Goal: Task Accomplishment & Management: Manage account settings

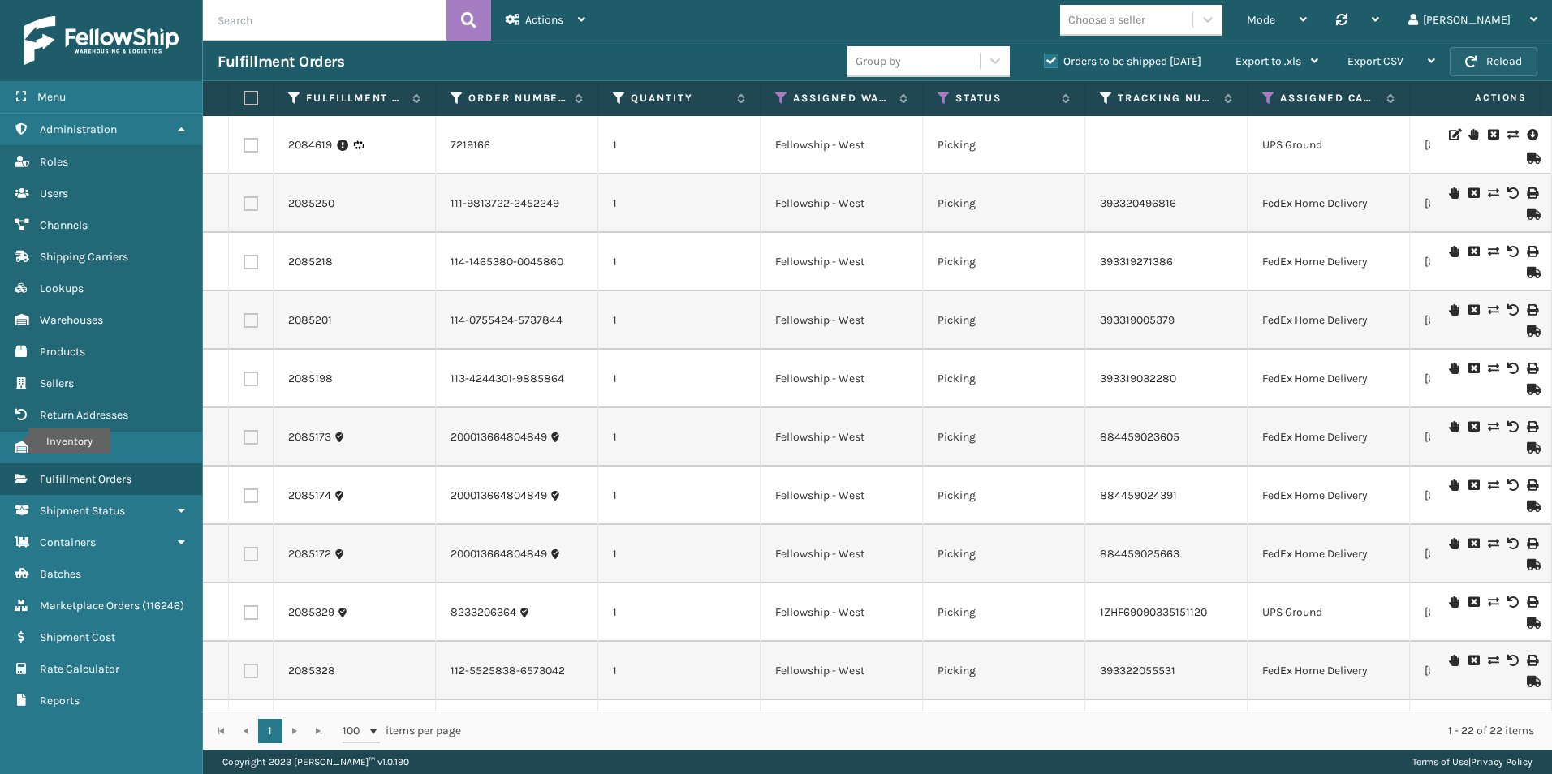
click at [1495, 59] on button "Reload" at bounding box center [1494, 61] width 88 height 29
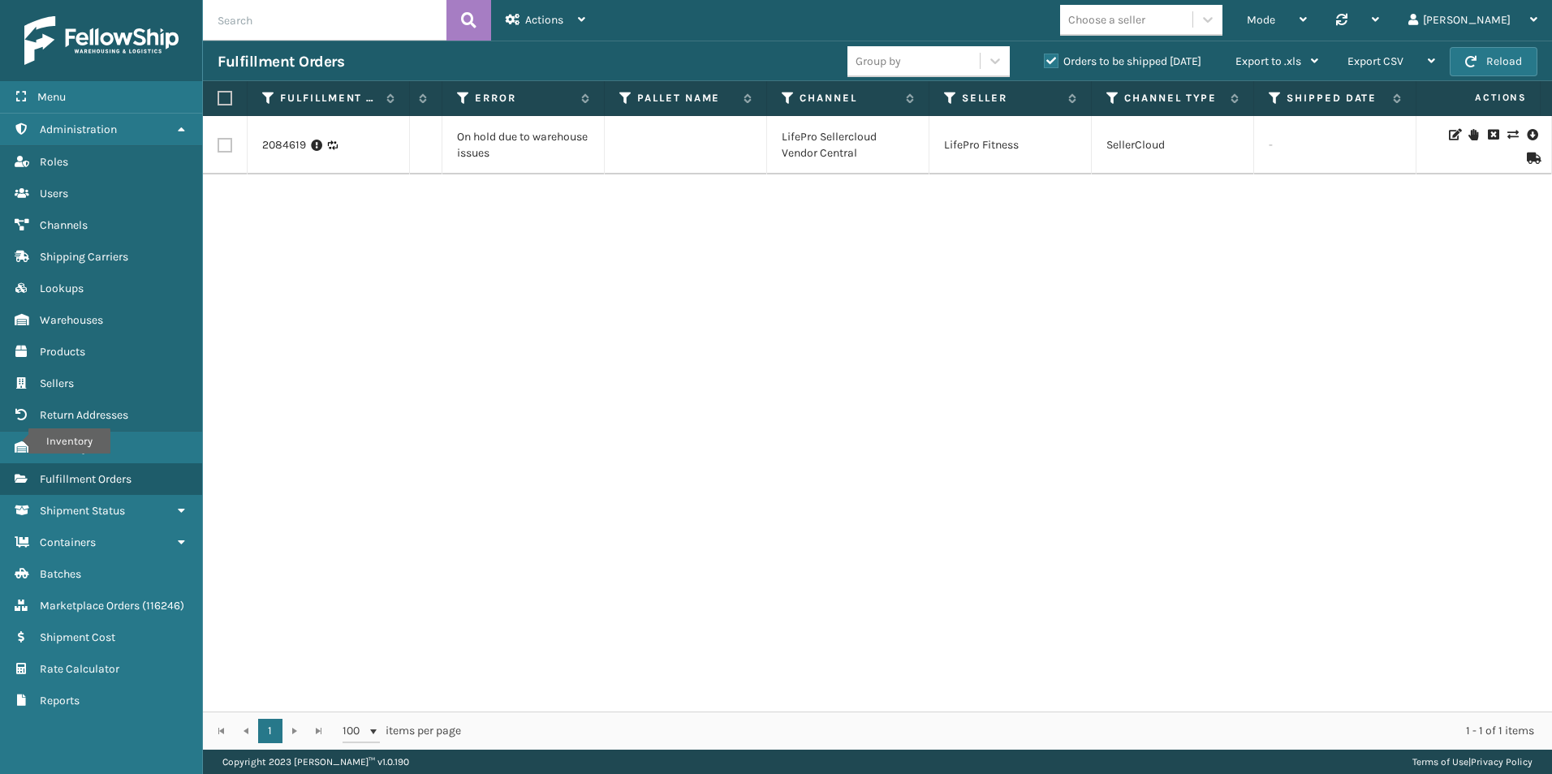
scroll to position [0, 69]
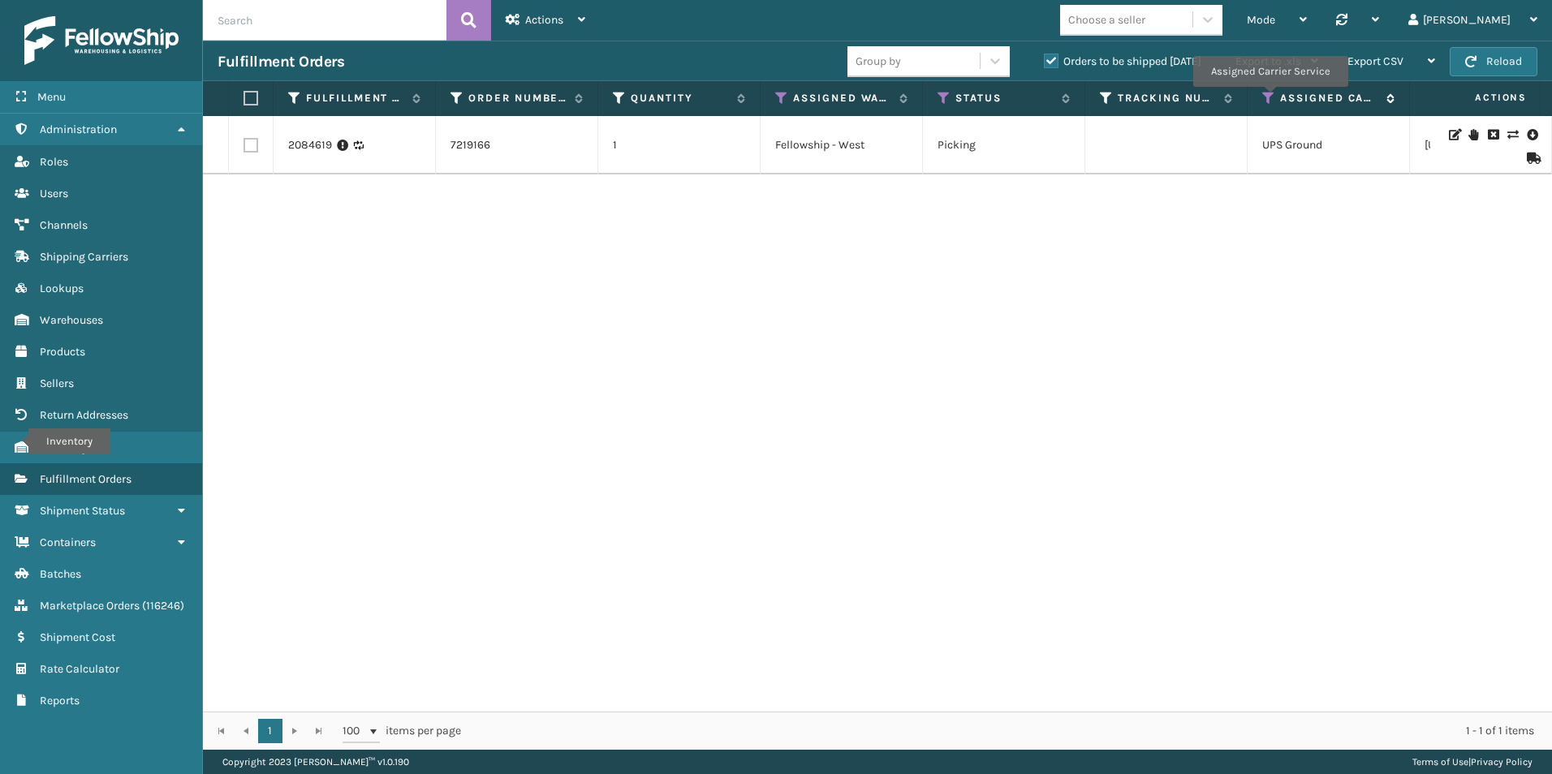
click at [1269, 97] on icon at bounding box center [1268, 98] width 13 height 15
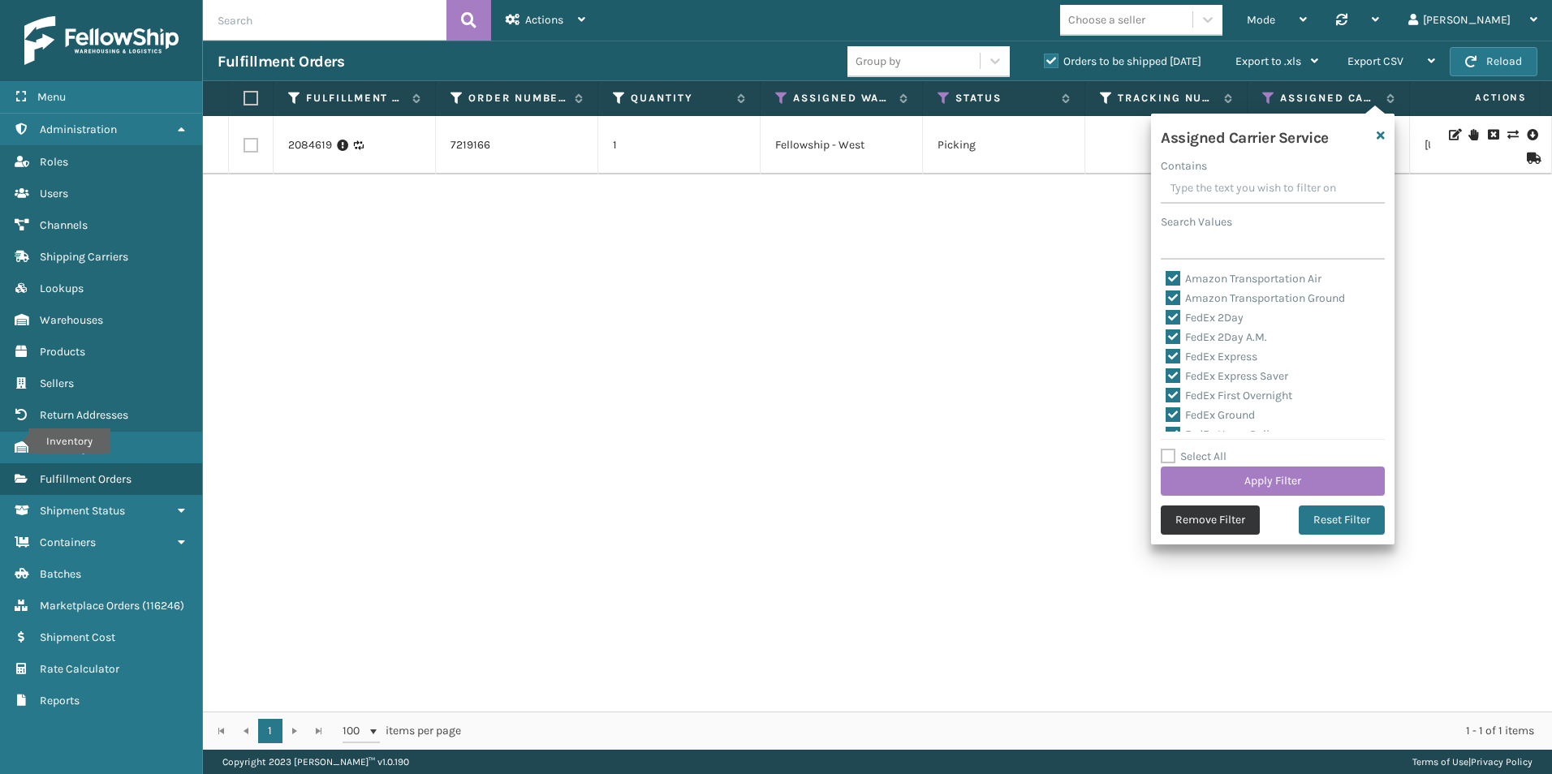
click at [1241, 520] on button "Remove Filter" at bounding box center [1210, 520] width 99 height 29
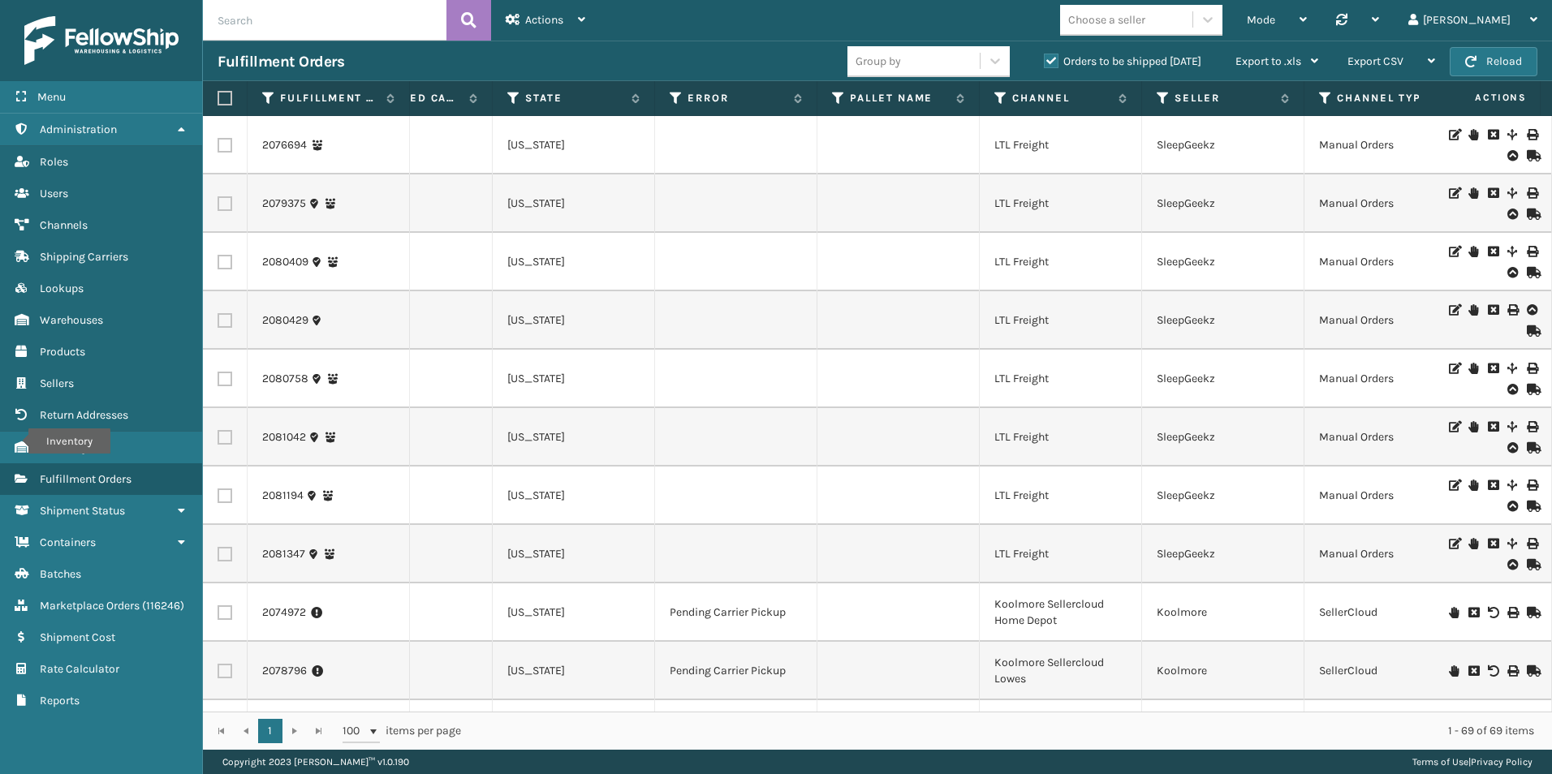
scroll to position [0, 573]
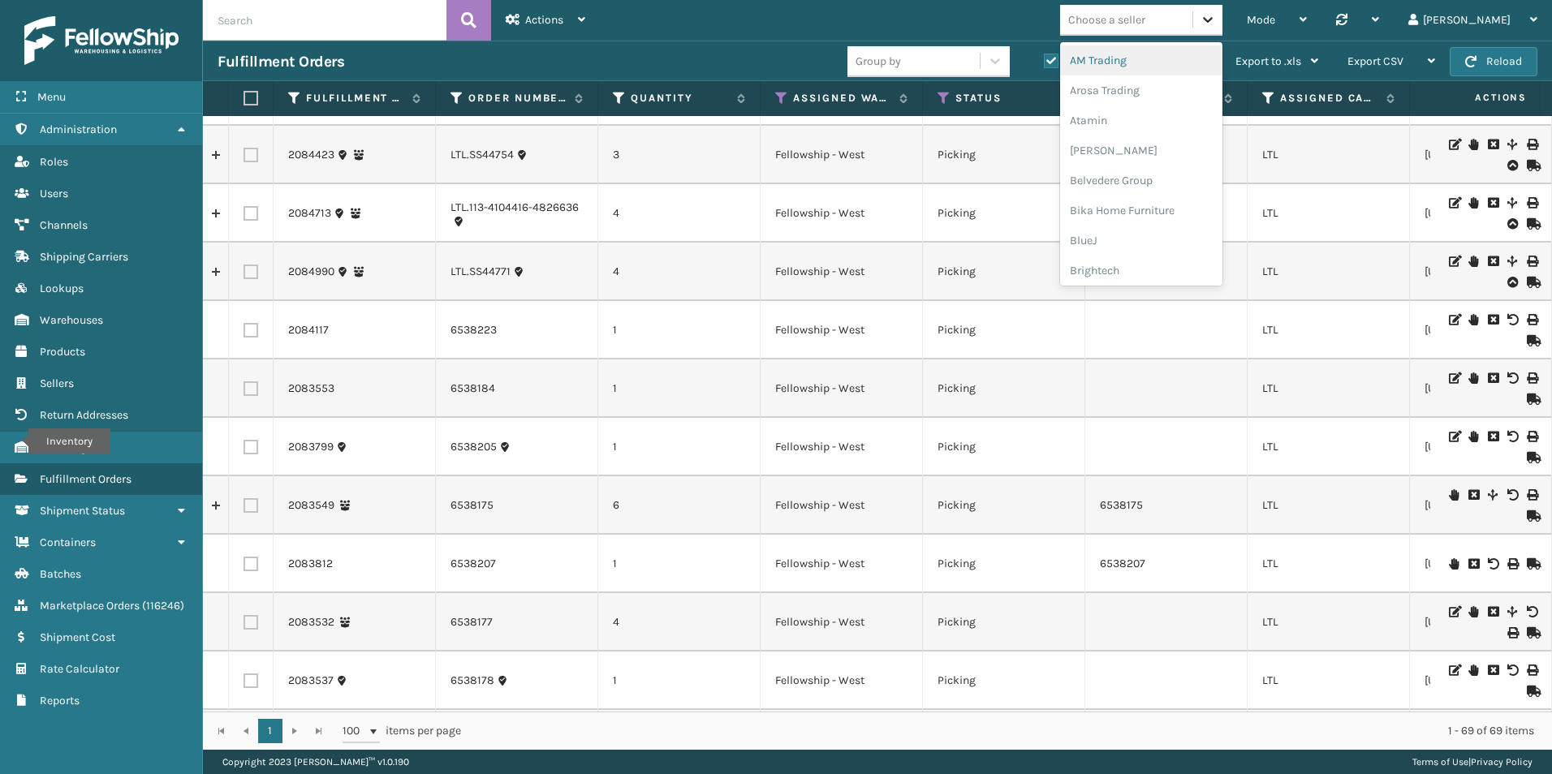
click at [1216, 24] on icon at bounding box center [1208, 19] width 16 height 16
click at [1181, 196] on div "Koolmore" at bounding box center [1141, 198] width 162 height 30
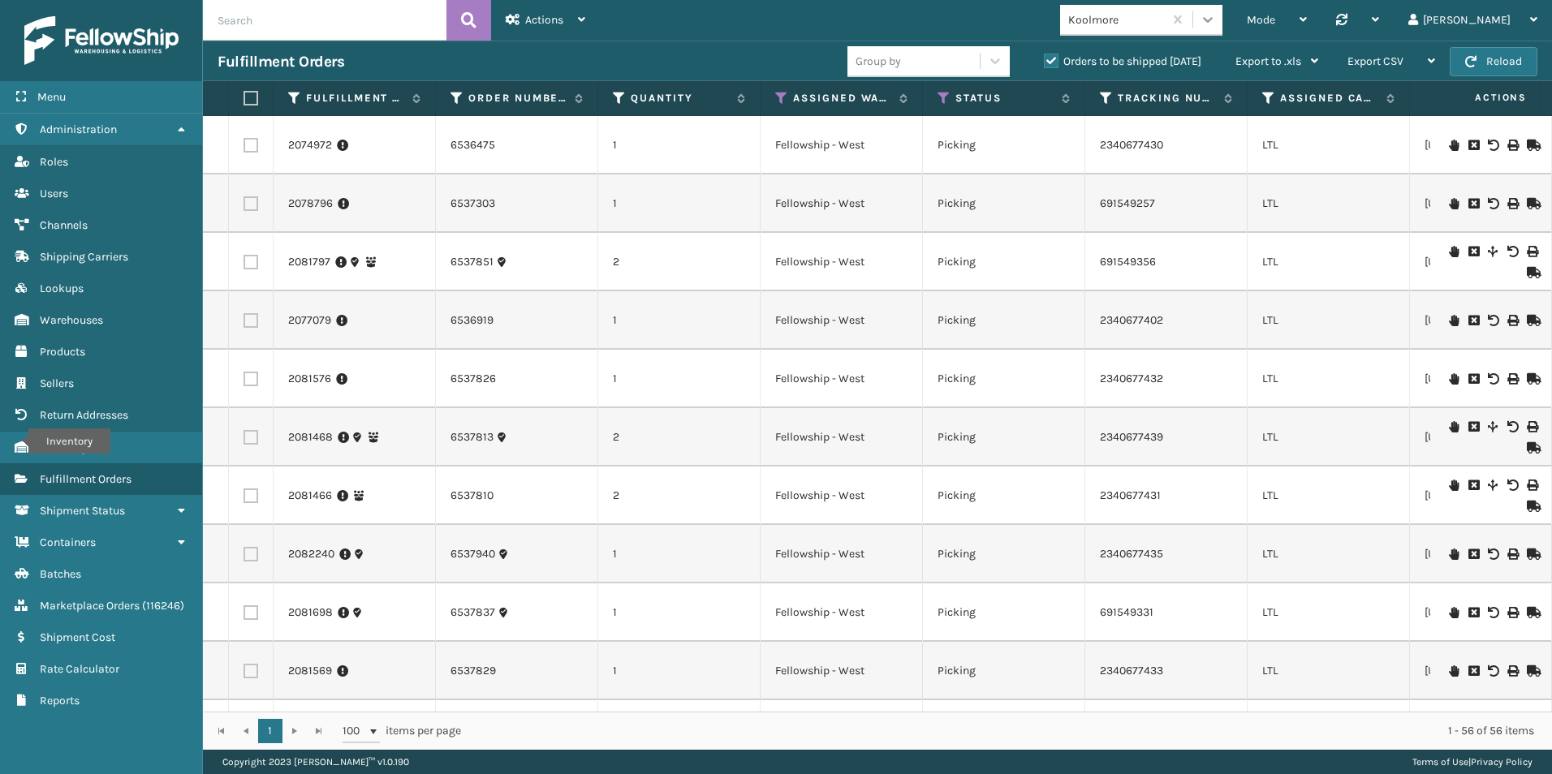
drag, startPoint x: 1288, startPoint y: 24, endPoint x: 1272, endPoint y: 41, distance: 23.0
click at [1216, 24] on icon at bounding box center [1208, 19] width 16 height 16
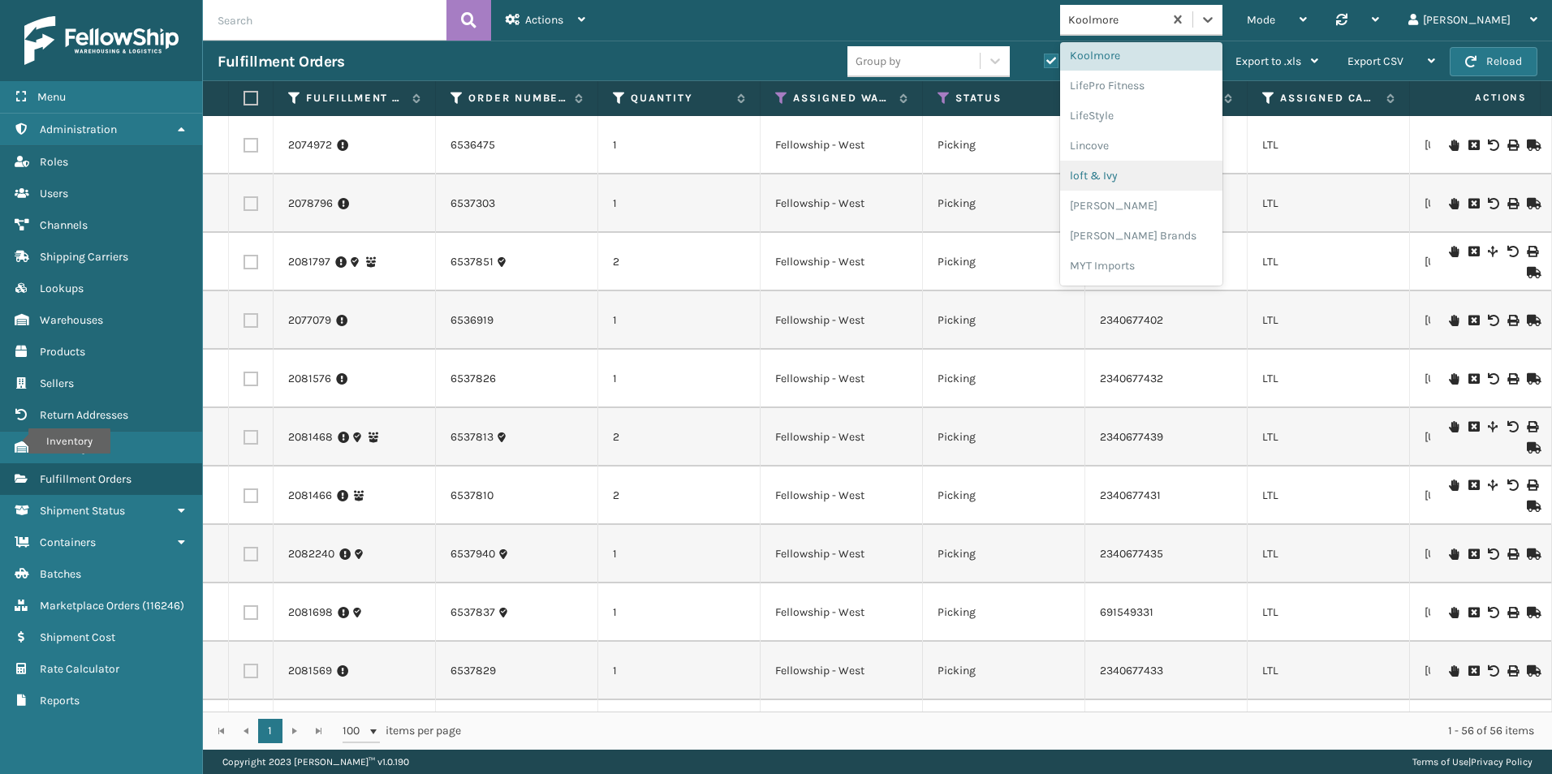
scroll to position [814, 0]
click at [1207, 239] on div "SleepGeekz" at bounding box center [1141, 237] width 162 height 30
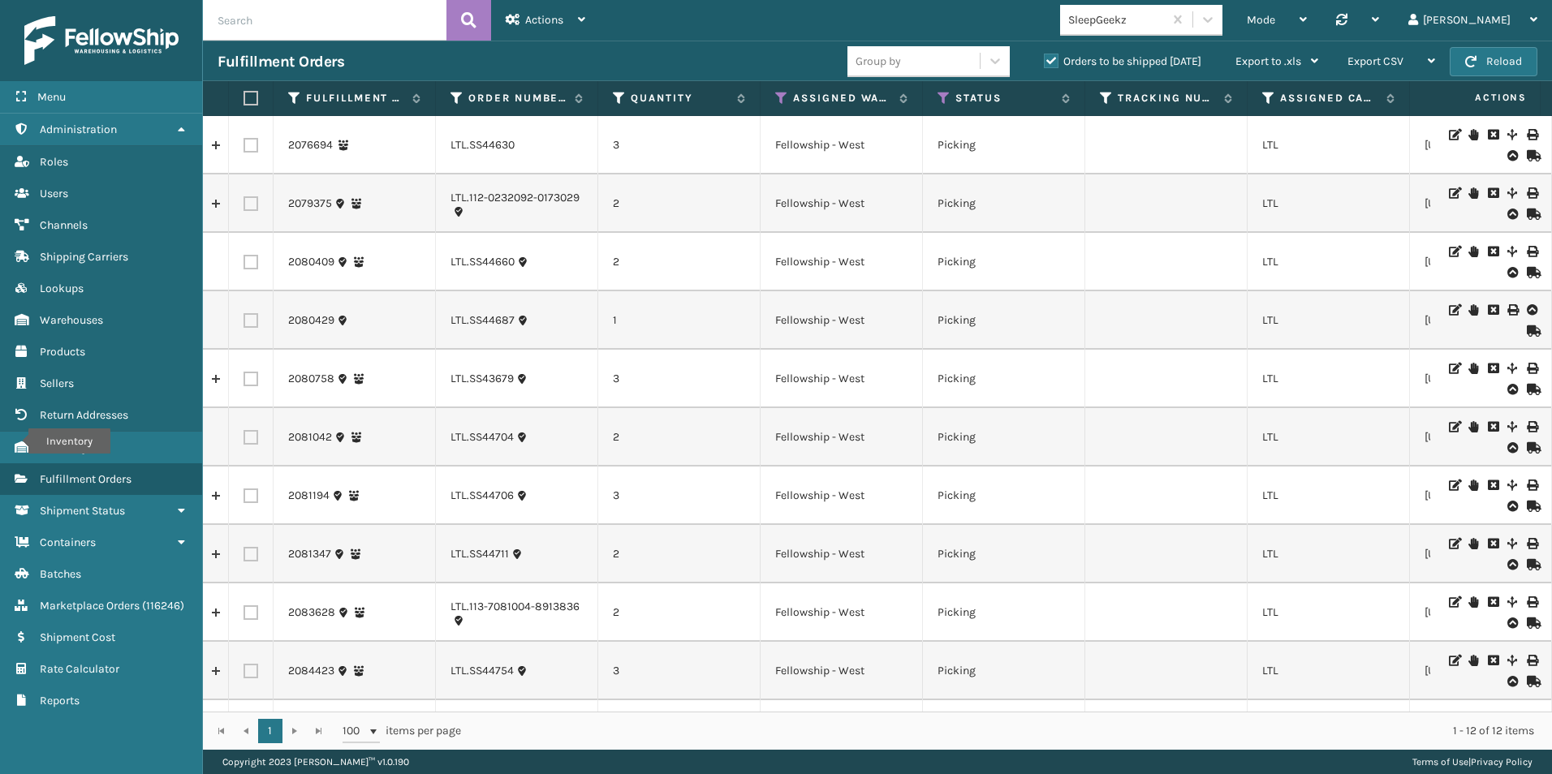
click at [1058, 25] on div "Mode Regular Mode Picking Mode Labeling Mode Palletizing Mode Exit Scan Mode Sl…" at bounding box center [1076, 20] width 952 height 41
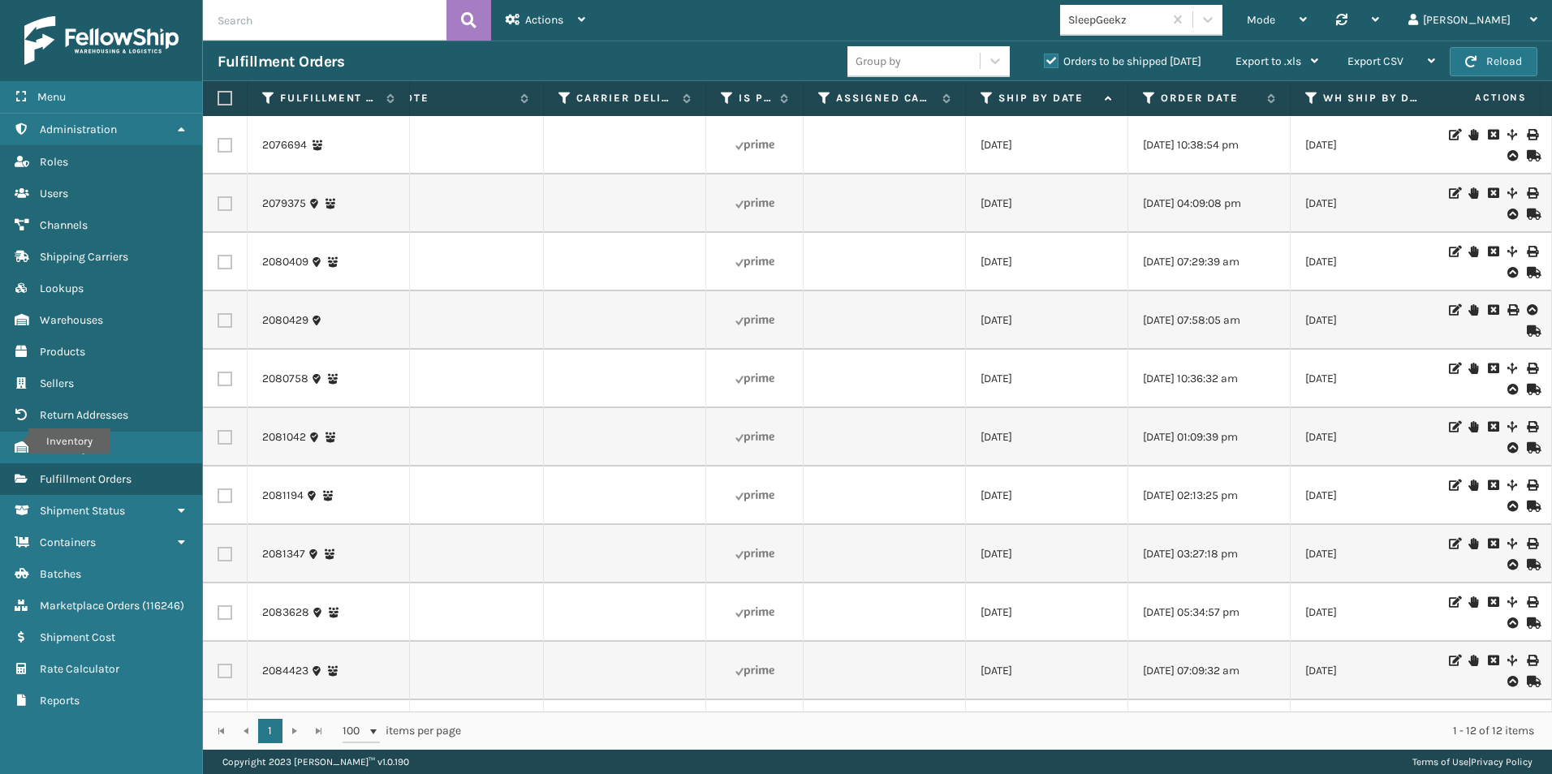
scroll to position [0, 2189]
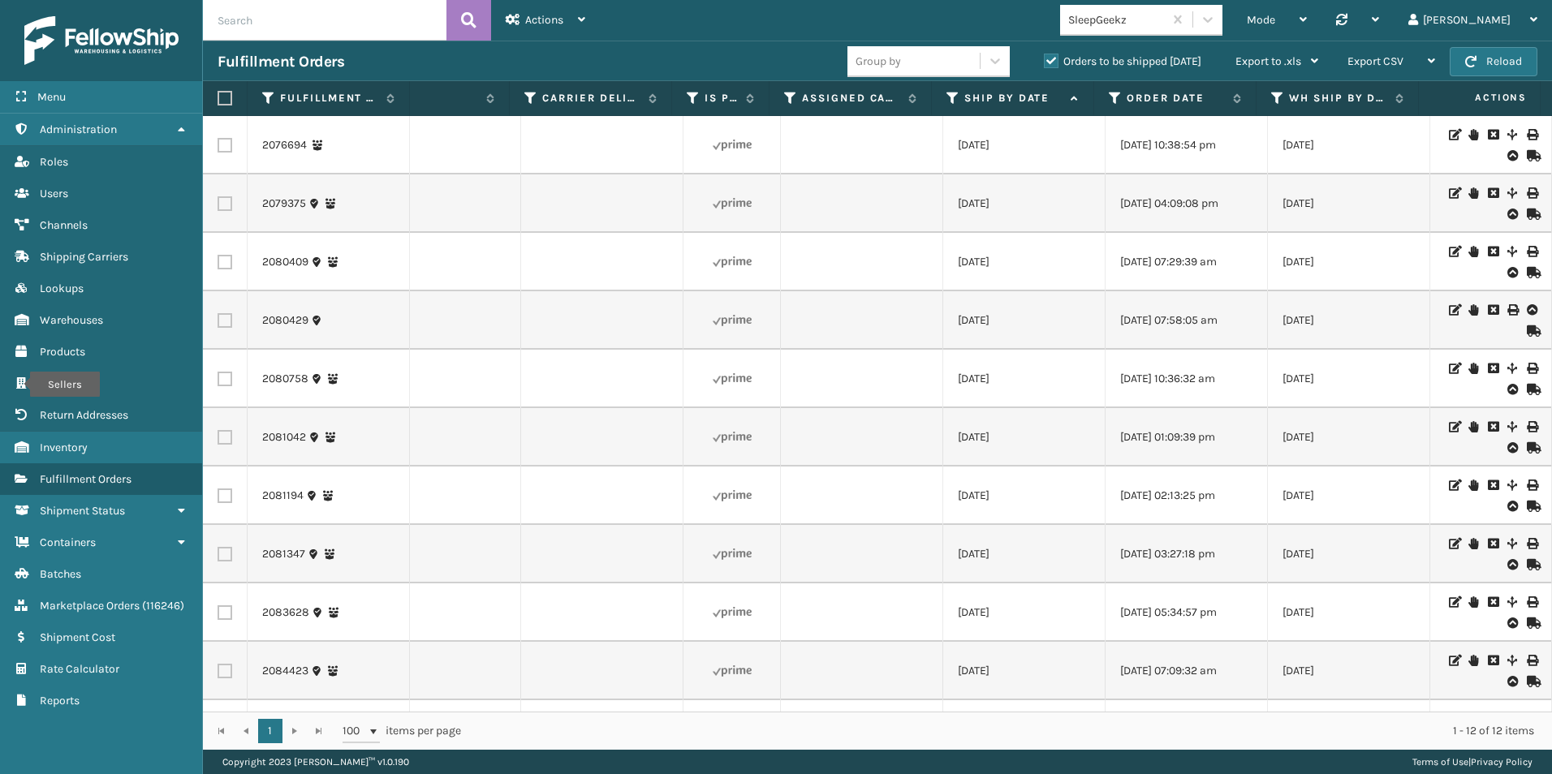
click at [1007, 88] on th "Ship By Date" at bounding box center [1013, 98] width 162 height 35
click at [1042, 99] on label "Ship By Date" at bounding box center [1013, 98] width 98 height 15
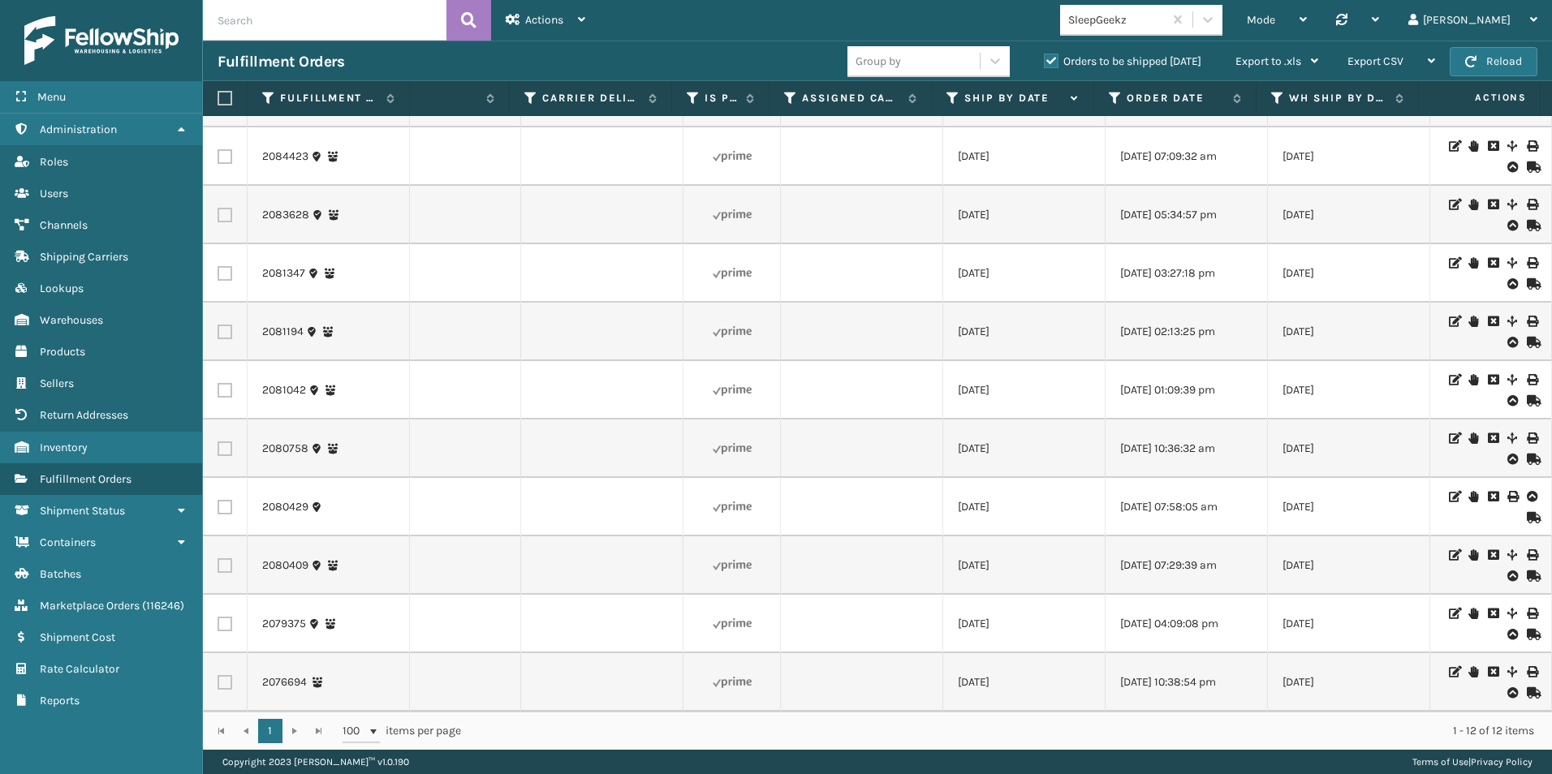
click at [222, 675] on label at bounding box center [225, 682] width 15 height 15
click at [218, 675] on input "checkbox" at bounding box center [218, 680] width 1 height 11
checkbox input "true"
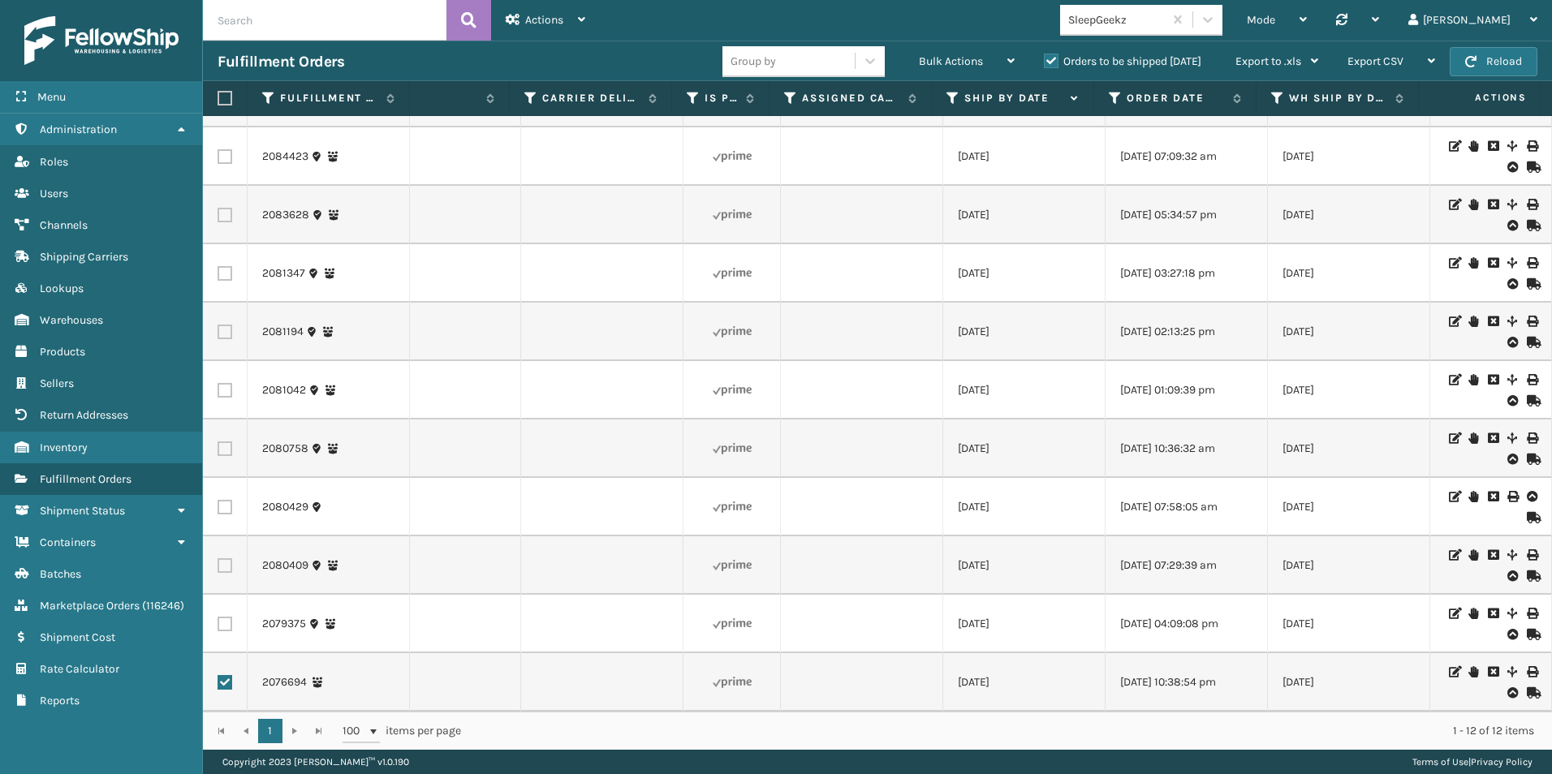
click at [225, 617] on label at bounding box center [225, 624] width 15 height 15
click at [218, 617] on input "checkbox" at bounding box center [218, 622] width 1 height 11
checkbox input "true"
click at [221, 559] on label at bounding box center [225, 566] width 15 height 15
click at [218, 559] on input "checkbox" at bounding box center [218, 564] width 1 height 11
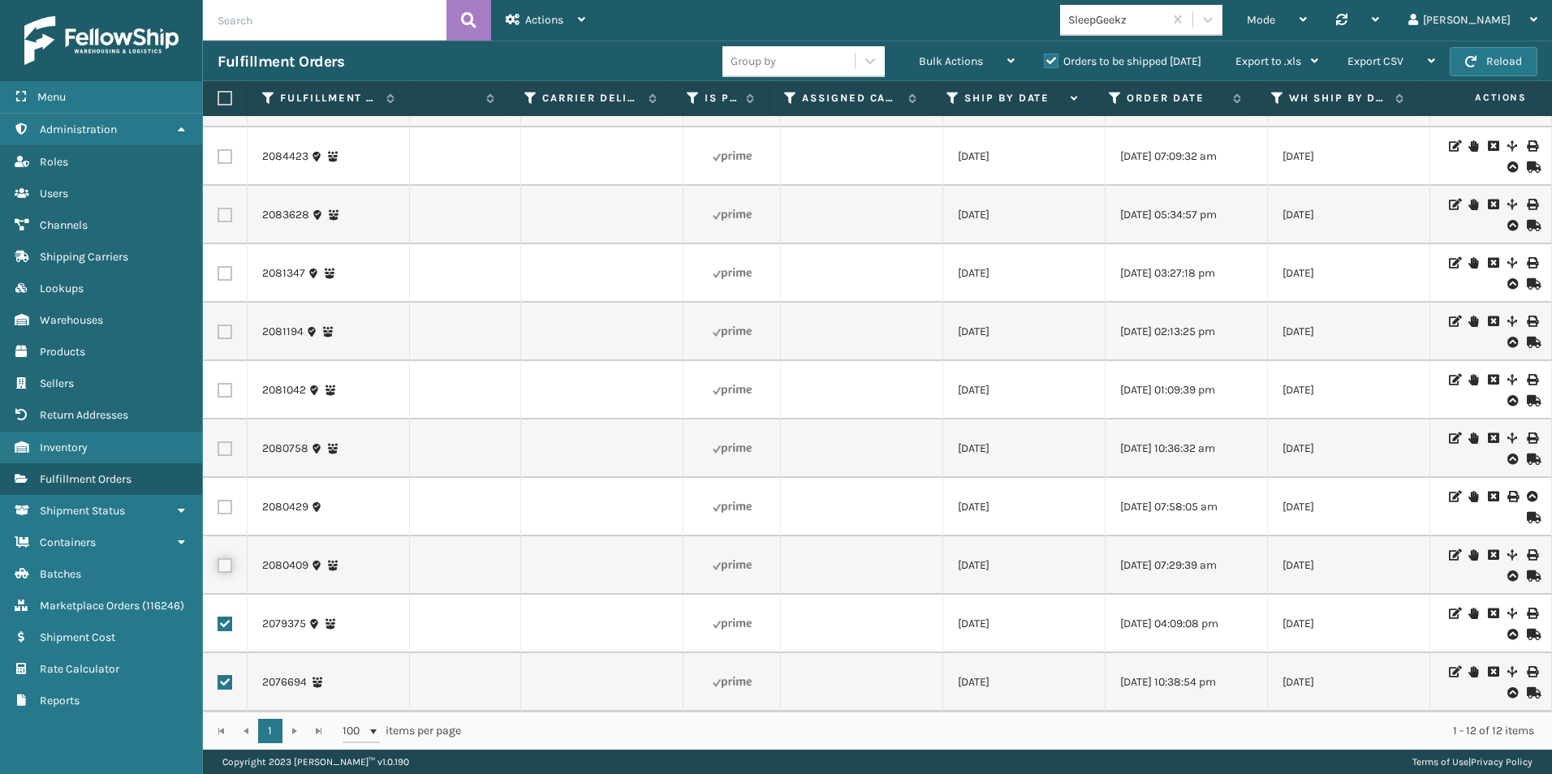
checkbox input "true"
click at [226, 500] on label at bounding box center [225, 507] width 15 height 15
click at [218, 500] on input "checkbox" at bounding box center [218, 505] width 1 height 11
checkbox input "true"
click at [228, 442] on label at bounding box center [225, 449] width 15 height 15
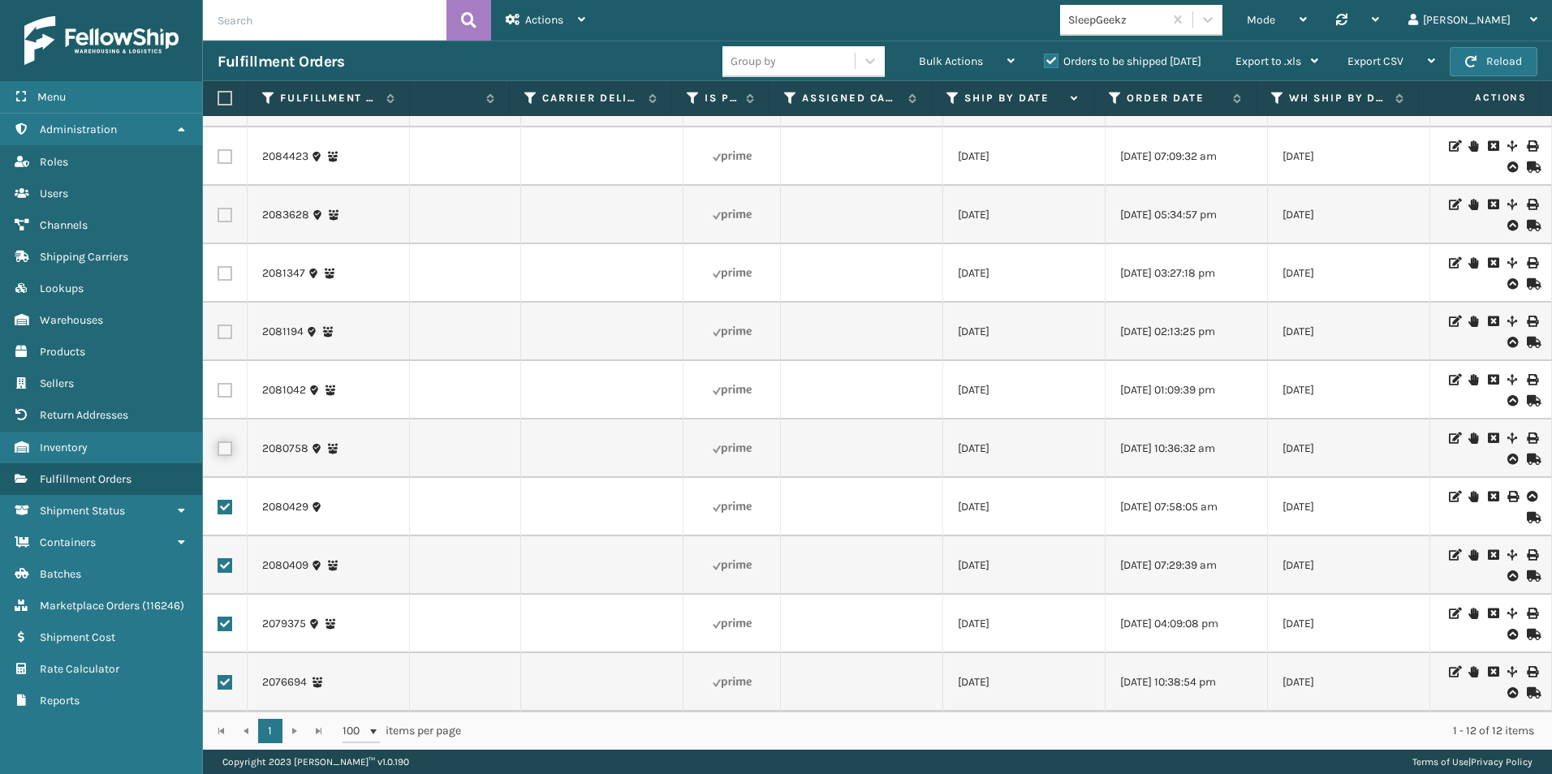
click at [218, 442] on input "checkbox" at bounding box center [218, 447] width 1 height 11
checkbox input "true"
click at [225, 383] on label at bounding box center [225, 390] width 15 height 15
click at [218, 383] on input "checkbox" at bounding box center [218, 388] width 1 height 11
checkbox input "true"
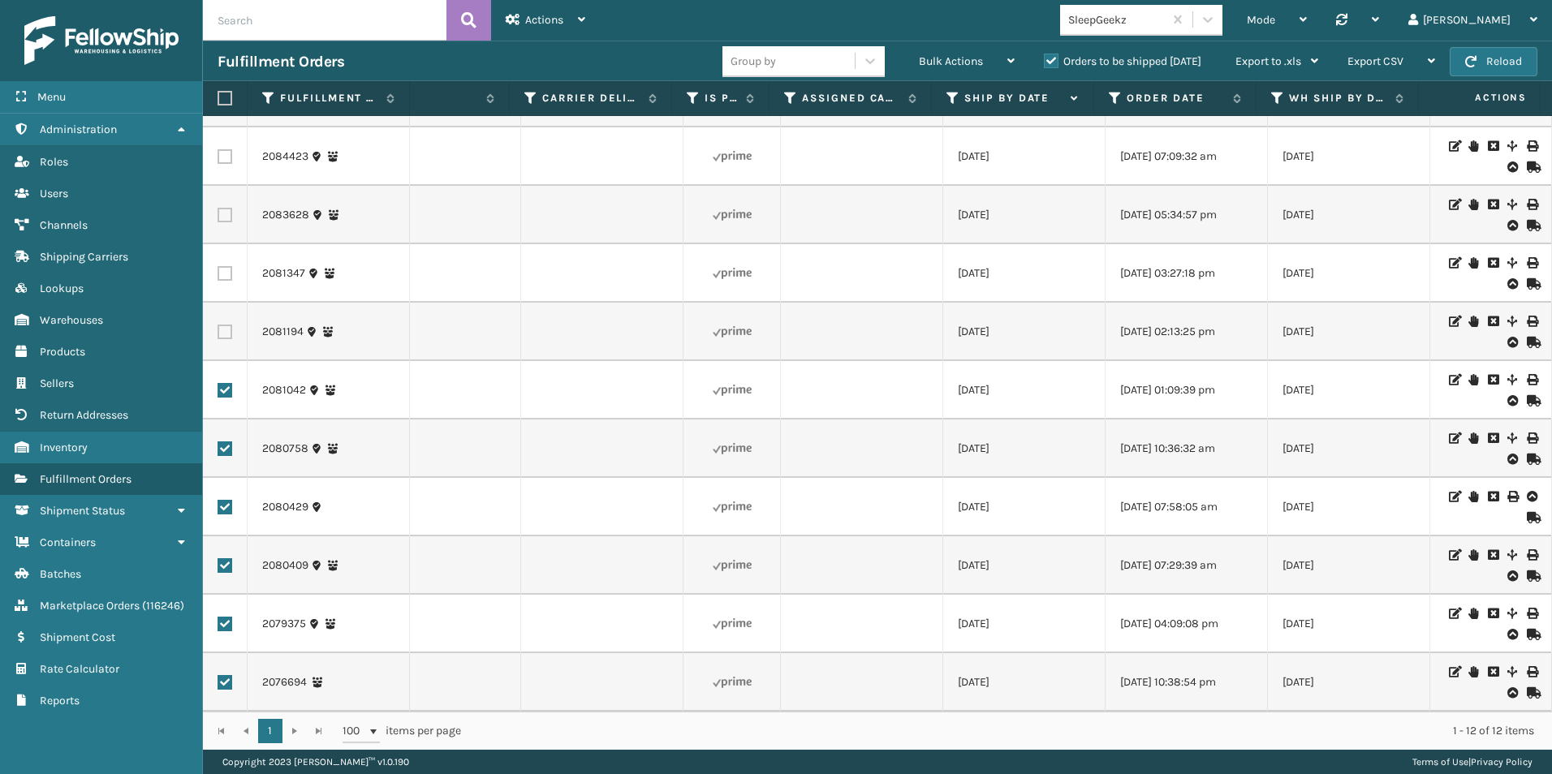
click at [222, 325] on label at bounding box center [225, 332] width 15 height 15
click at [218, 325] on input "checkbox" at bounding box center [218, 330] width 1 height 11
checkbox input "true"
click at [226, 266] on label at bounding box center [225, 273] width 15 height 15
click at [218, 266] on input "checkbox" at bounding box center [218, 271] width 1 height 11
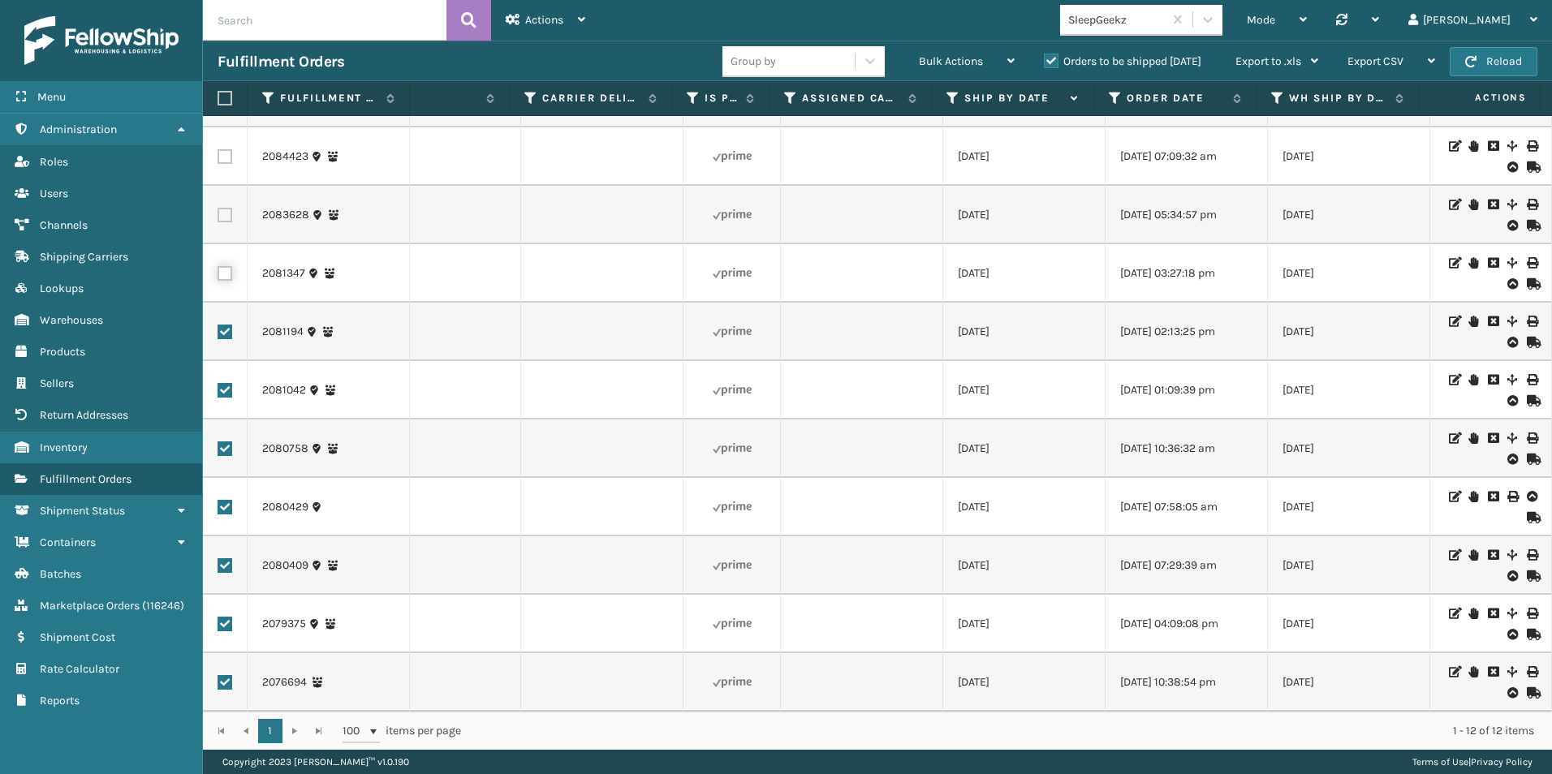
checkbox input "true"
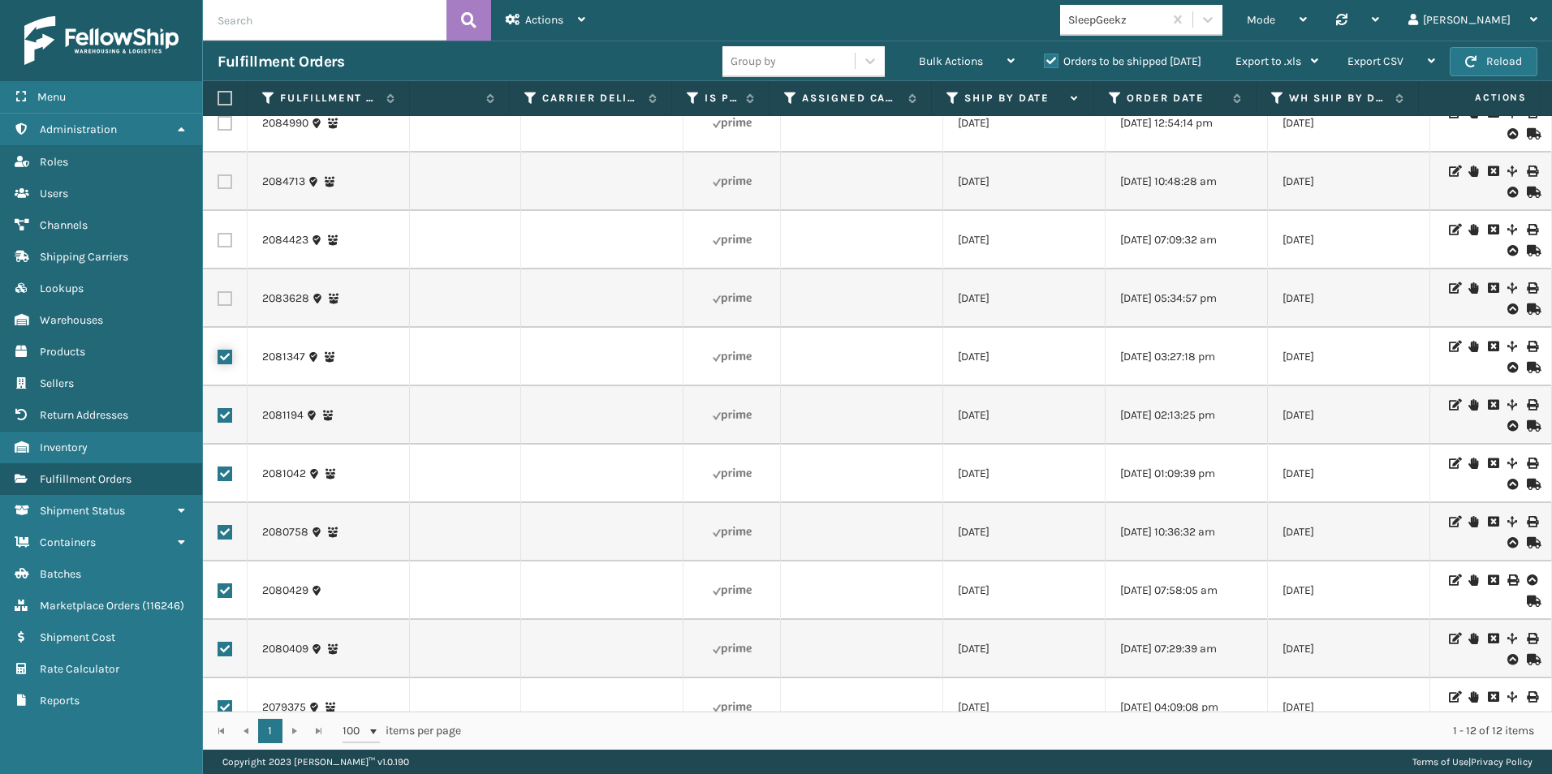
scroll to position [0, 2362]
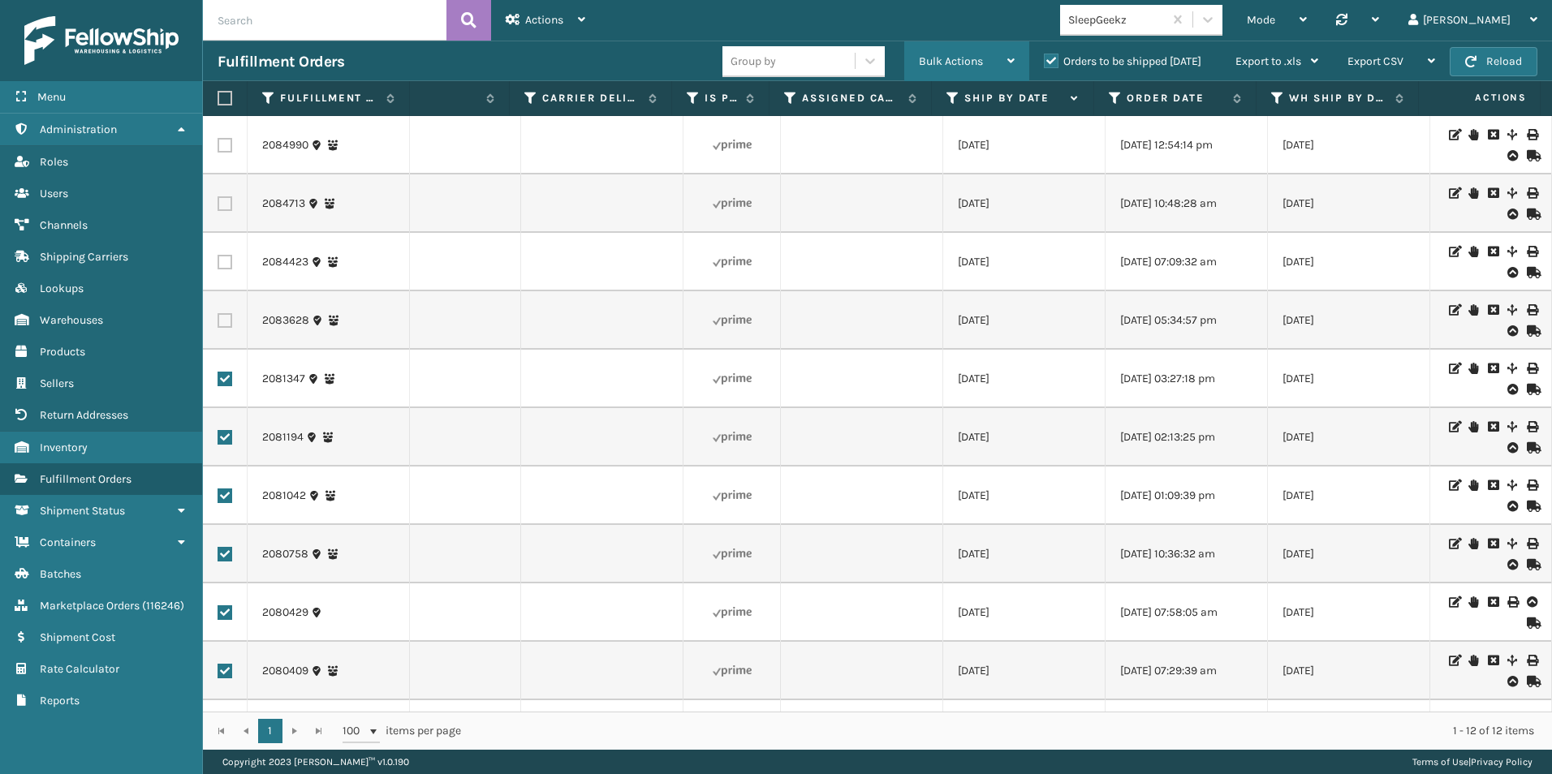
click at [954, 60] on span "Bulk Actions" at bounding box center [951, 61] width 64 height 14
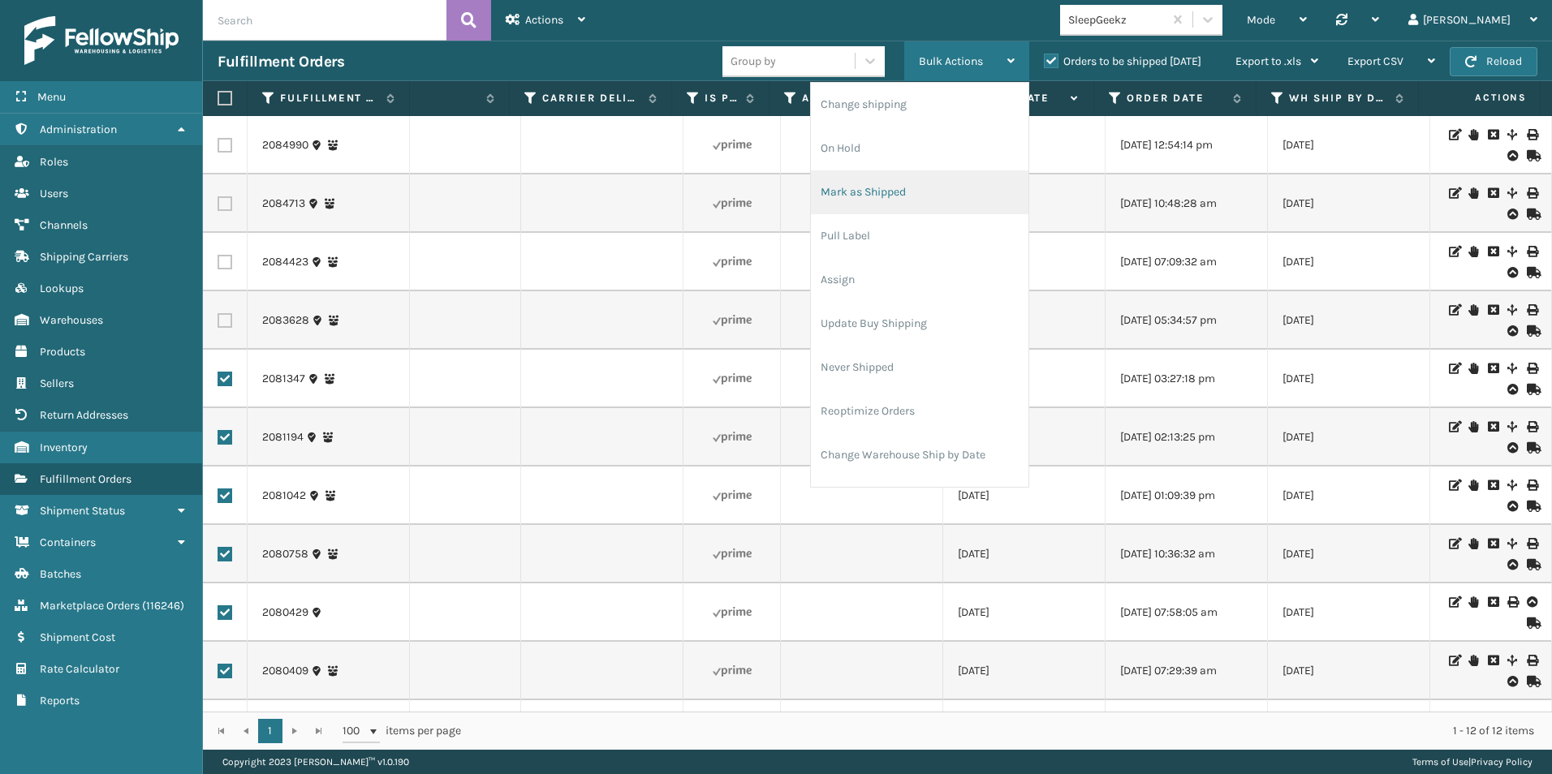
click at [893, 188] on li "Mark as Shipped" at bounding box center [920, 192] width 218 height 44
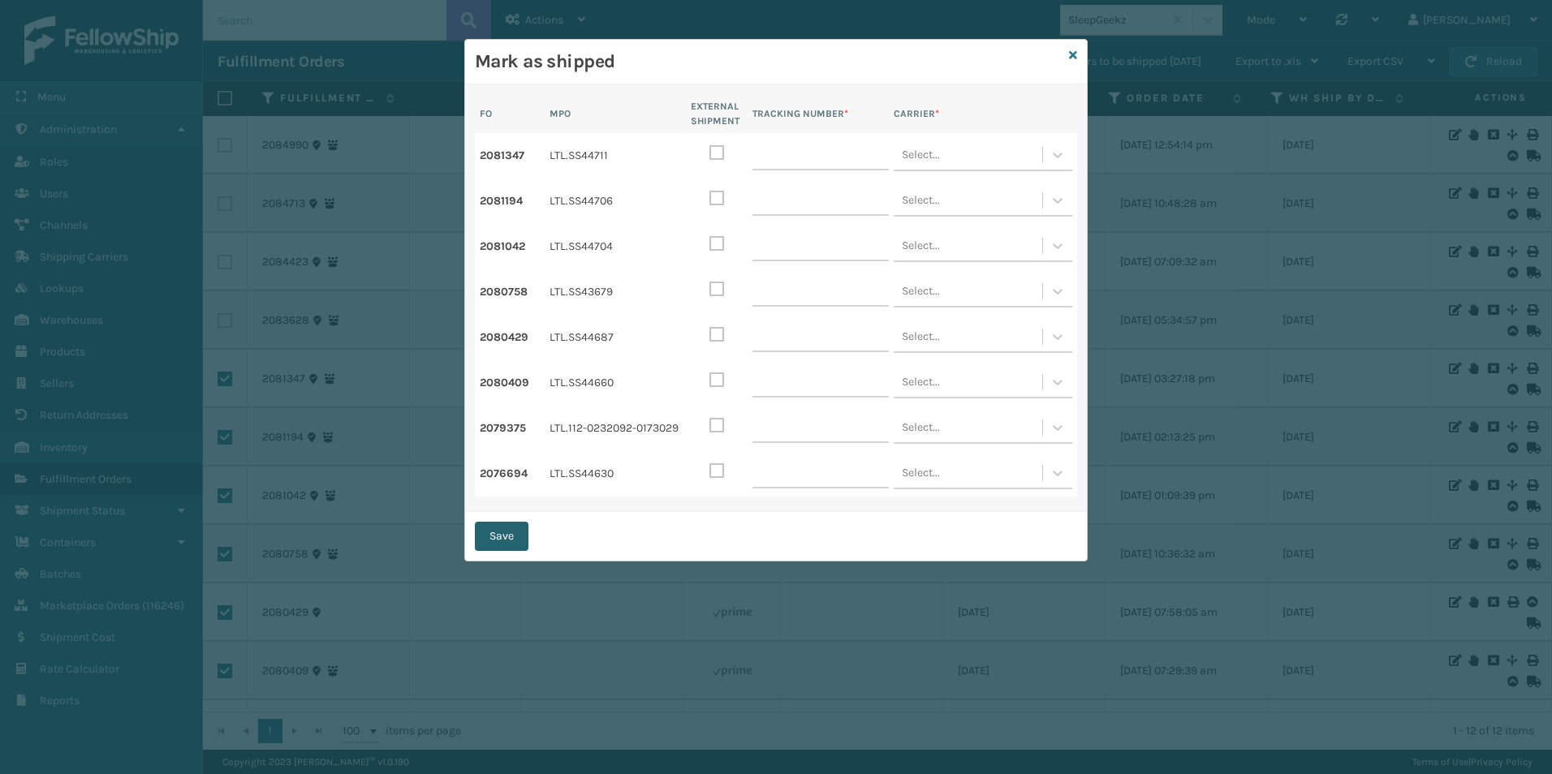
click at [498, 533] on button "Save" at bounding box center [502, 536] width 54 height 29
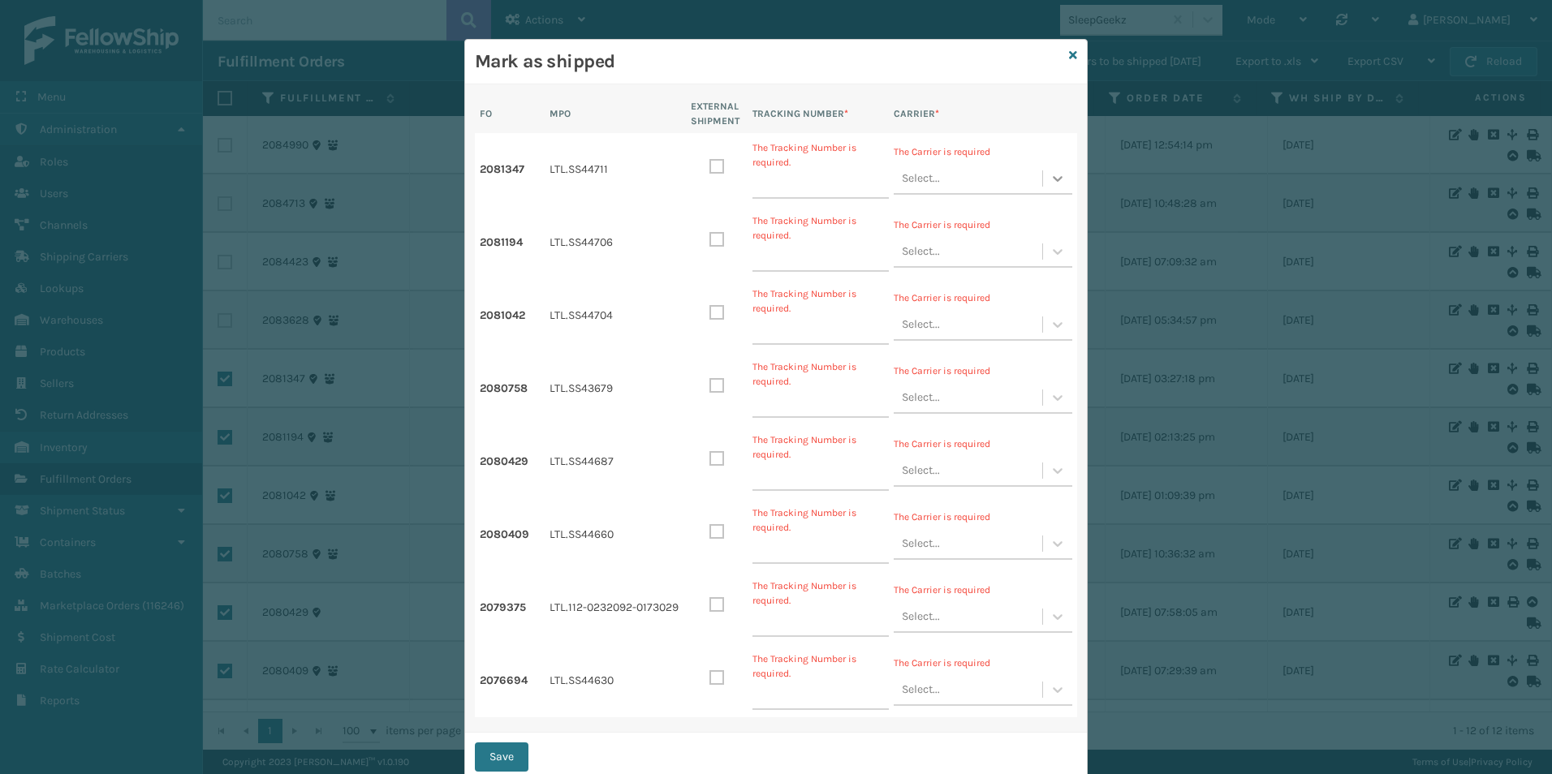
click at [1043, 185] on div at bounding box center [1057, 178] width 29 height 29
click at [958, 211] on div "SleepGeekz LTL" at bounding box center [983, 221] width 179 height 32
click at [1050, 256] on icon at bounding box center [1058, 252] width 16 height 16
click at [972, 297] on div "SleepGeekz LTL" at bounding box center [983, 294] width 179 height 32
click at [1050, 330] on icon at bounding box center [1058, 325] width 16 height 16
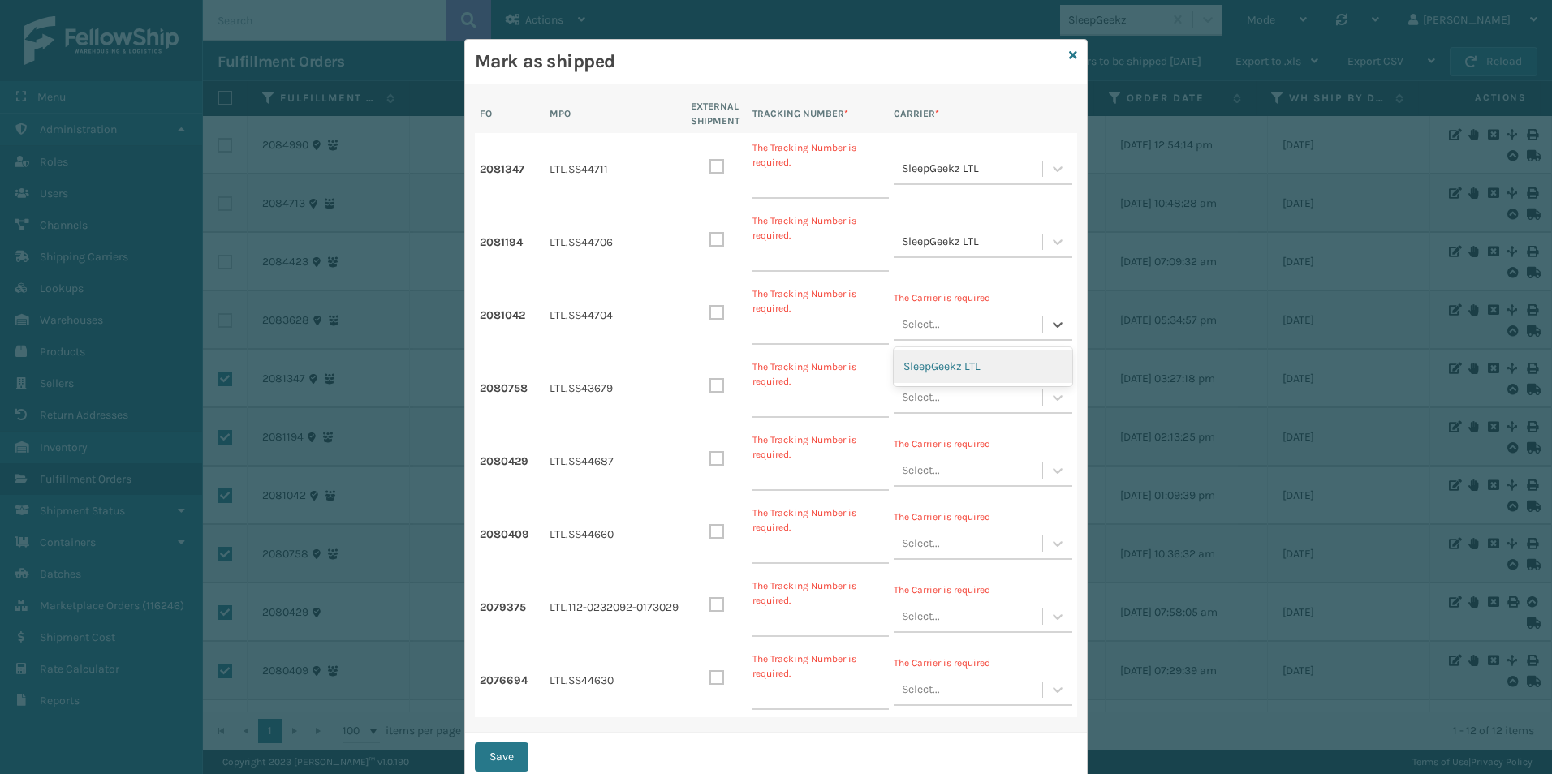
click at [957, 364] on div "SleepGeekz LTL" at bounding box center [983, 367] width 179 height 32
click at [1053, 398] on icon at bounding box center [1058, 398] width 10 height 6
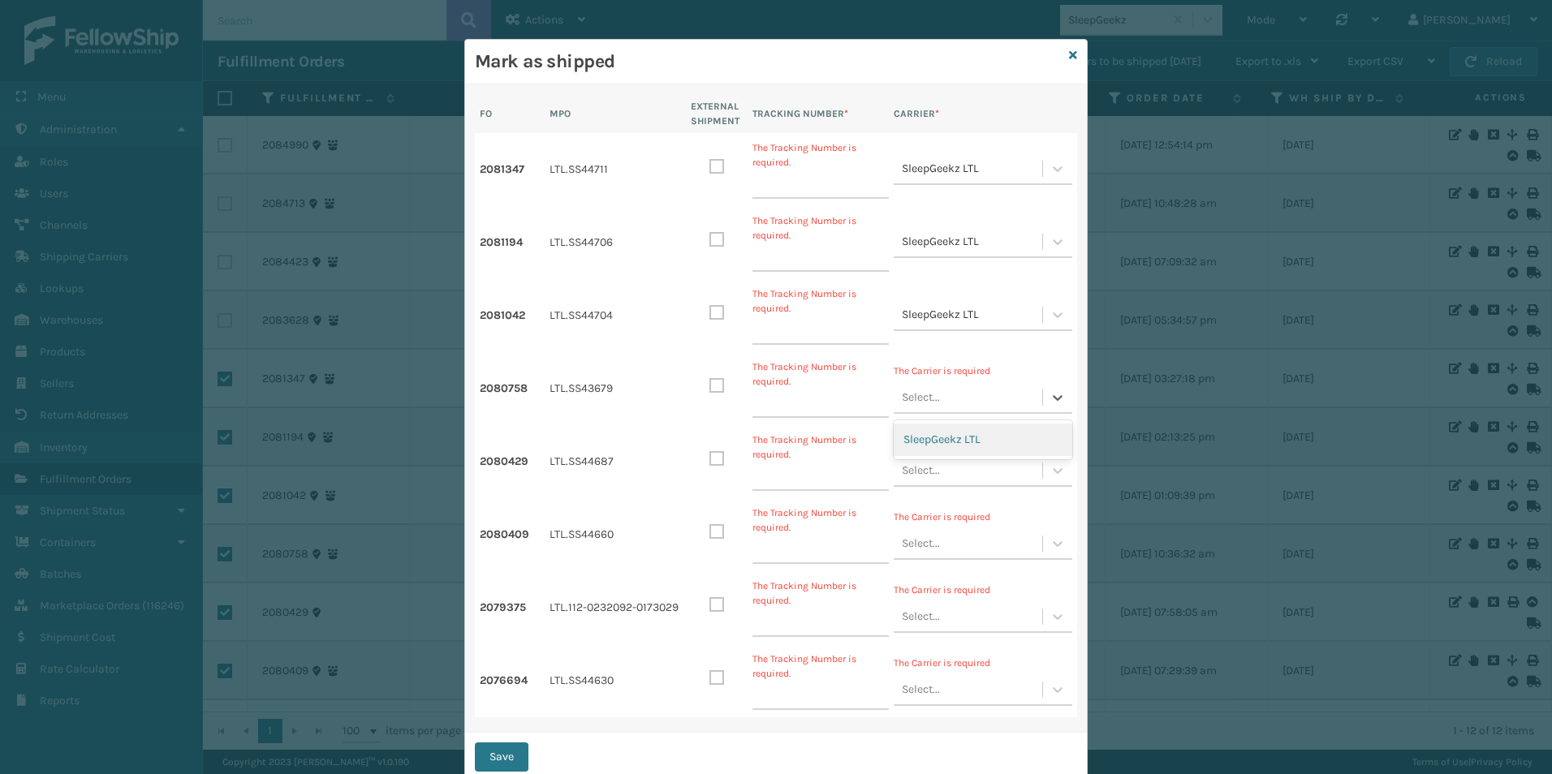
click at [990, 440] on div "SleepGeekz LTL" at bounding box center [983, 440] width 179 height 32
click at [1053, 476] on icon at bounding box center [1058, 471] width 16 height 16
click at [973, 508] on div "SleepGeekz LTL" at bounding box center [983, 513] width 179 height 32
click at [1050, 546] on icon at bounding box center [1058, 544] width 16 height 16
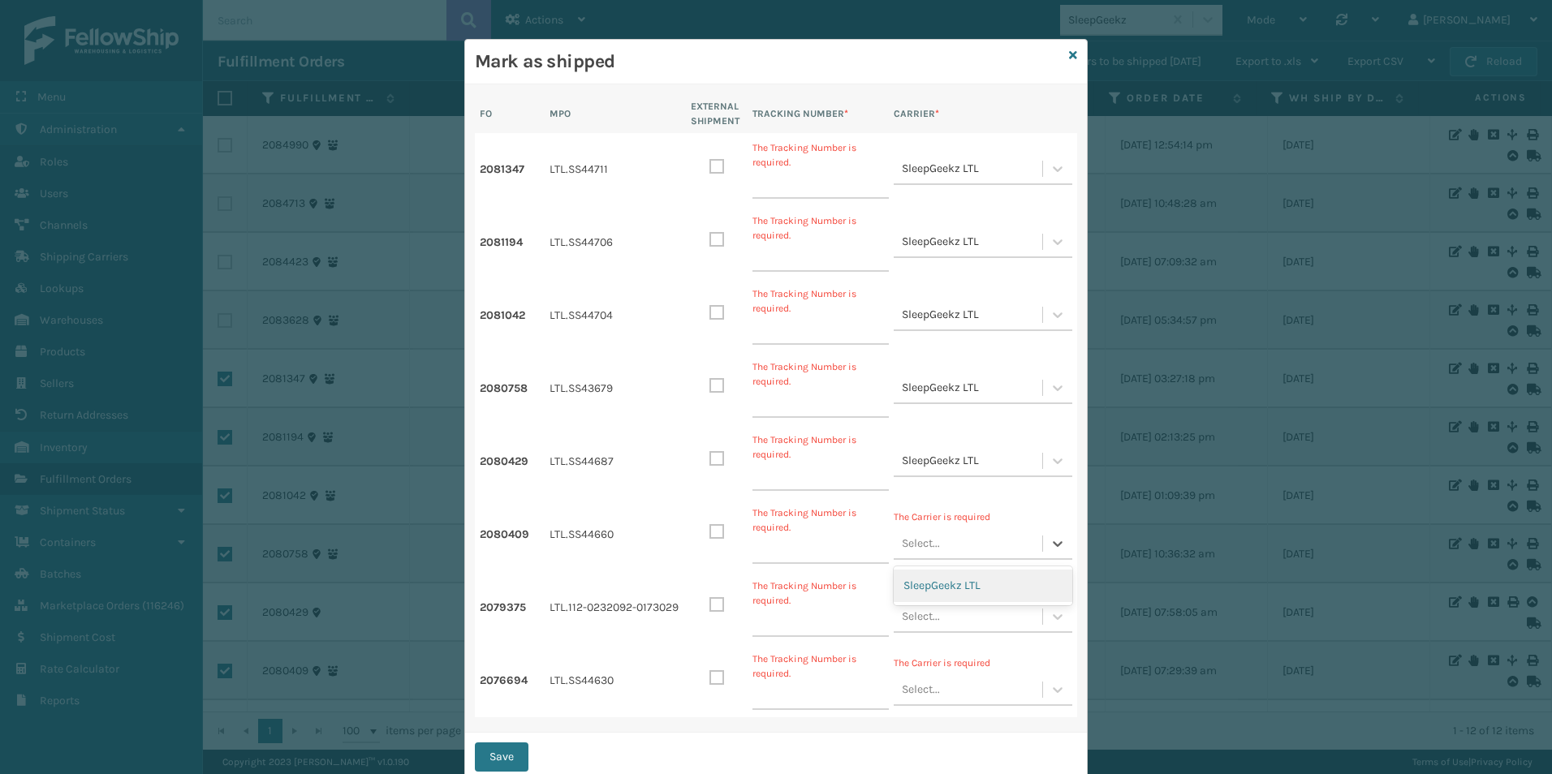
click at [961, 584] on div "SleepGeekz LTL" at bounding box center [983, 586] width 179 height 32
click at [1056, 620] on icon at bounding box center [1058, 617] width 16 height 16
click at [949, 654] on div "SleepGeekz LTL" at bounding box center [983, 659] width 179 height 32
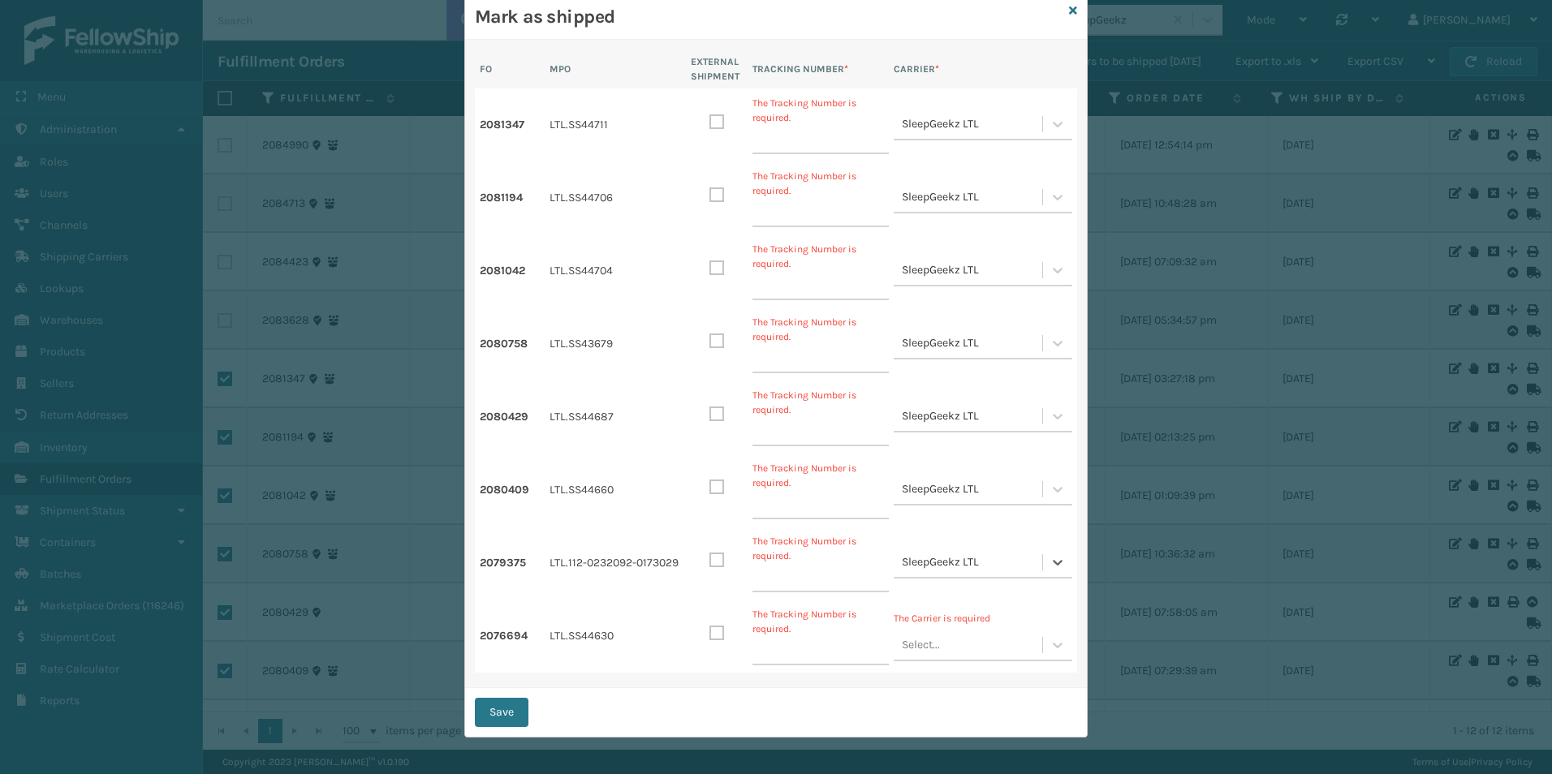
scroll to position [47, 0]
click at [1052, 641] on icon at bounding box center [1058, 643] width 16 height 16
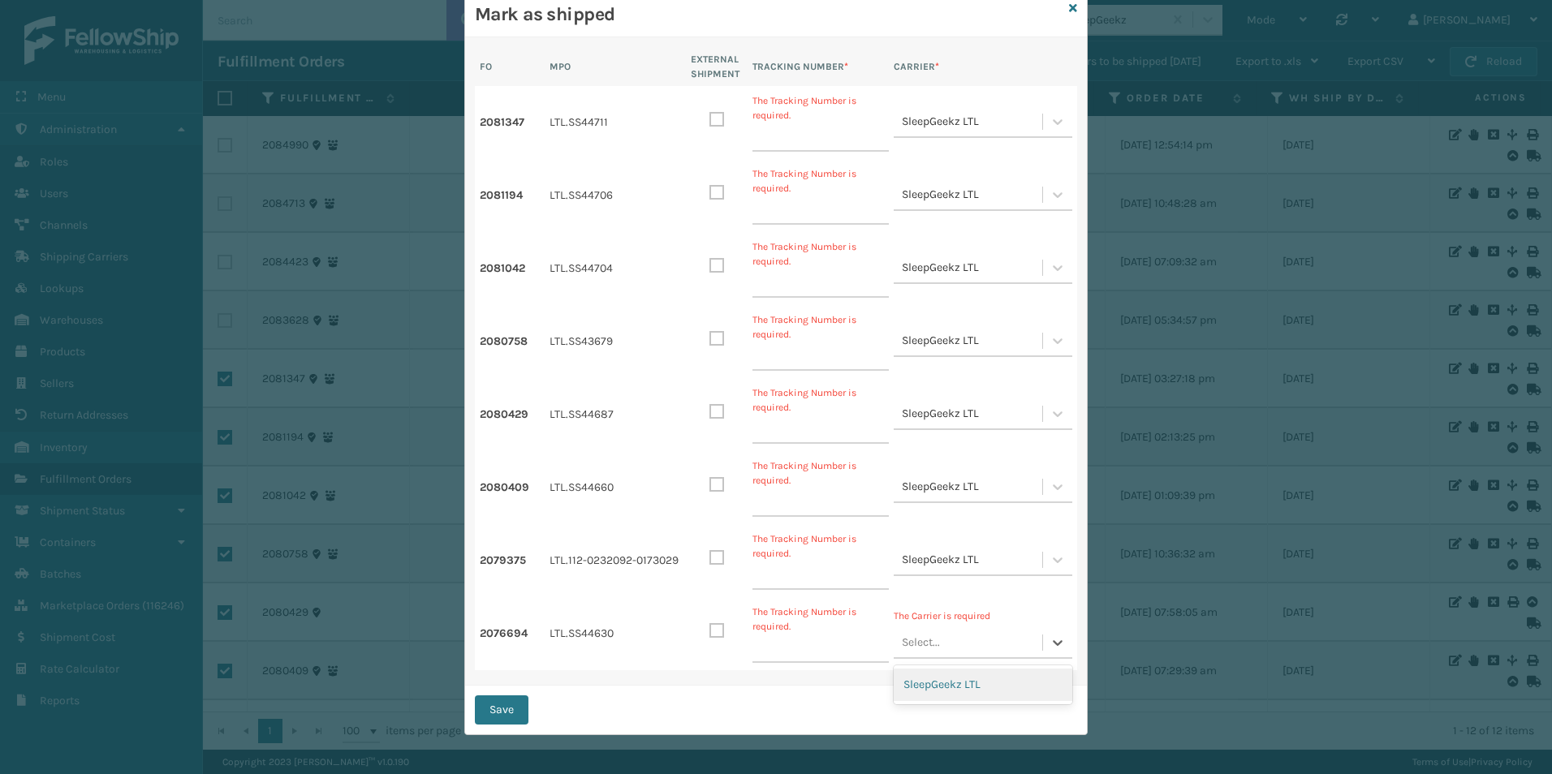
click at [941, 689] on div "SleepGeekz LTL" at bounding box center [983, 685] width 179 height 32
paste input "77851477438"
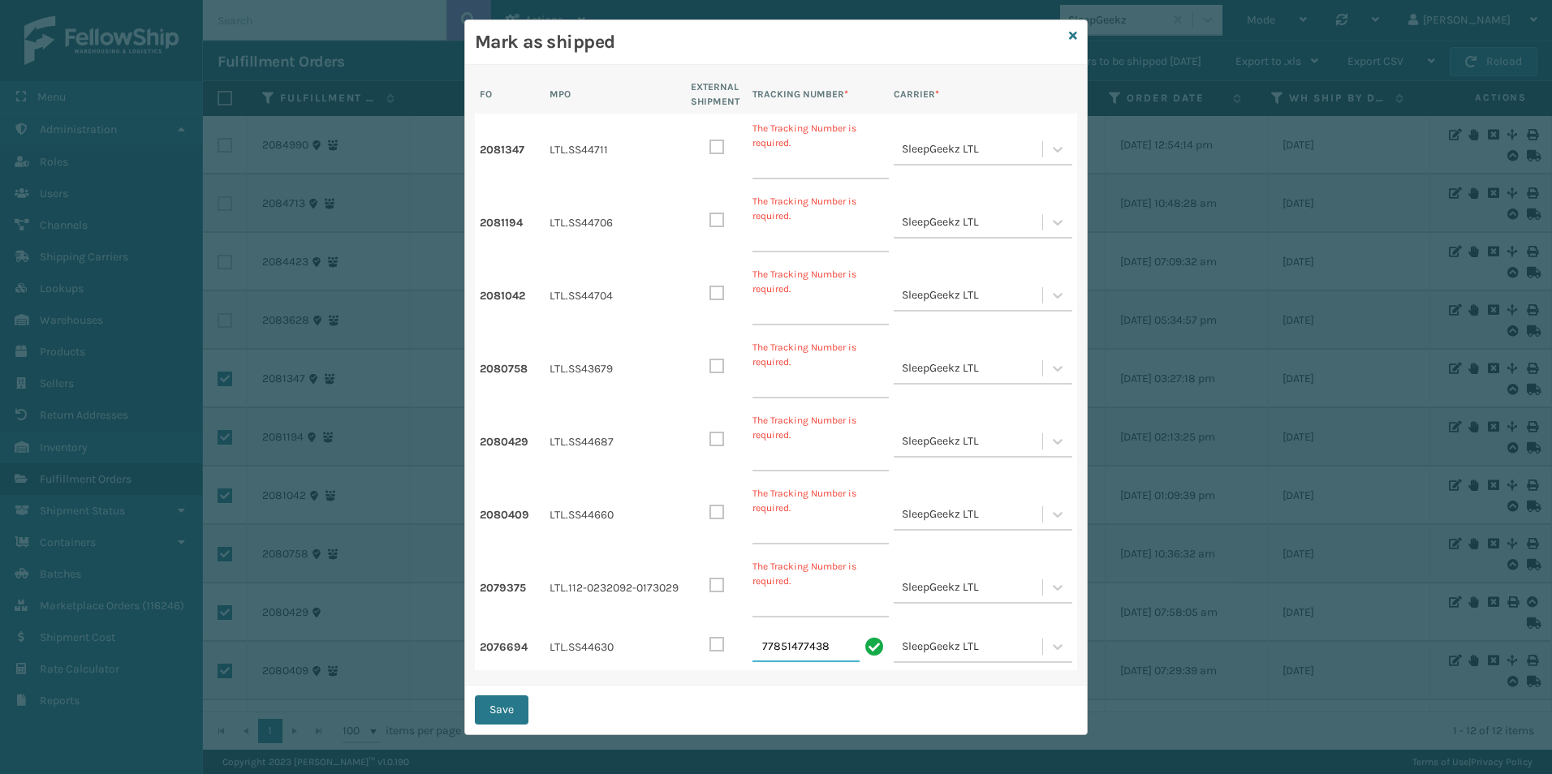
scroll to position [19, 0]
type input "77851477438"
click at [664, 702] on div "Save" at bounding box center [776, 710] width 622 height 49
paste input "120527714105"
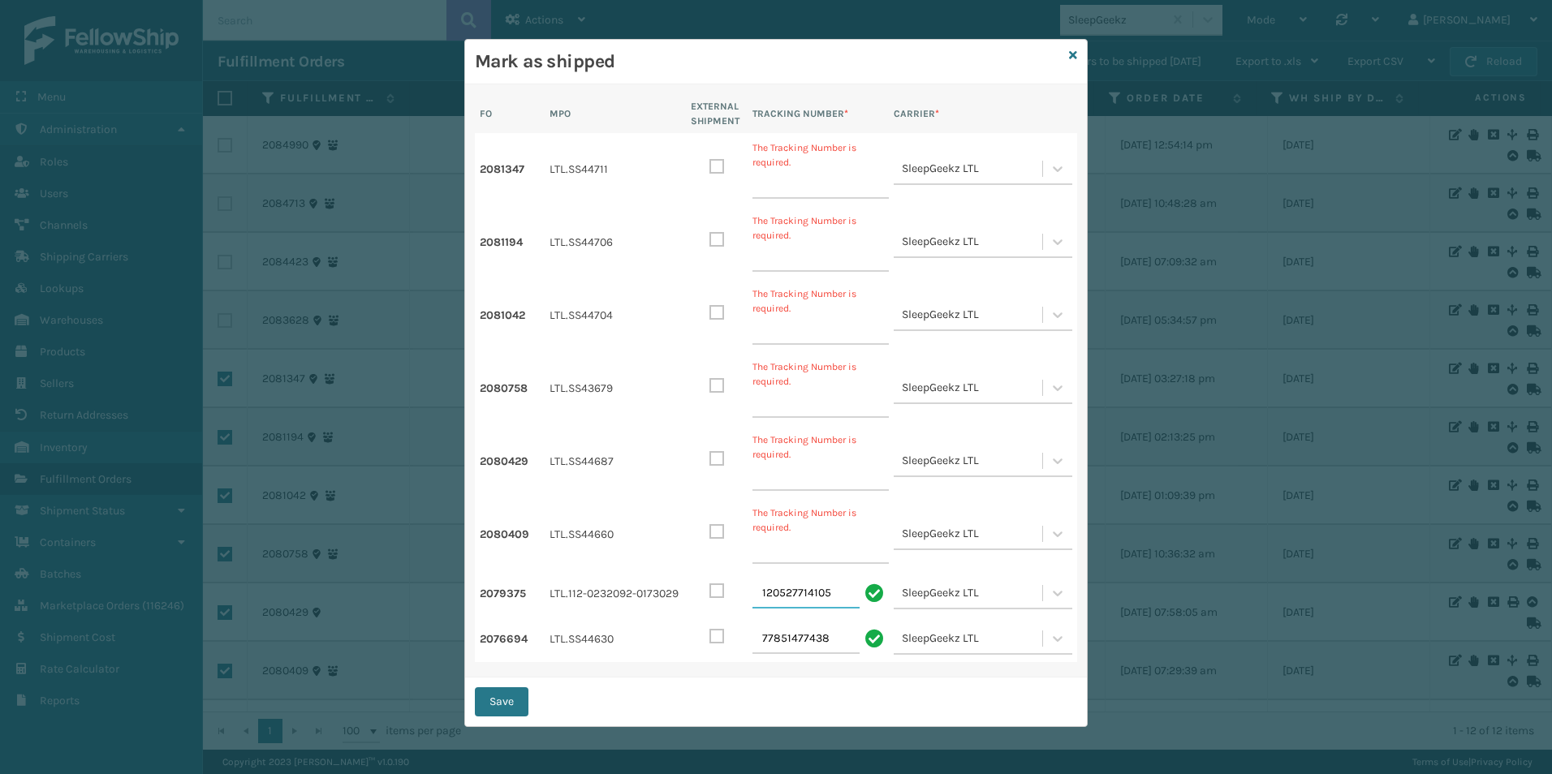
type input "120527714105"
click at [757, 707] on div "Save" at bounding box center [776, 702] width 622 height 49
paste input "120527714206"
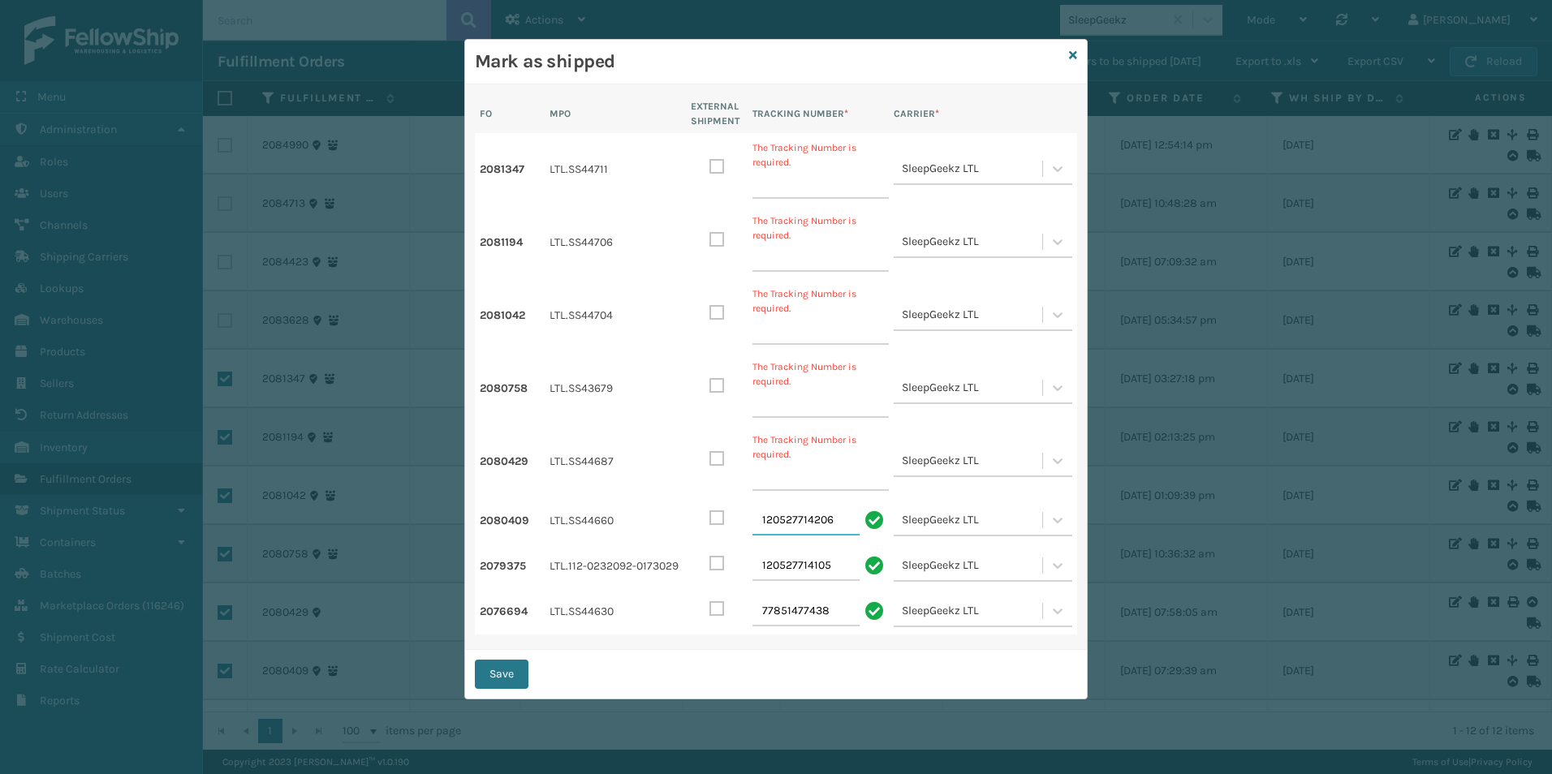
type input "120527714206"
click at [779, 481] on input "TRACKING NUMBER *" at bounding box center [821, 476] width 136 height 29
paste input "WY2075409"
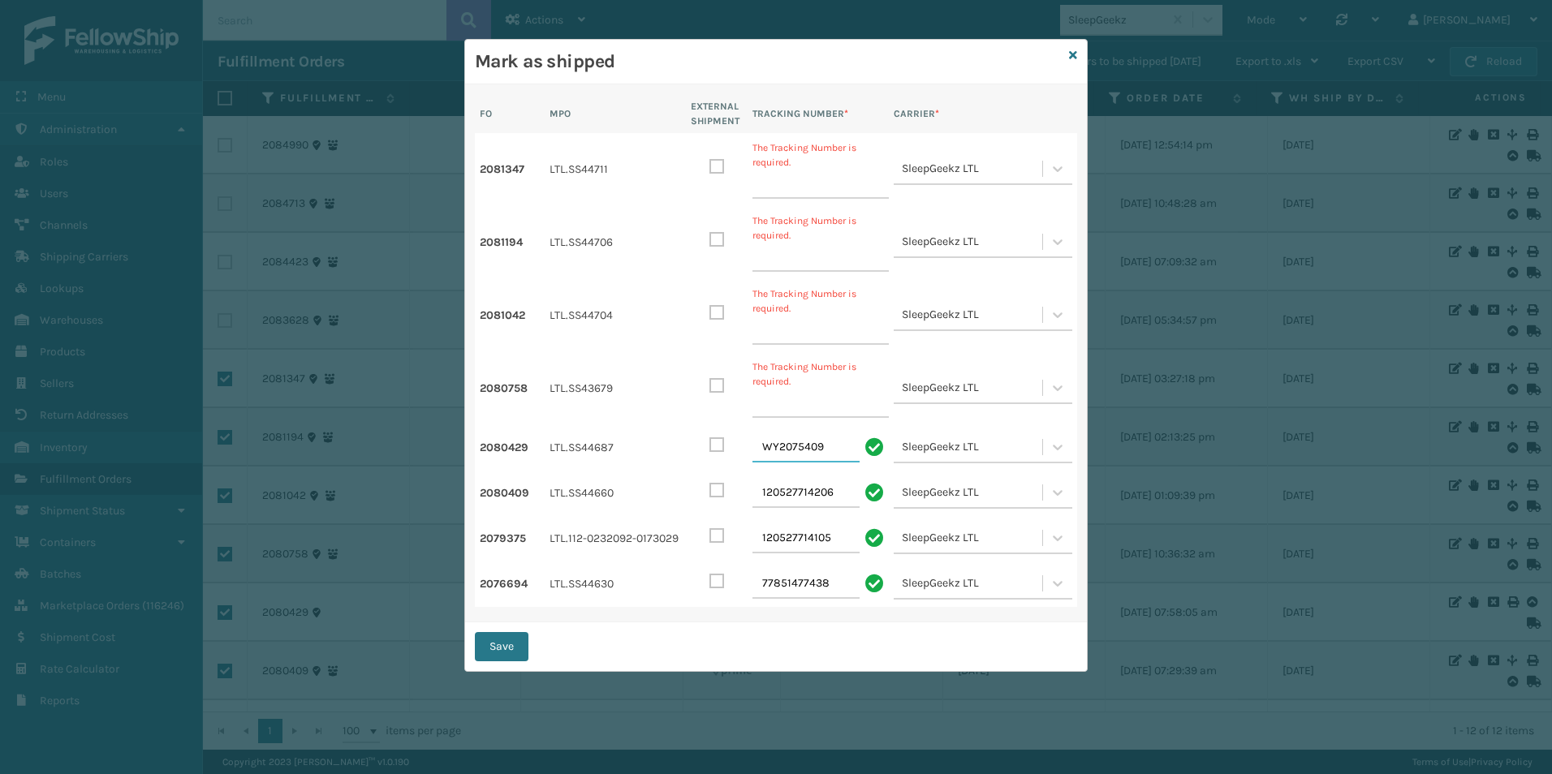
type input "WY2075409"
click at [764, 392] on input "TRACKING NUMBER *" at bounding box center [821, 403] width 136 height 29
click at [787, 402] on input "TRACKING NUMBER *" at bounding box center [821, 403] width 136 height 29
paste input "77851480630"
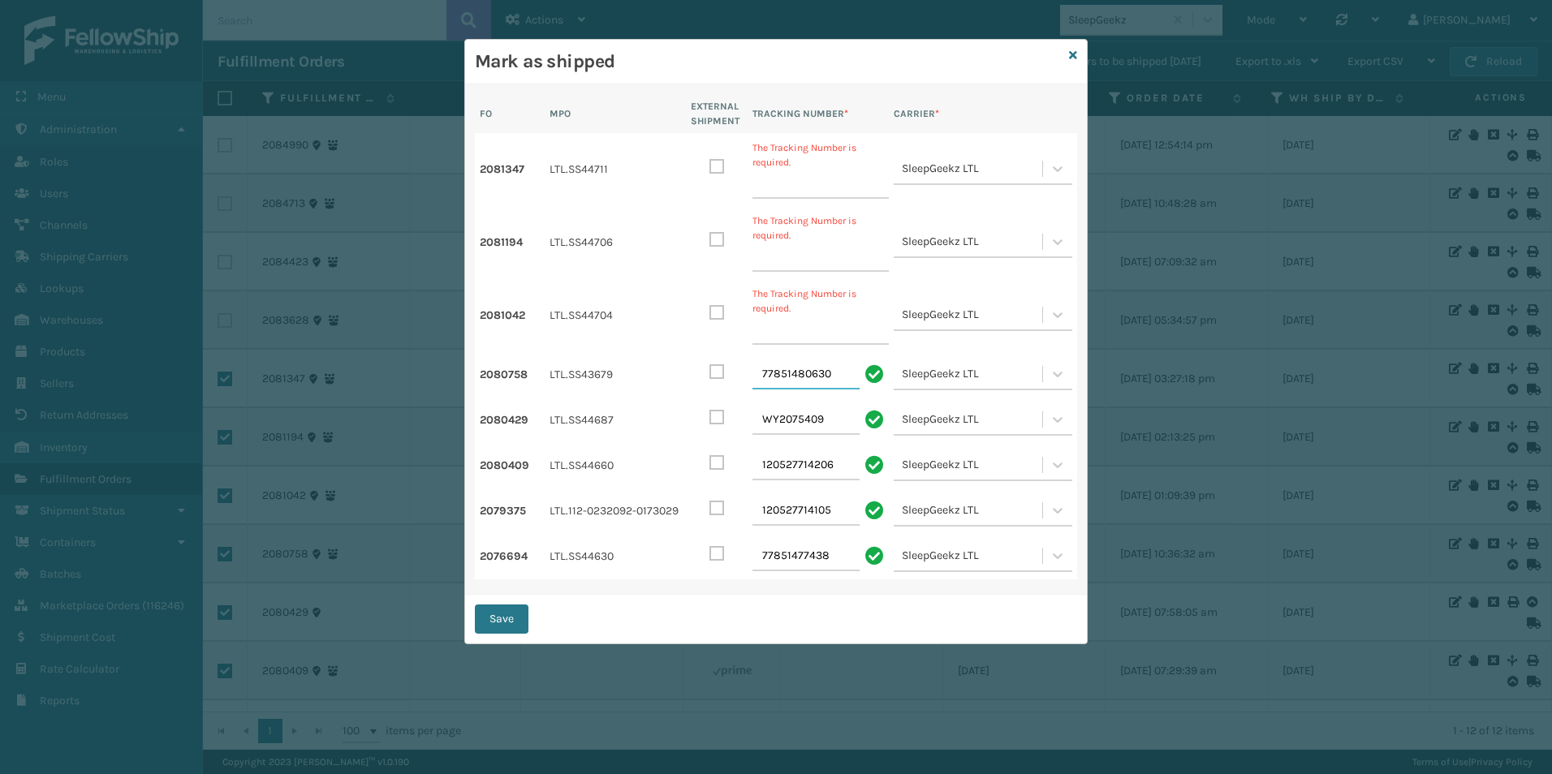
type input "77851480630"
drag, startPoint x: 770, startPoint y: 330, endPoint x: 977, endPoint y: 310, distance: 207.2
click at [770, 330] on input "TRACKING NUMBER *" at bounding box center [821, 330] width 136 height 29
paste input "WY2174697"
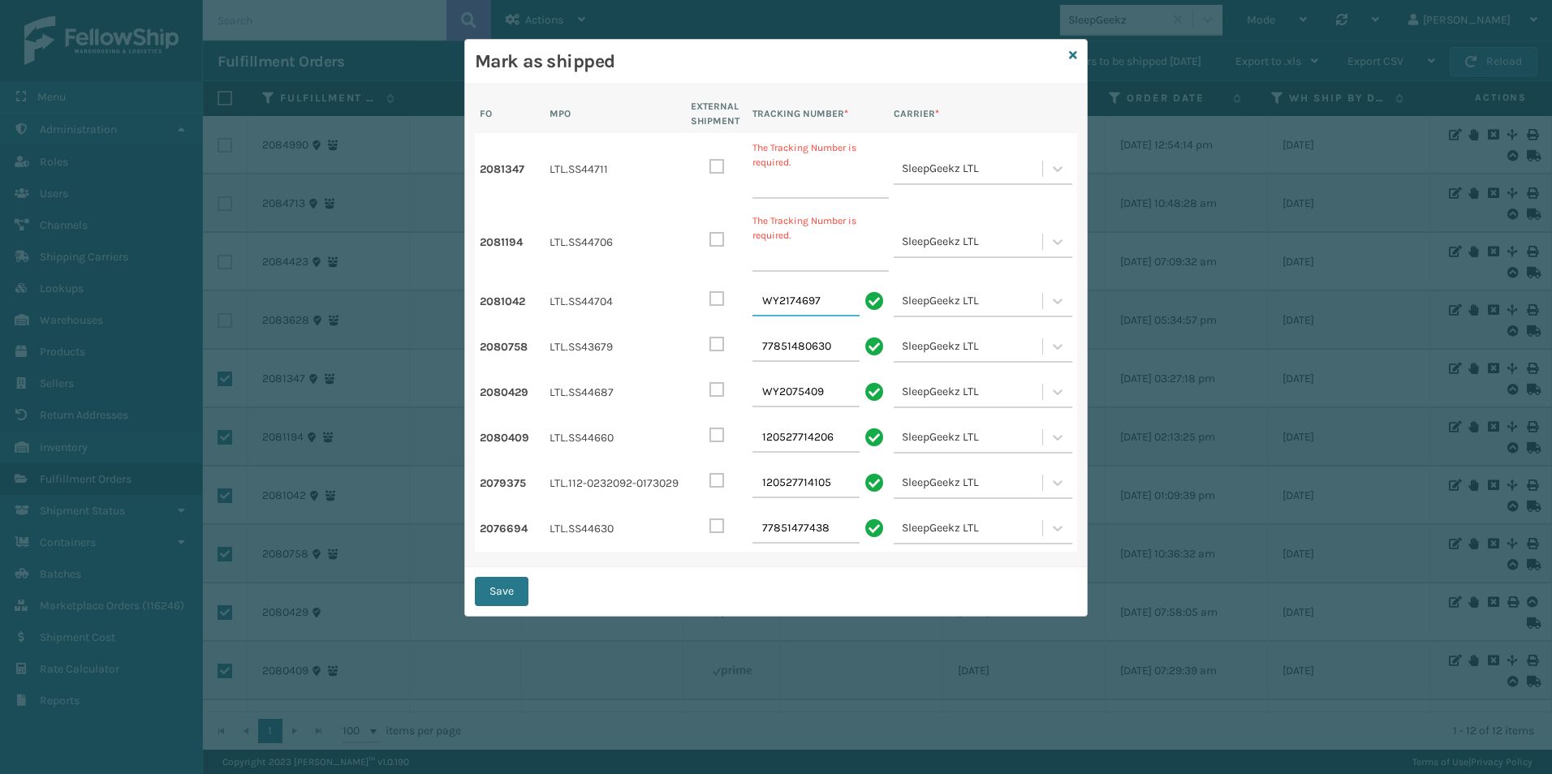
type input "WY2174697"
click at [773, 257] on input "TRACKING NUMBER *" at bounding box center [821, 257] width 136 height 29
paste input "WY2195568"
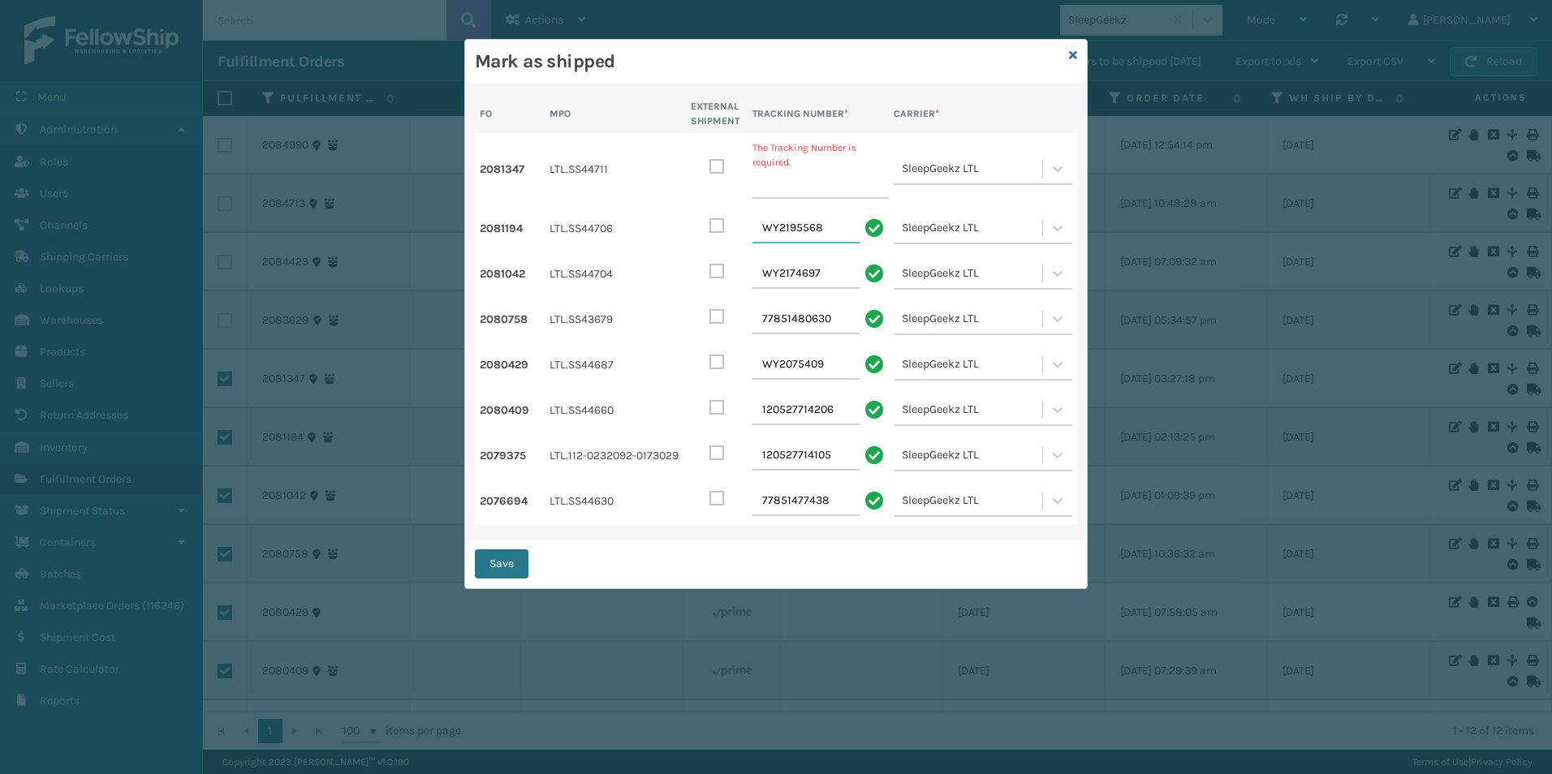
type input "WY2195568"
drag, startPoint x: 783, startPoint y: 188, endPoint x: 752, endPoint y: 175, distance: 34.2
click at [783, 188] on input "TRACKING NUMBER *" at bounding box center [821, 184] width 136 height 29
paste input "120527714300"
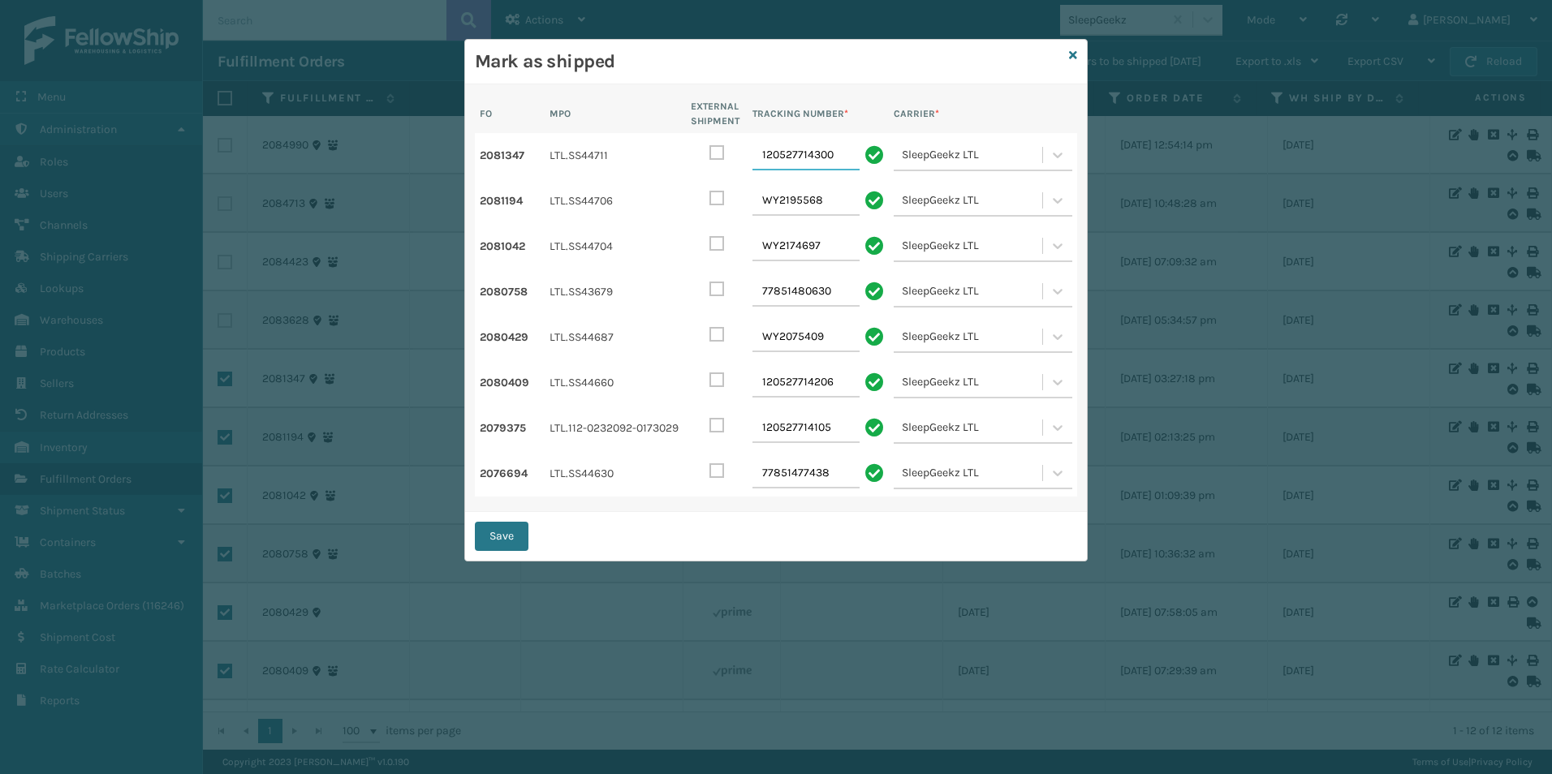
type input "120527714300"
click at [740, 534] on div "Save" at bounding box center [776, 536] width 622 height 49
click at [498, 538] on button "Save" at bounding box center [502, 536] width 54 height 29
checkbox input "false"
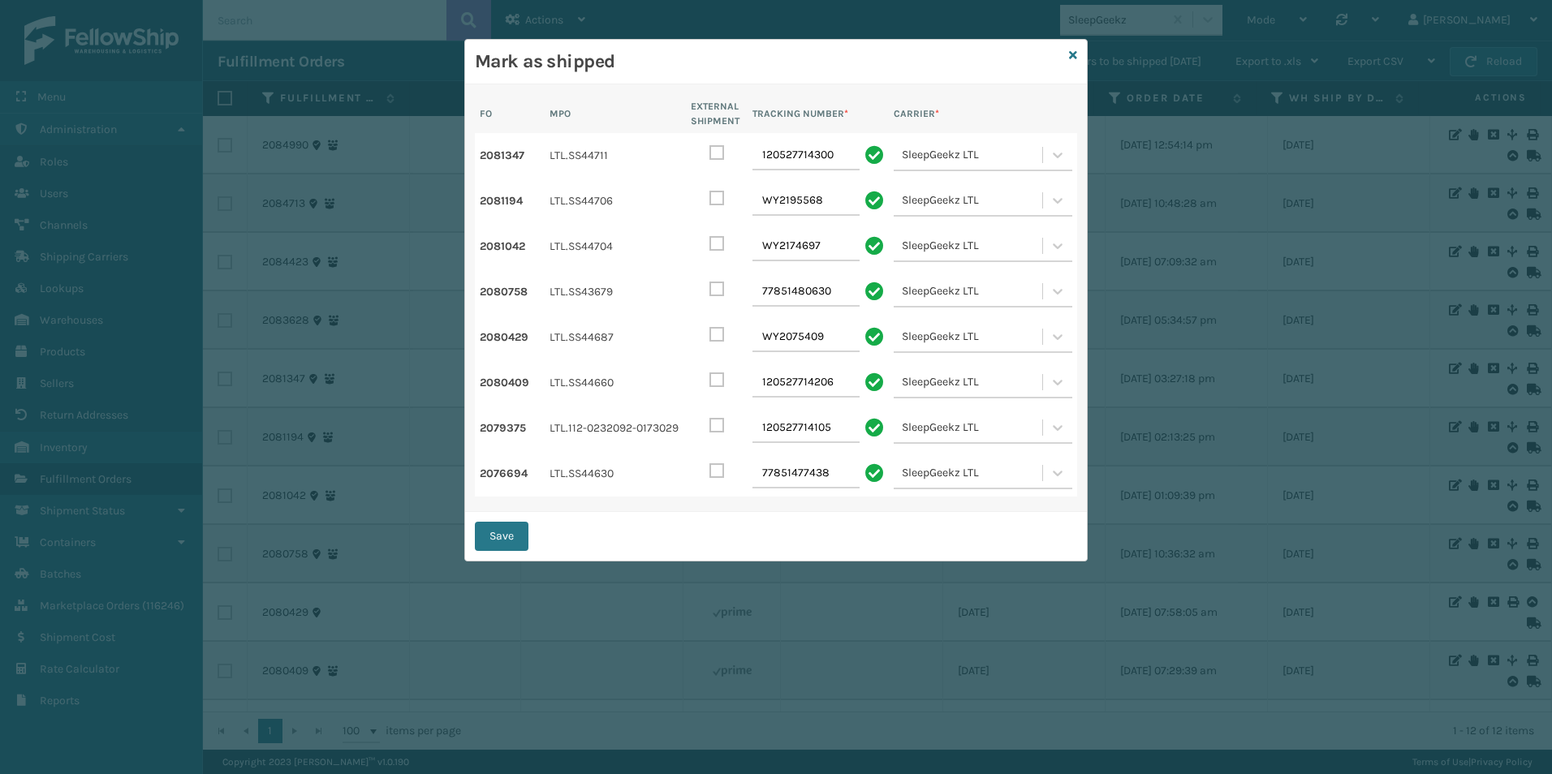
checkbox input "false"
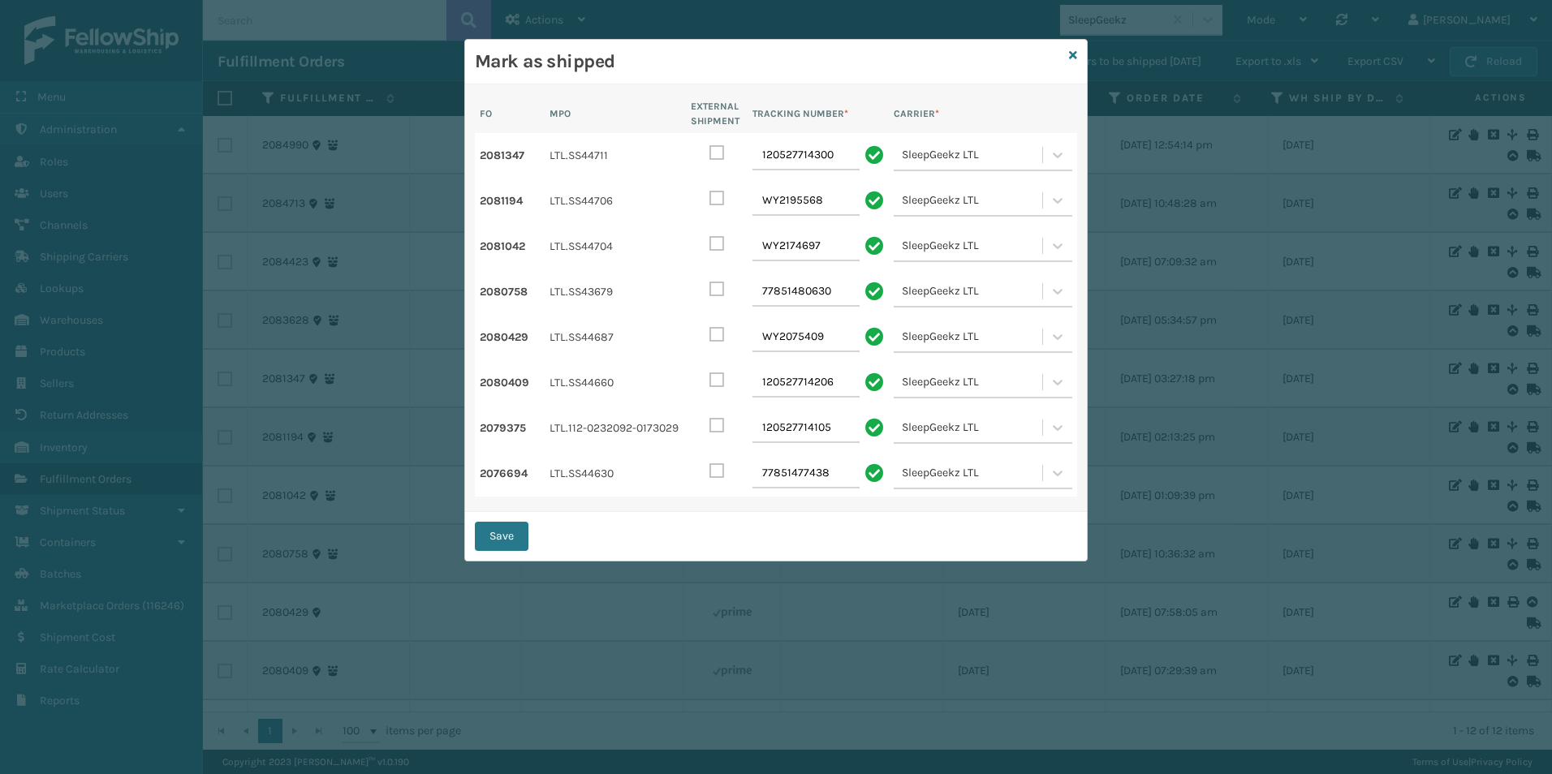
checkbox input "false"
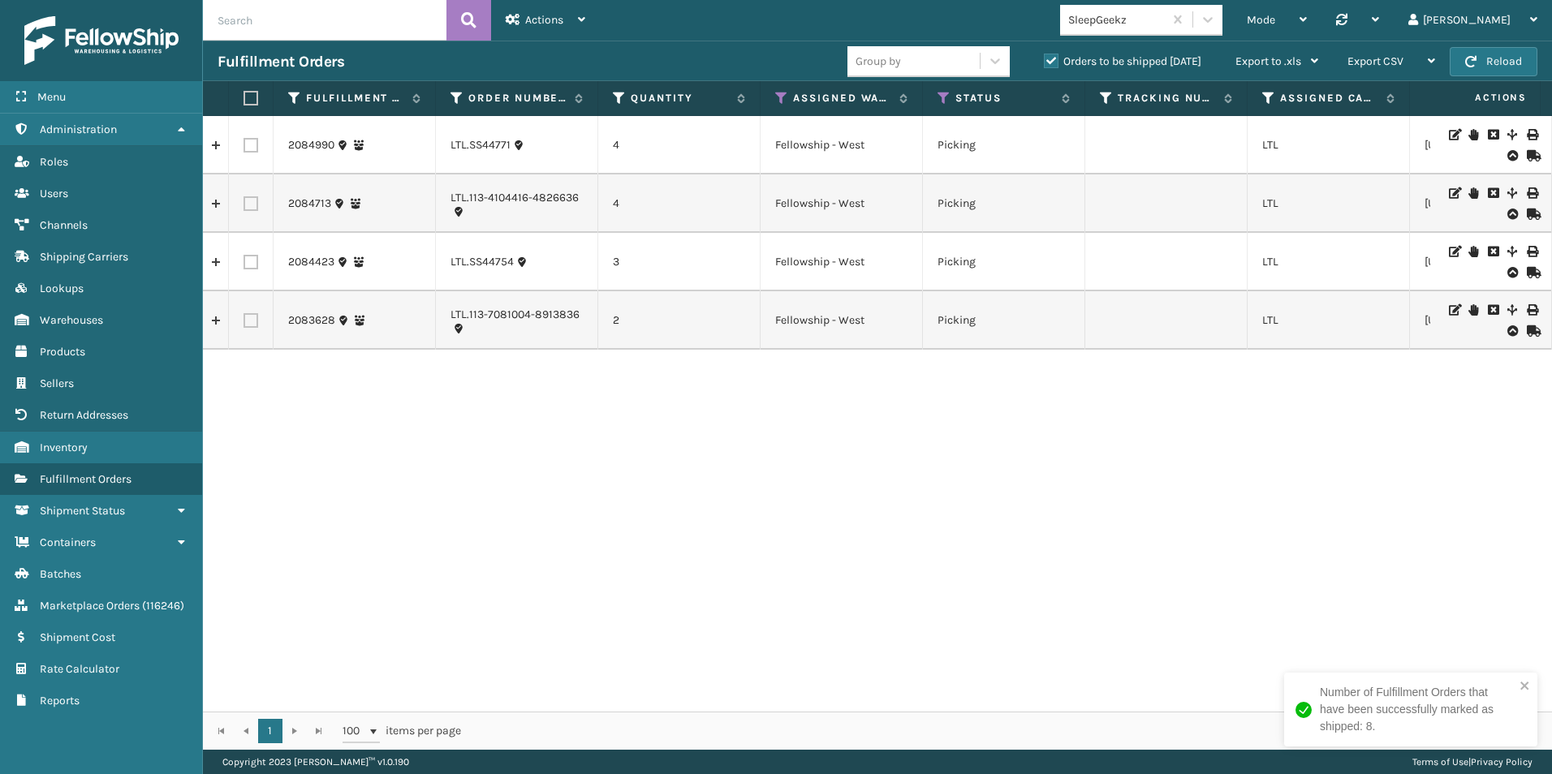
drag, startPoint x: 1290, startPoint y: 11, endPoint x: 1286, endPoint y: 38, distance: 27.1
click at [1216, 11] on icon at bounding box center [1208, 19] width 16 height 16
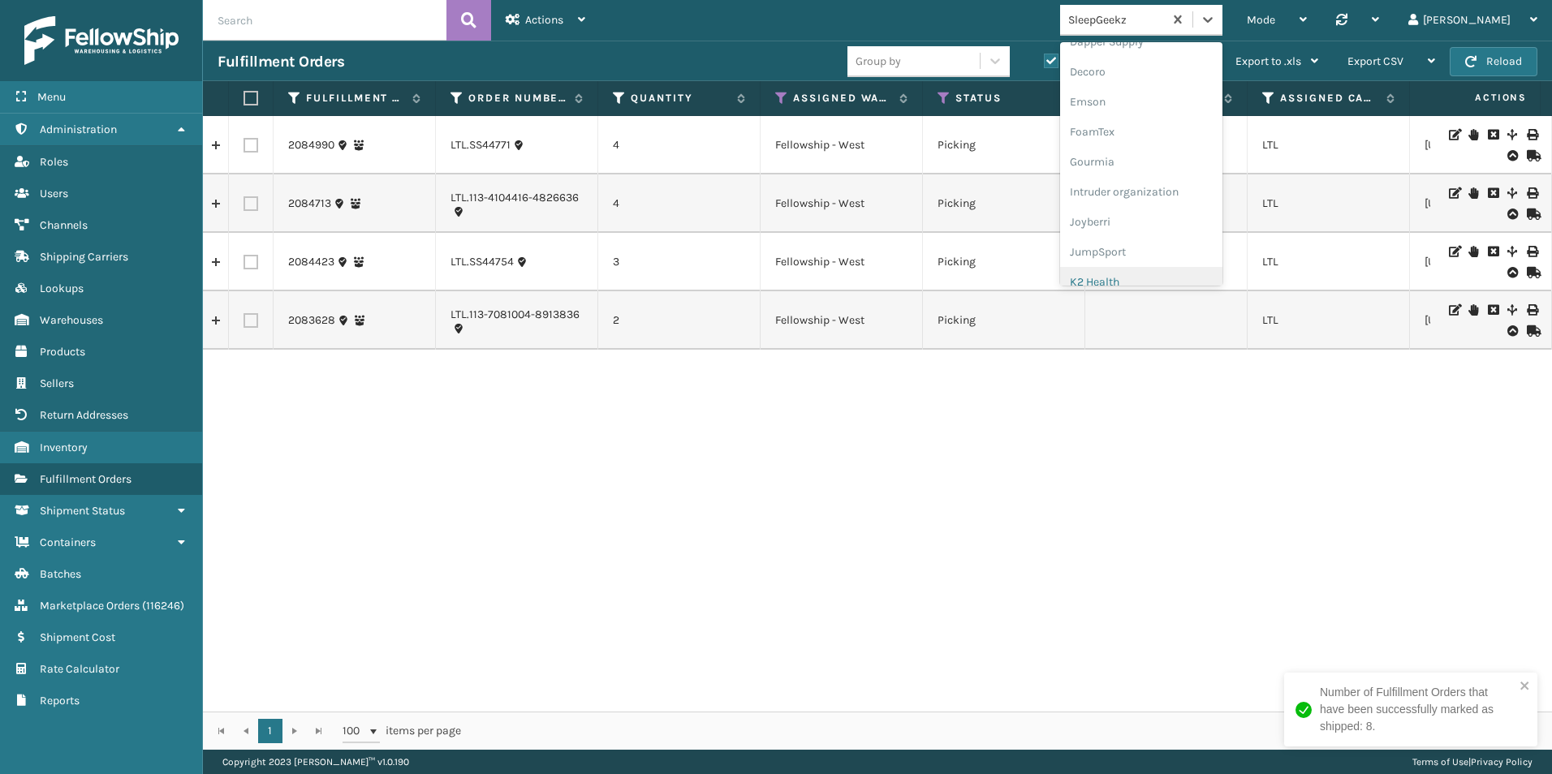
scroll to position [406, 0]
click at [1192, 222] on div "Koolmore" at bounding box center [1141, 225] width 162 height 30
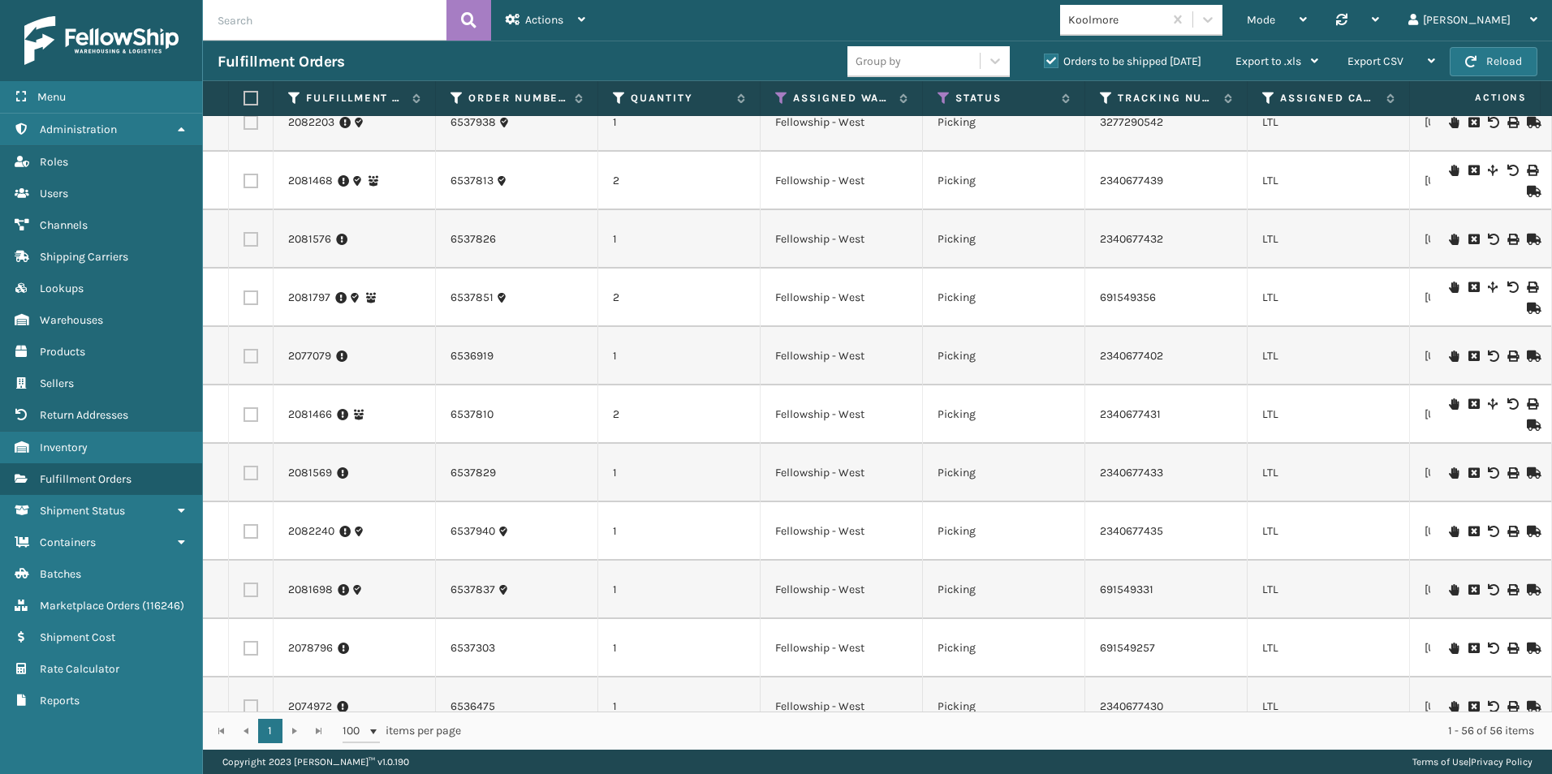
scroll to position [2690, 0]
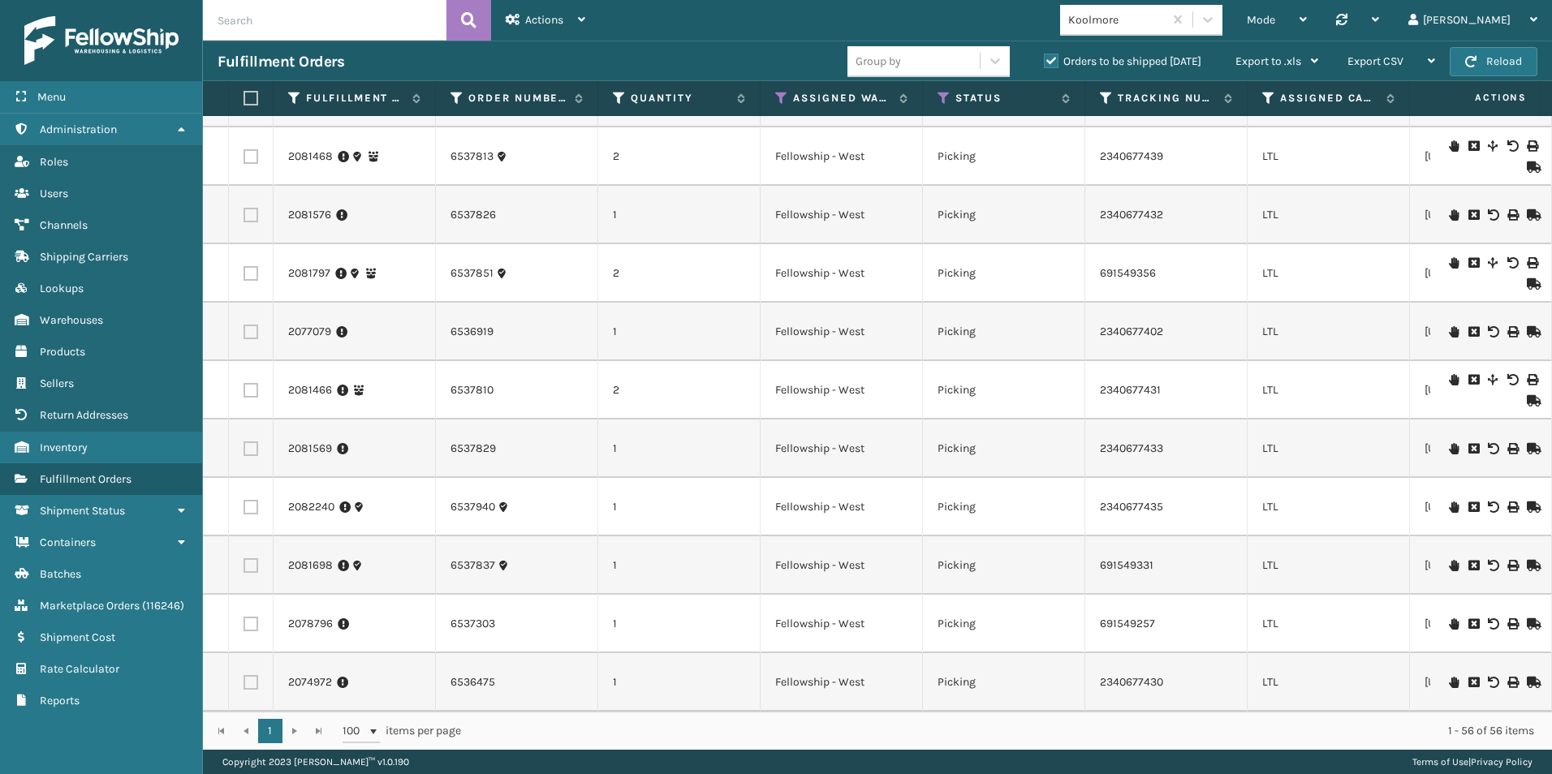
click at [252, 617] on label at bounding box center [251, 624] width 15 height 15
click at [244, 617] on input "checkbox" at bounding box center [244, 622] width 1 height 11
checkbox input "true"
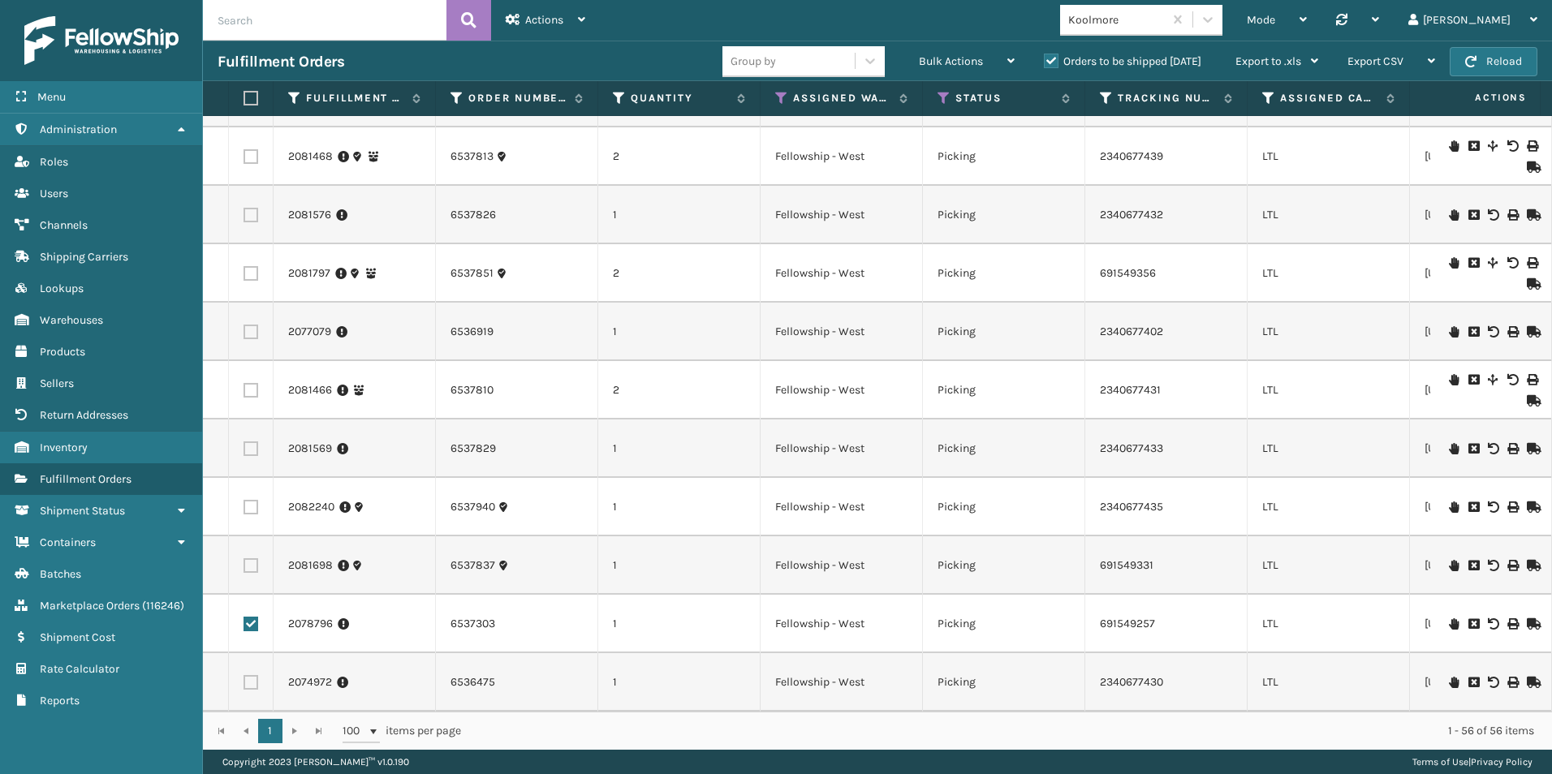
click at [1527, 619] on icon at bounding box center [1532, 624] width 10 height 11
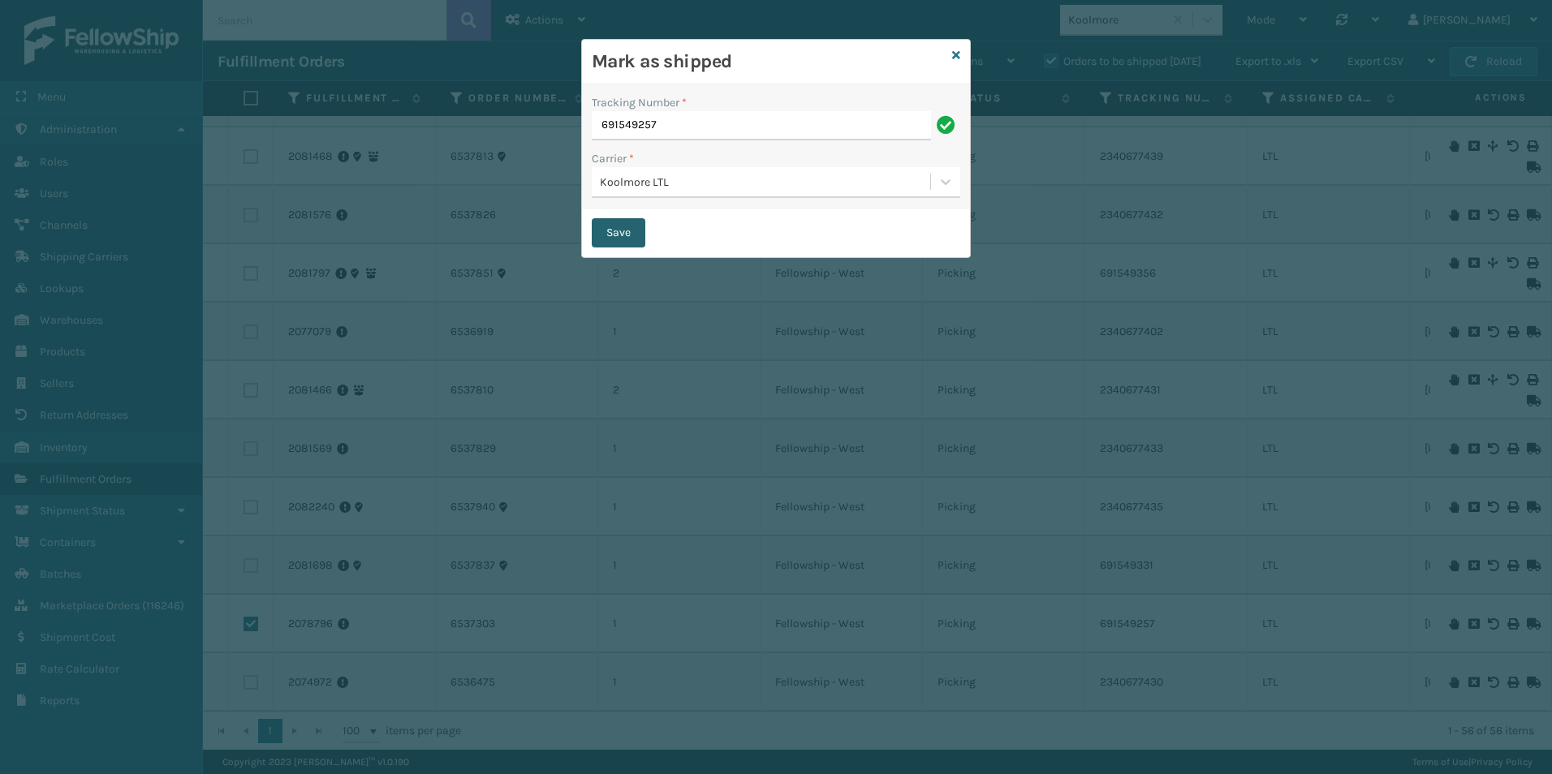
click at [610, 227] on button "Save" at bounding box center [619, 232] width 54 height 29
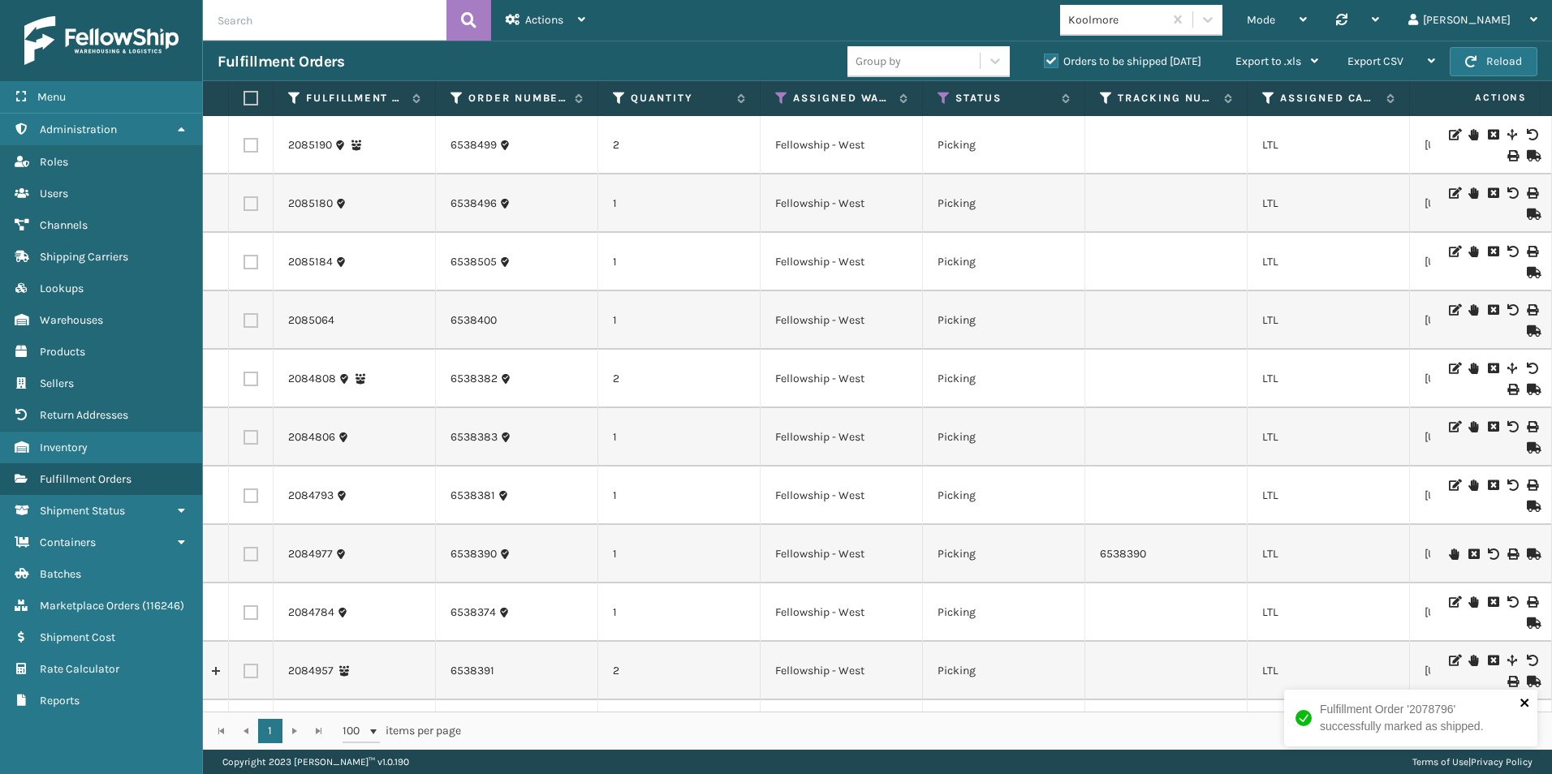
click at [1529, 702] on icon "close" at bounding box center [1525, 703] width 11 height 13
click at [1496, 58] on button "Reload" at bounding box center [1494, 61] width 88 height 29
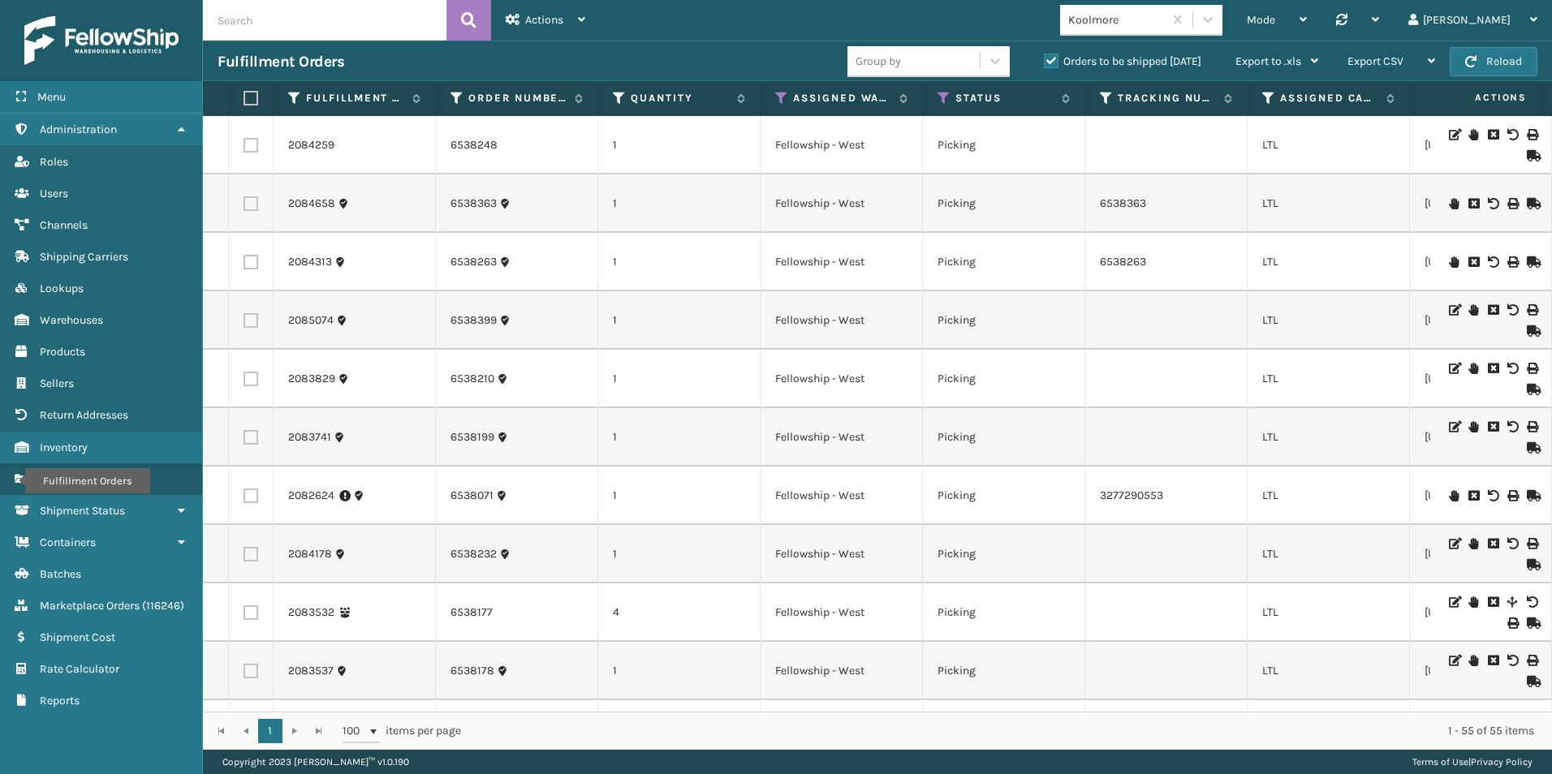
scroll to position [974, 0]
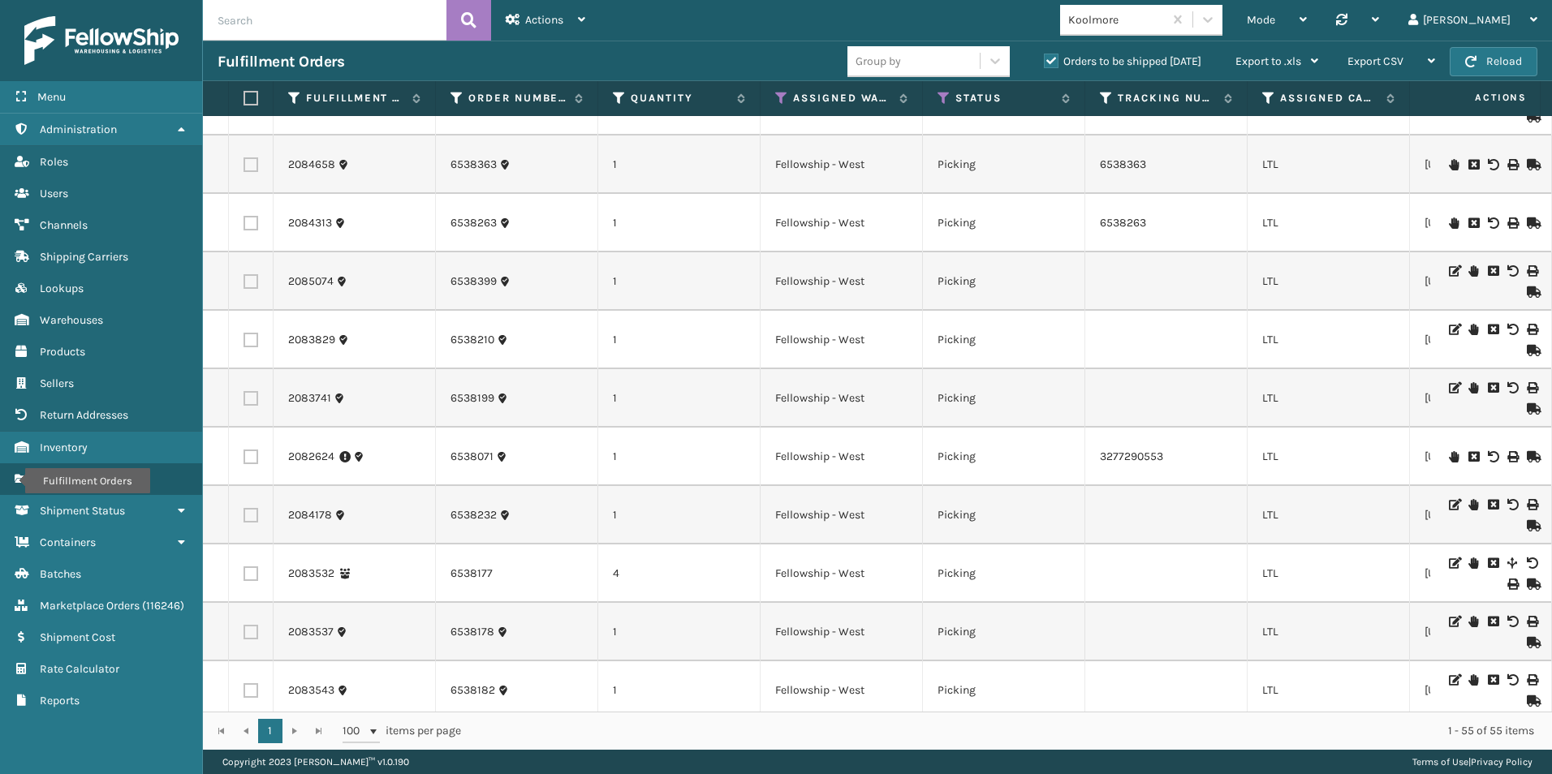
click at [1527, 528] on icon at bounding box center [1532, 525] width 10 height 11
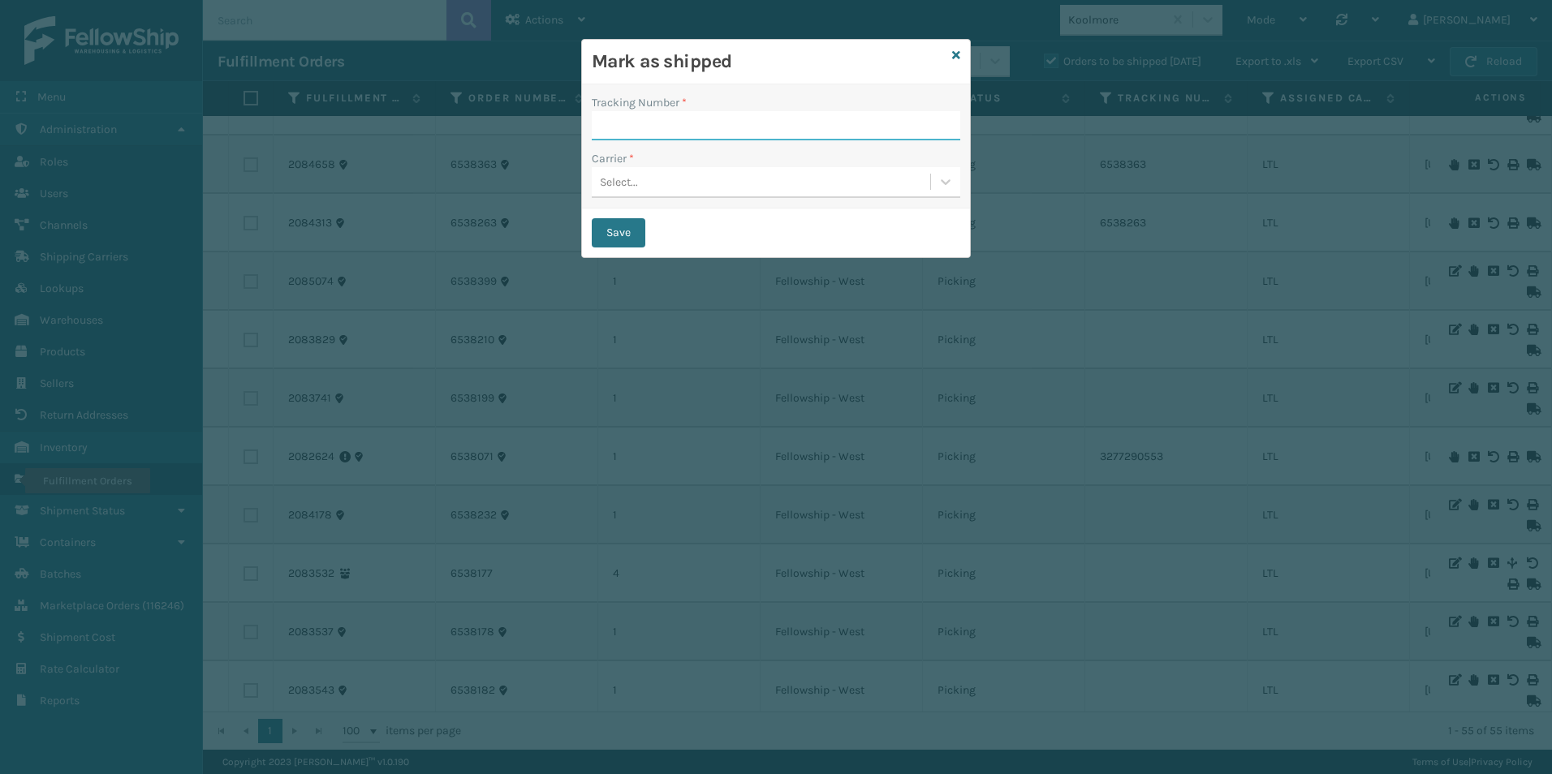
paste input "2340675911"
type input "2340675911"
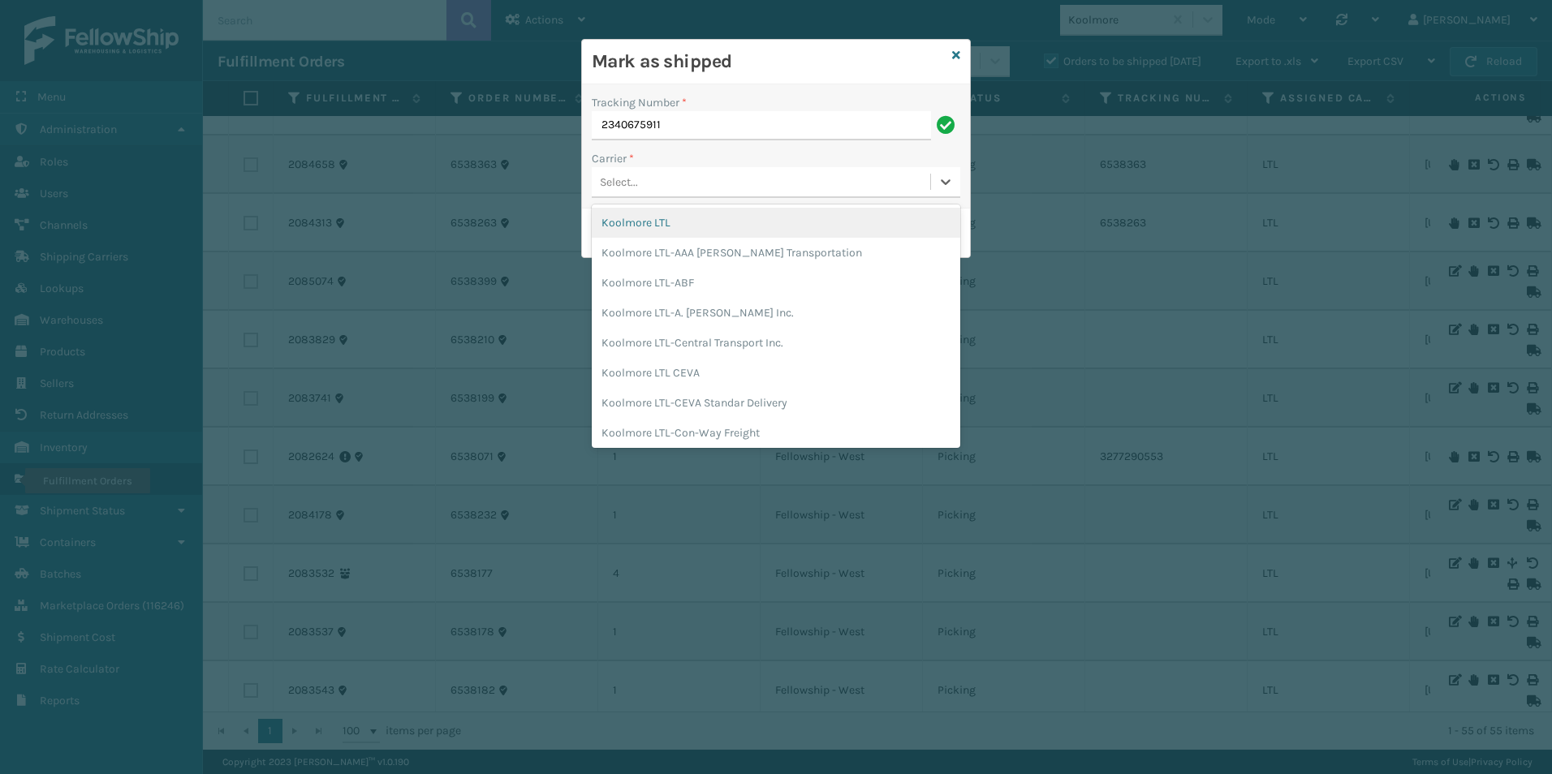
click at [651, 184] on div "Select..." at bounding box center [761, 182] width 339 height 27
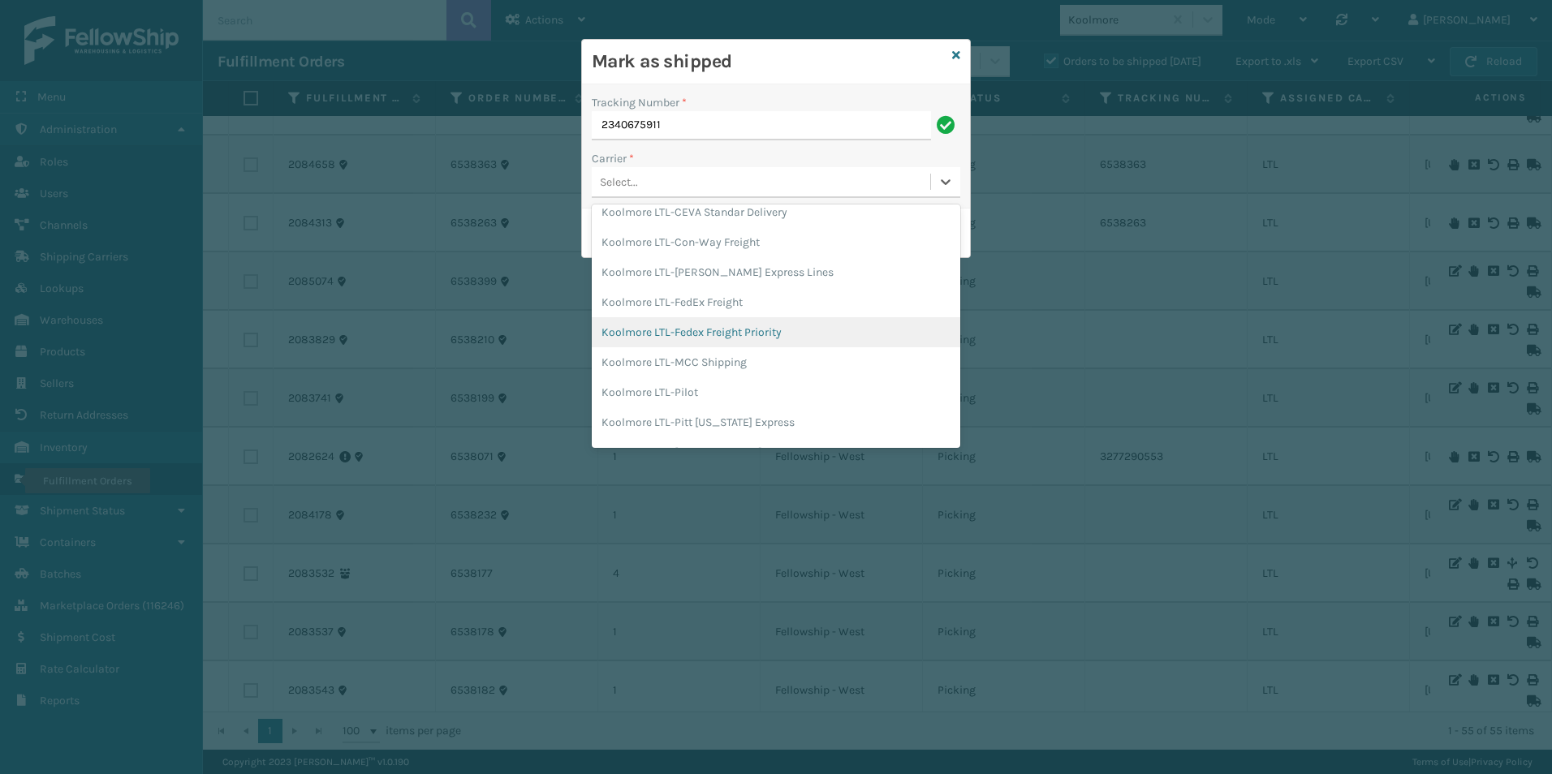
scroll to position [162, 0]
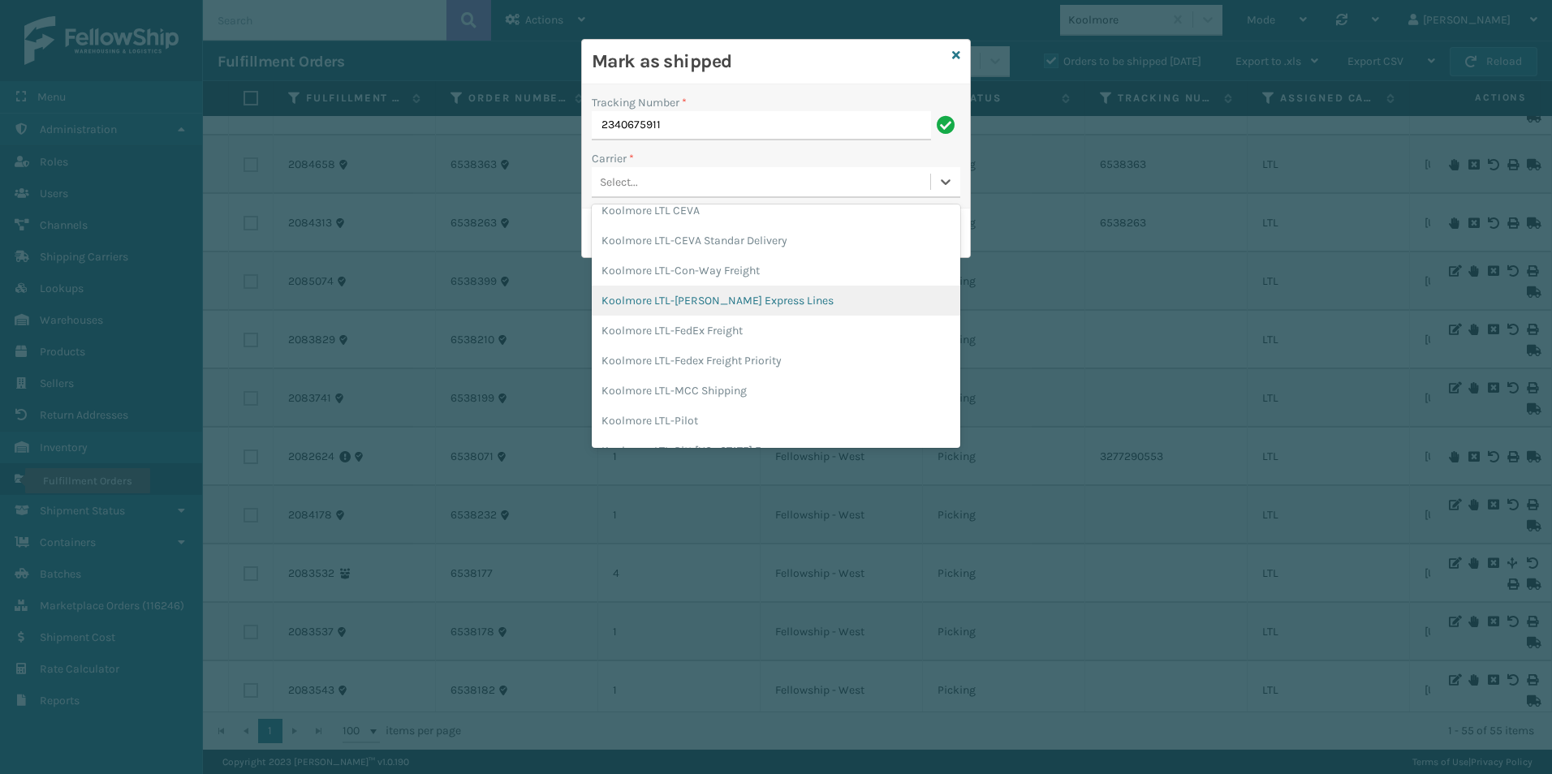
click at [718, 298] on div "Koolmore LTL-[PERSON_NAME] Express Lines" at bounding box center [776, 301] width 369 height 30
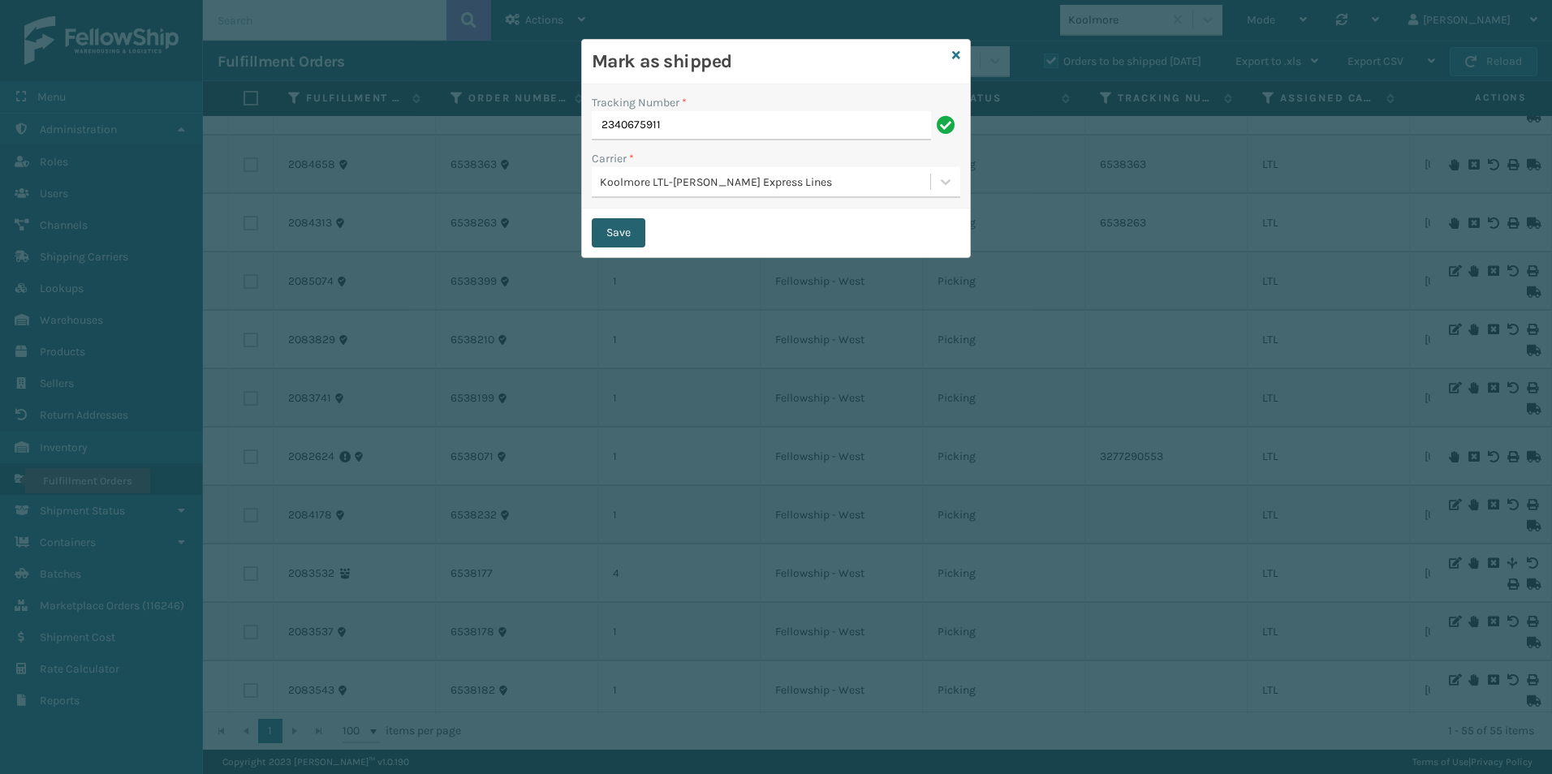
click at [615, 231] on button "Save" at bounding box center [619, 232] width 54 height 29
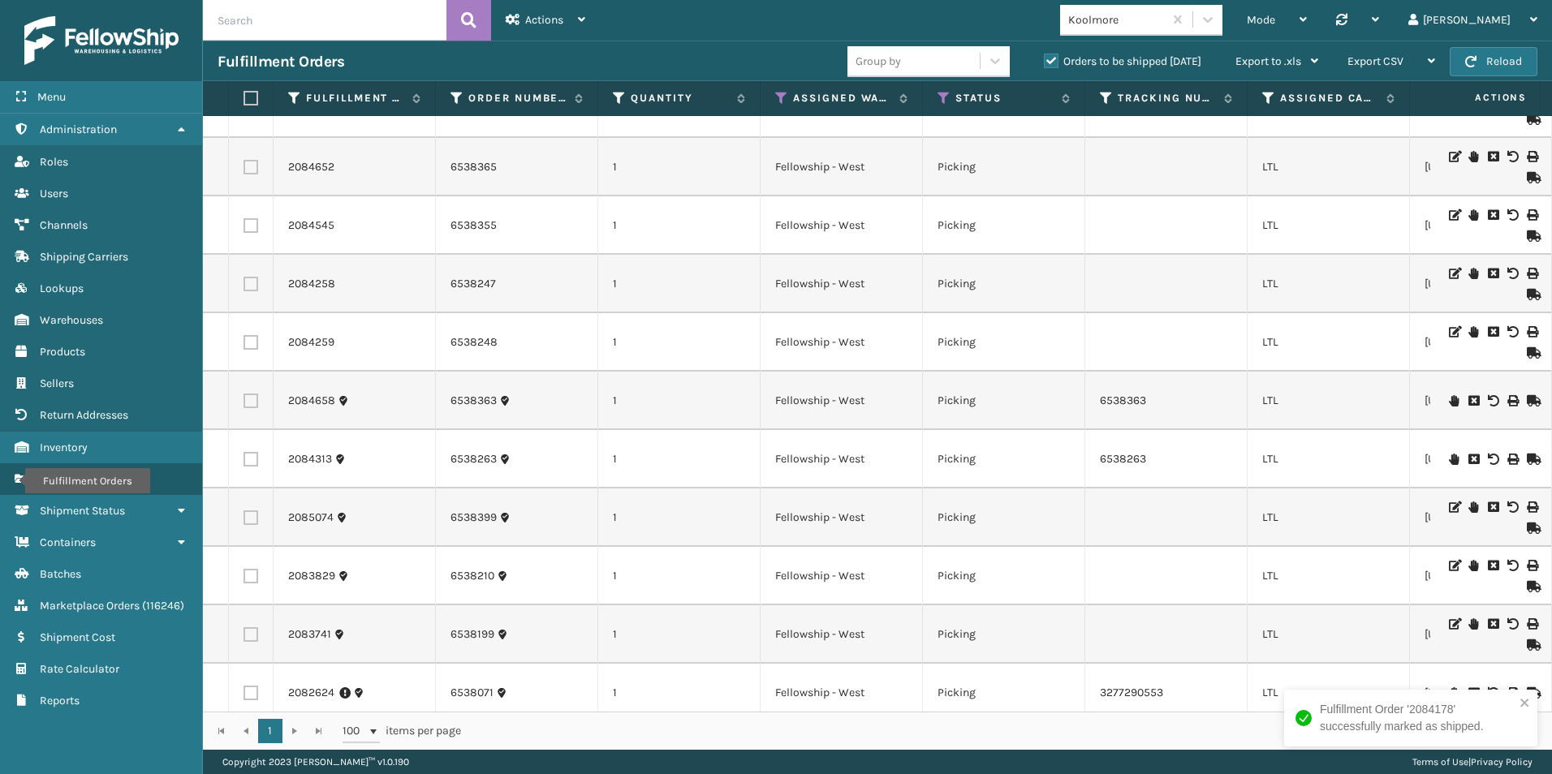
scroll to position [657, 0]
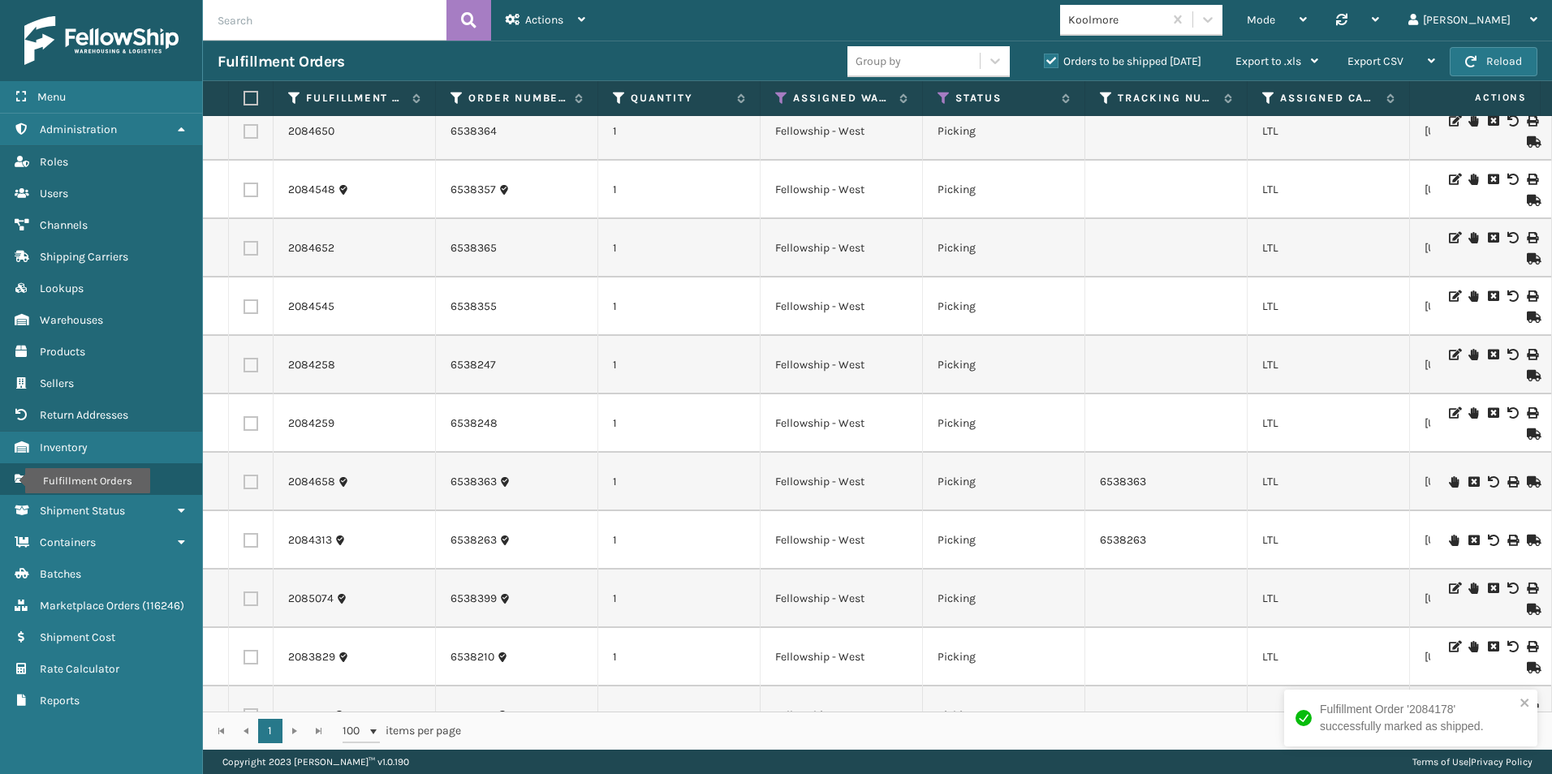
click at [1527, 317] on icon at bounding box center [1532, 317] width 10 height 11
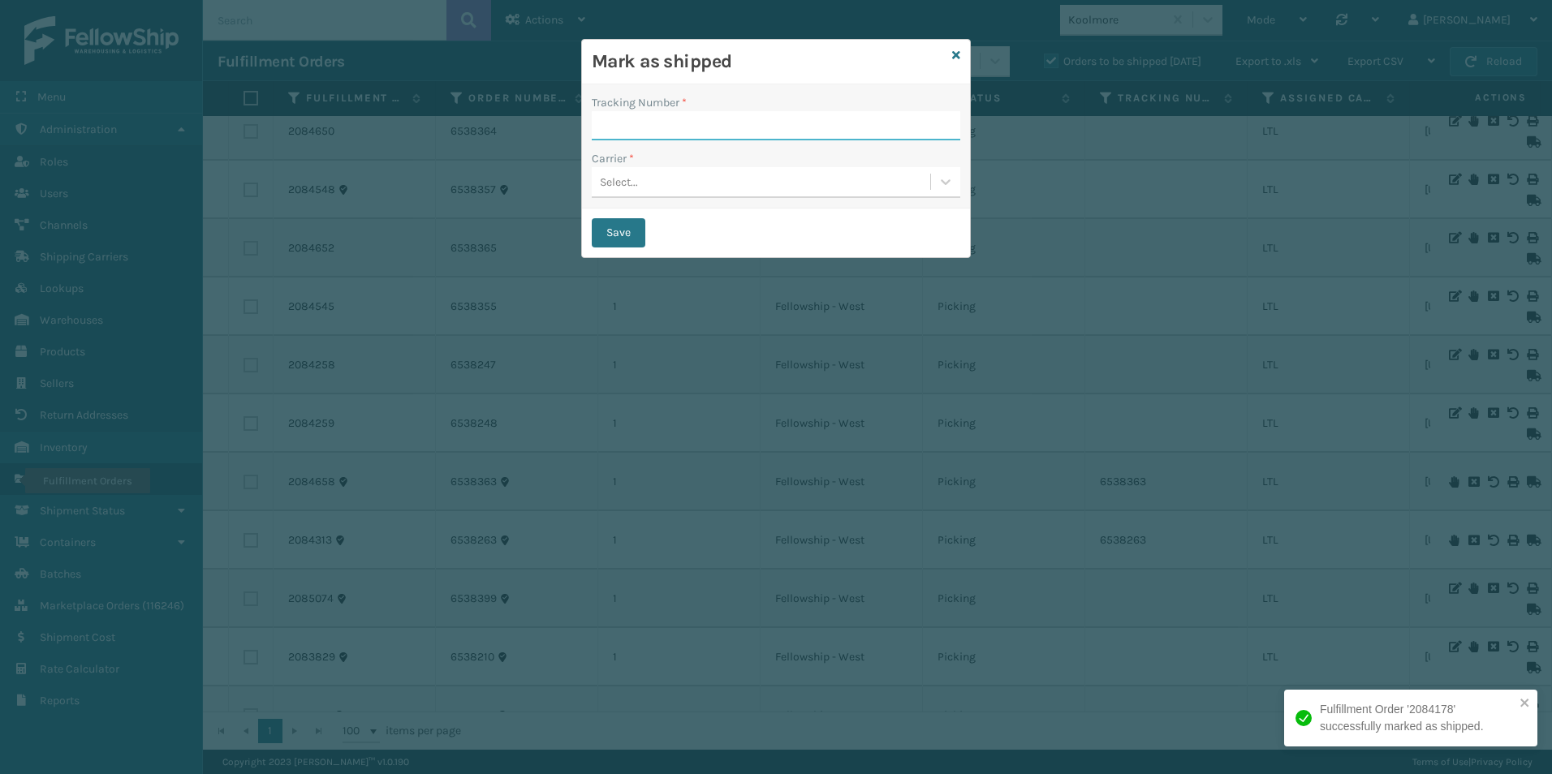
paste input "2340675912"
type input "2340675912"
click at [681, 180] on div "Select..." at bounding box center [761, 182] width 339 height 27
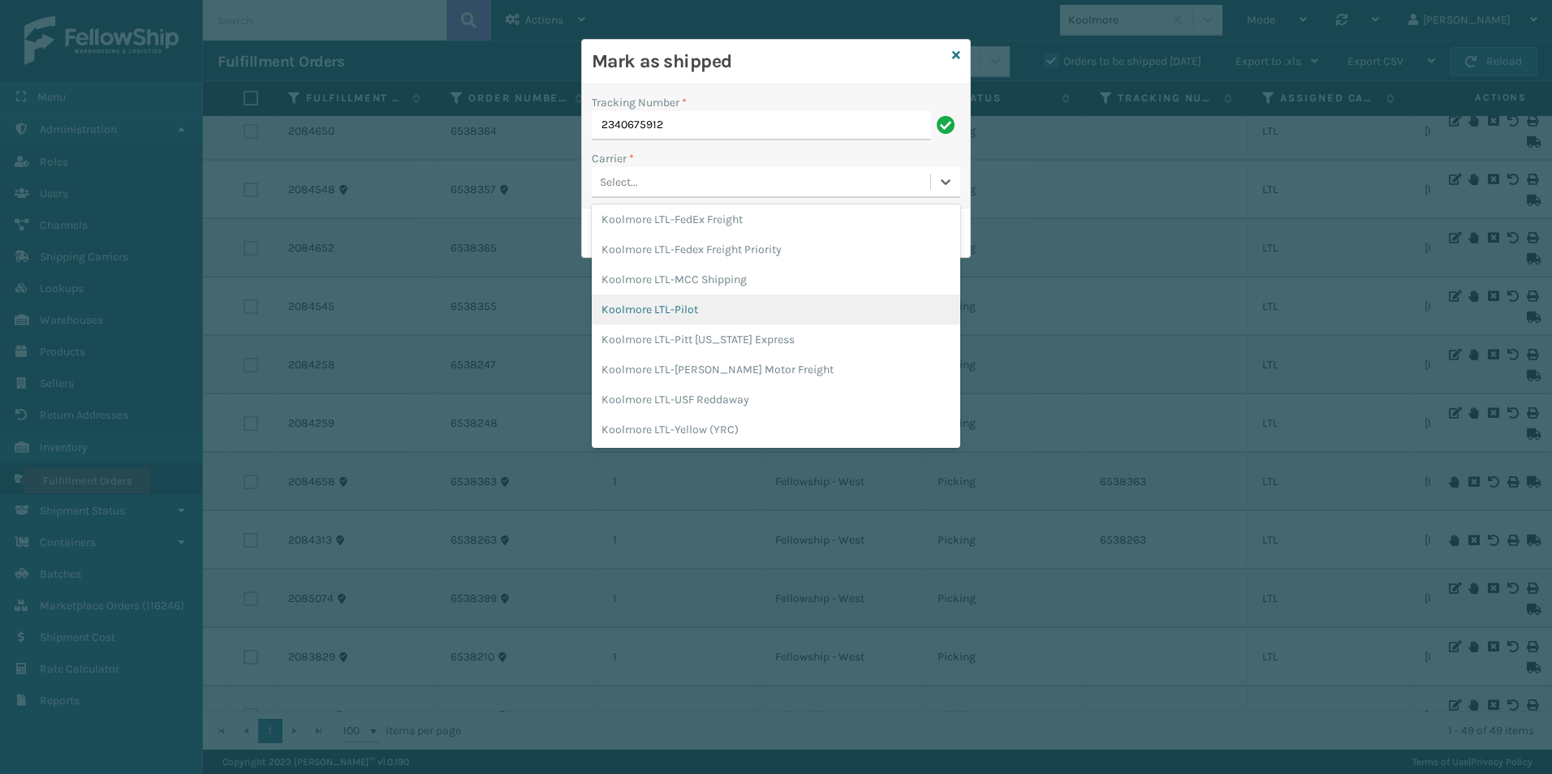
scroll to position [192, 0]
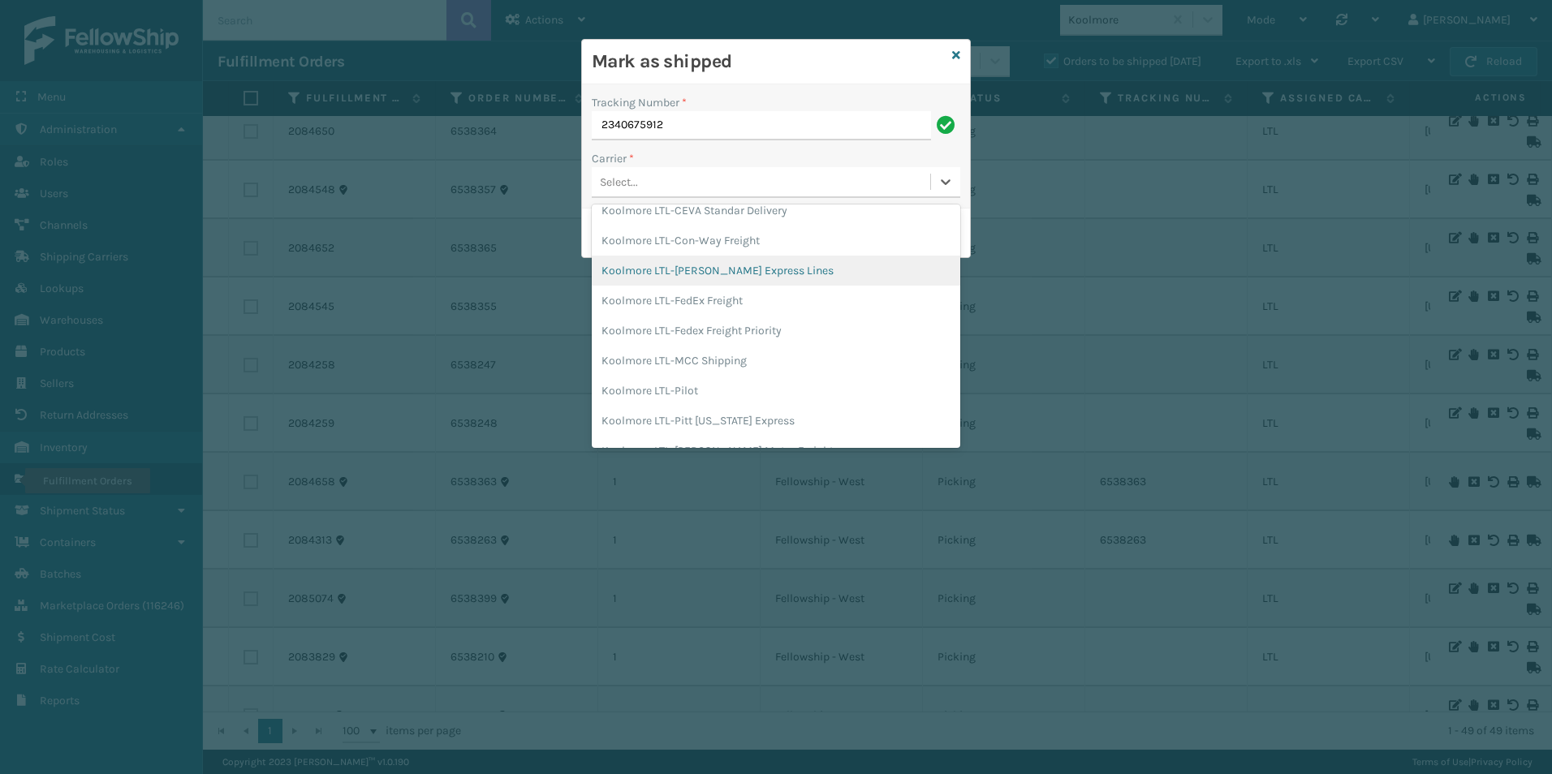
click at [728, 268] on div "Koolmore LTL-[PERSON_NAME] Express Lines" at bounding box center [776, 271] width 369 height 30
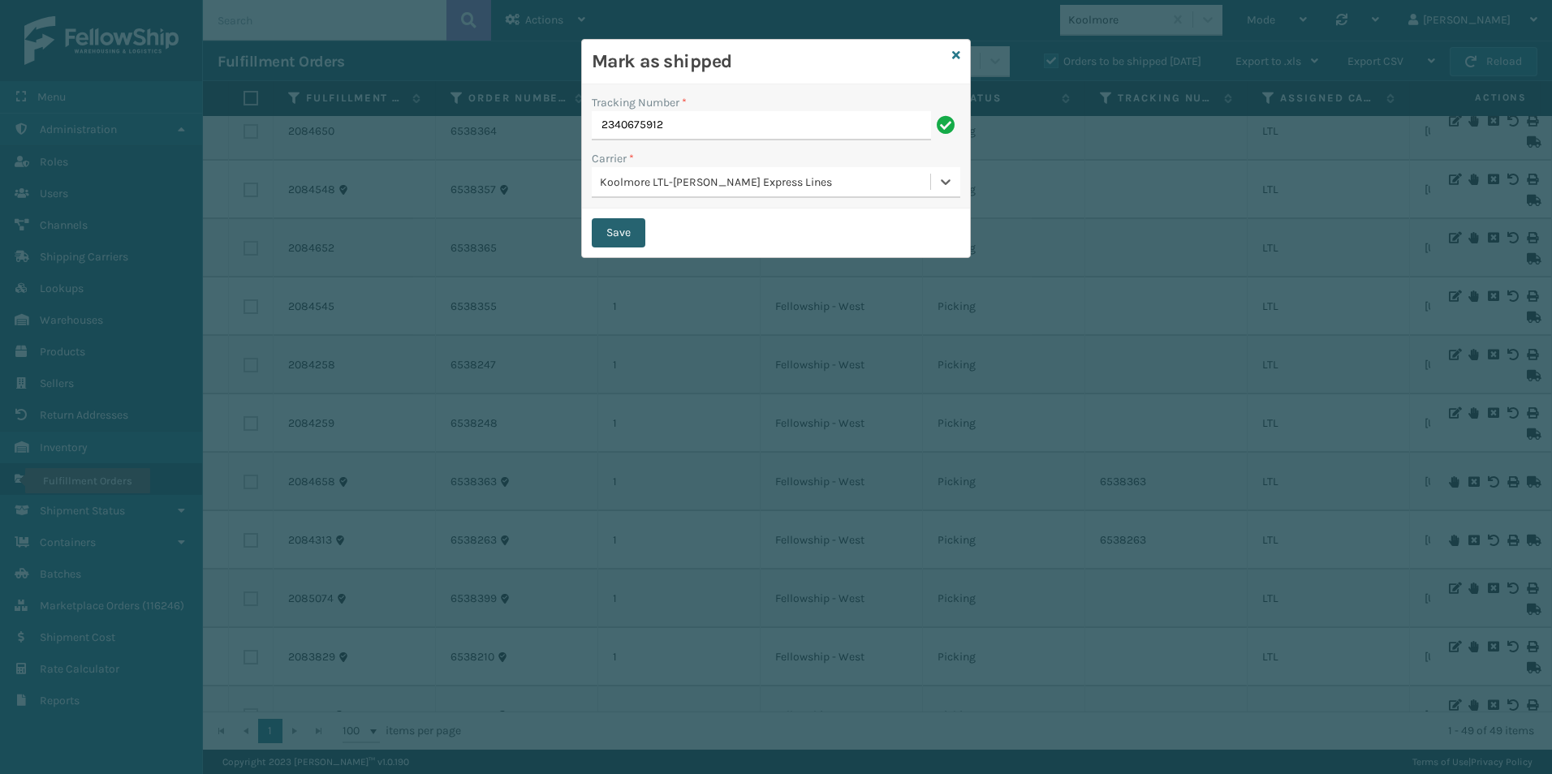
click at [608, 226] on button "Save" at bounding box center [619, 232] width 54 height 29
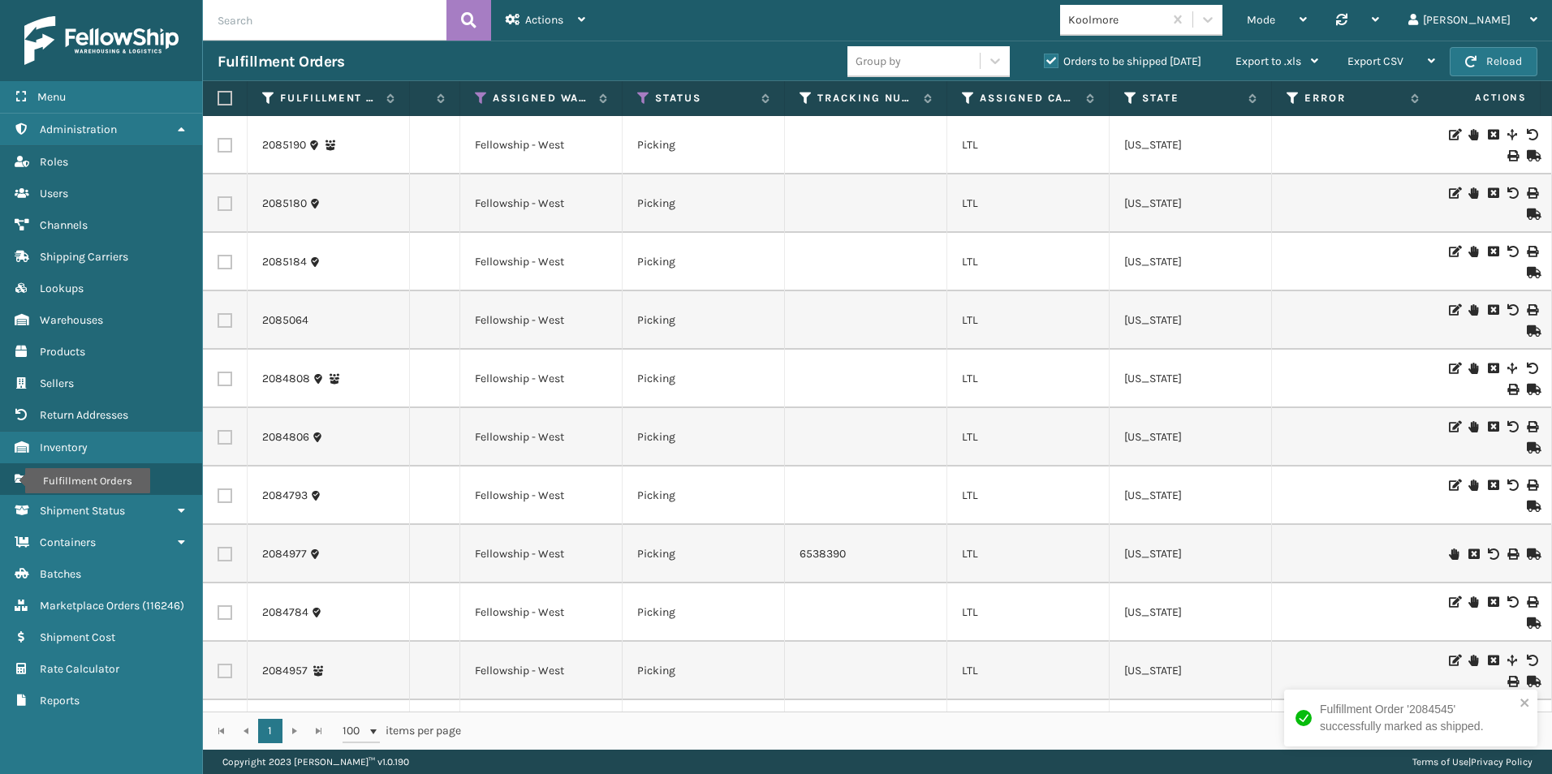
scroll to position [0, 261]
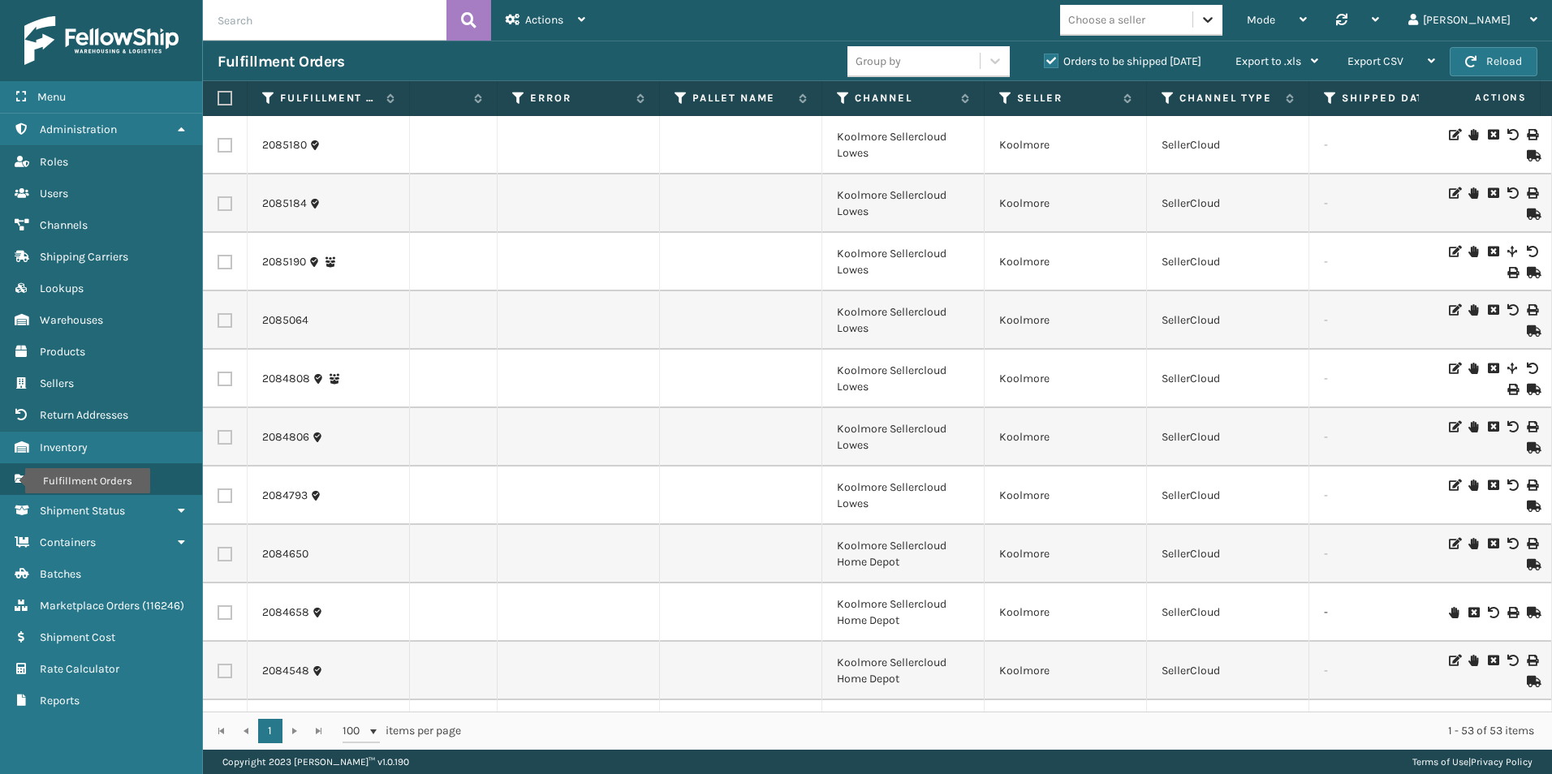
click at [1223, 23] on div at bounding box center [1207, 19] width 29 height 29
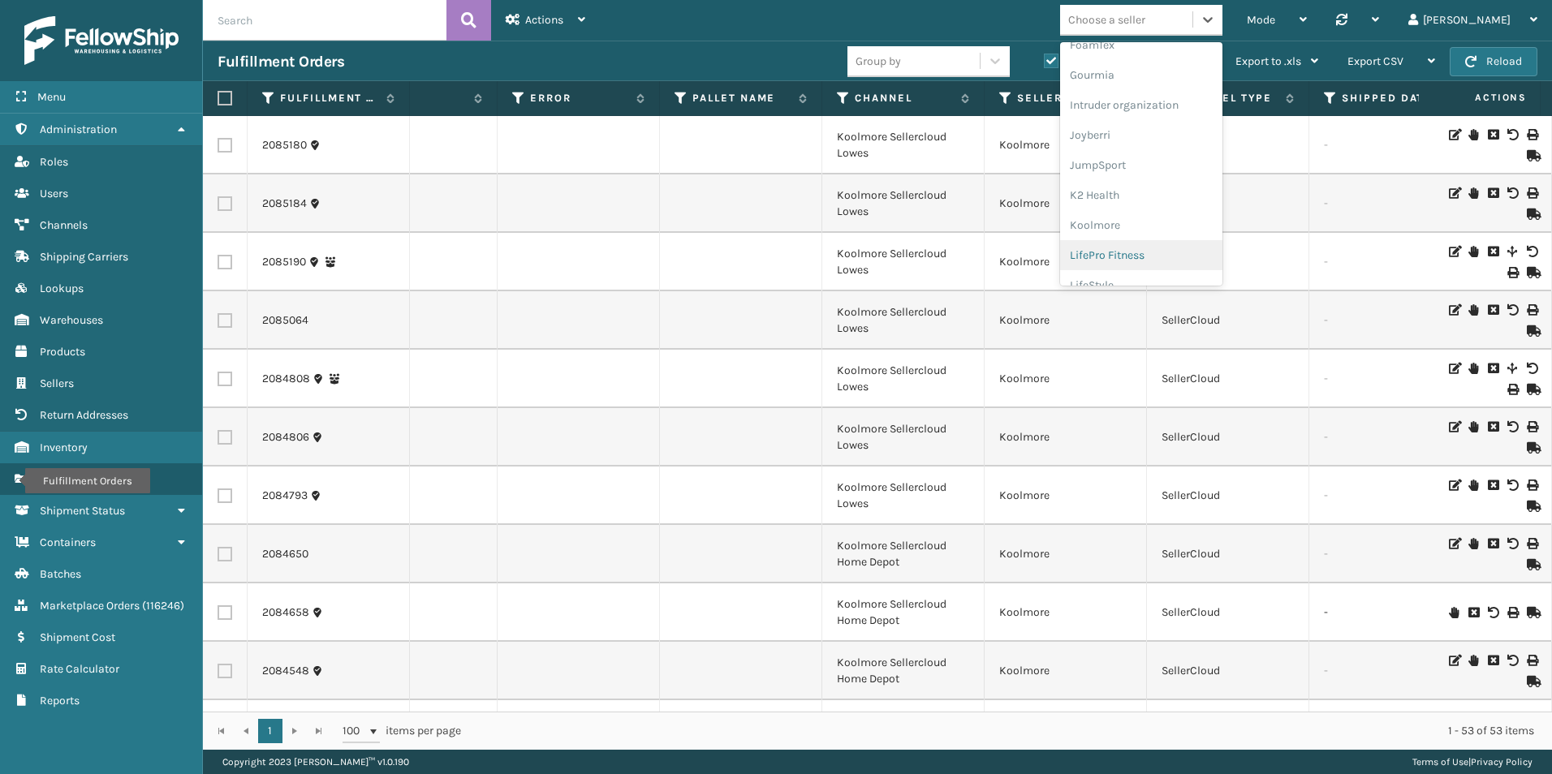
click at [1197, 252] on div "LifePro Fitness" at bounding box center [1141, 255] width 162 height 30
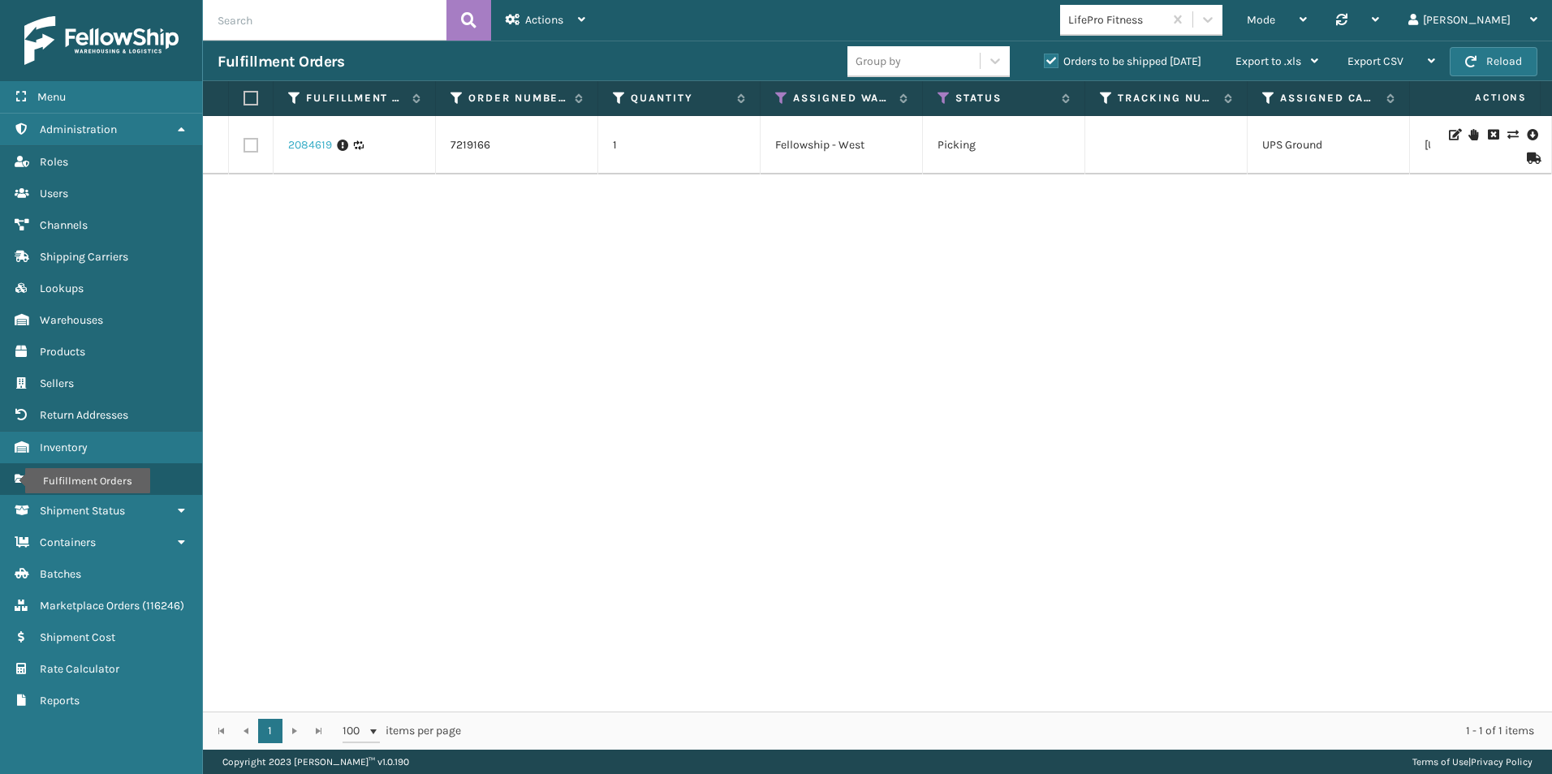
click at [291, 143] on link "2084619" at bounding box center [310, 145] width 44 height 16
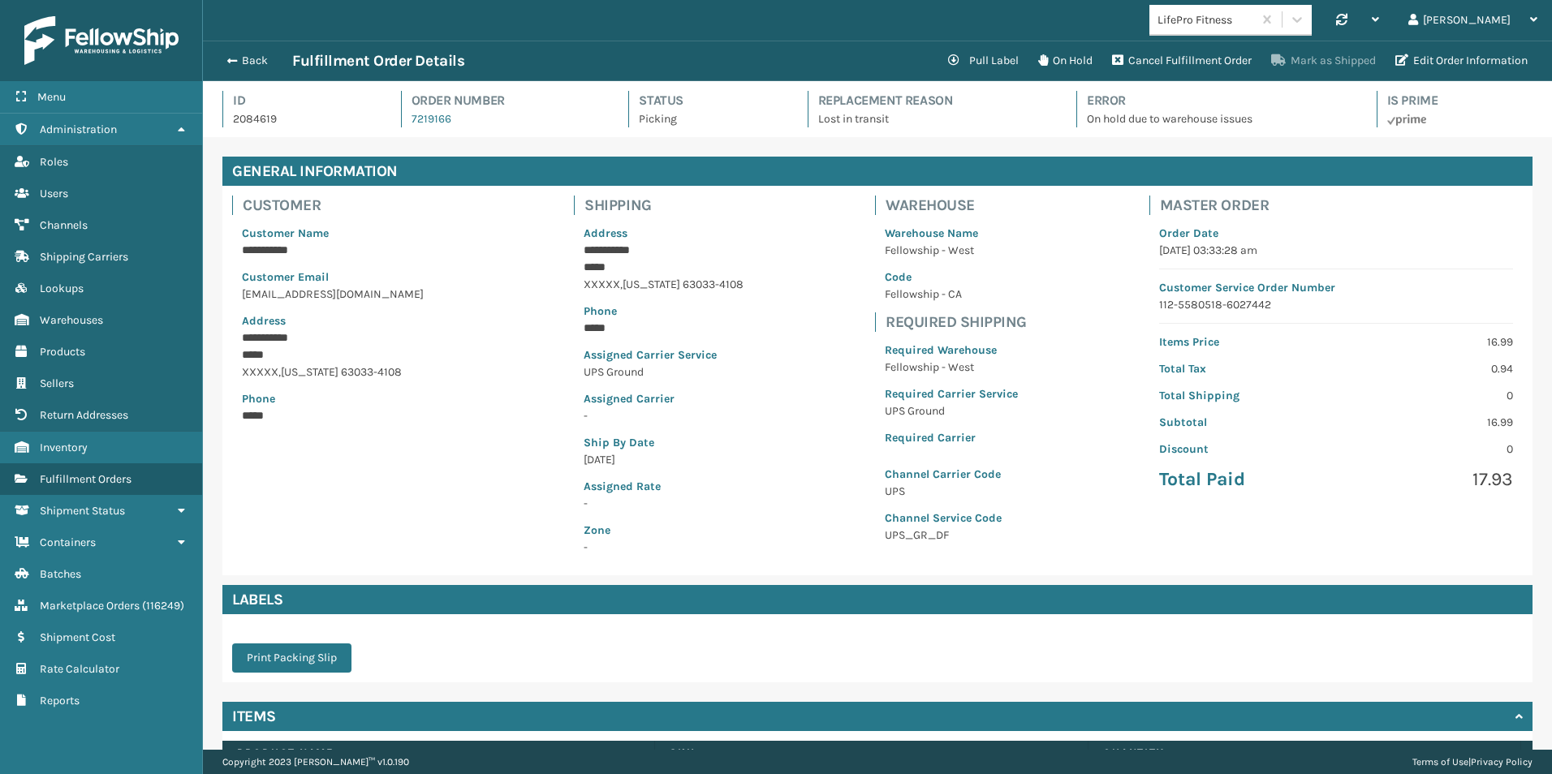
click at [1339, 65] on button "Mark as Shipped" at bounding box center [1324, 61] width 124 height 32
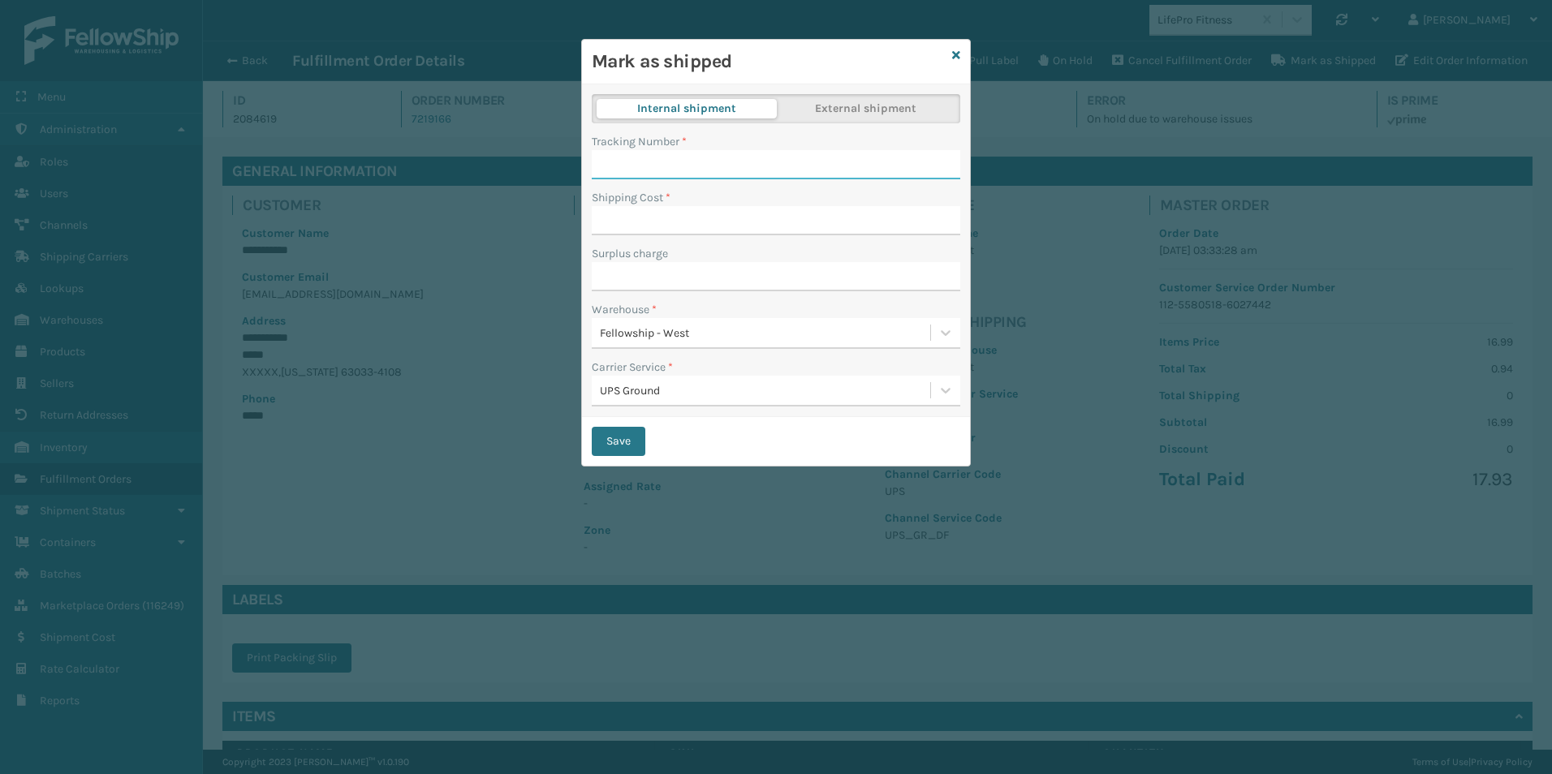
click at [645, 166] on input "Tracking Number *" at bounding box center [776, 164] width 369 height 29
type input "1zxh04530384873421"
click at [683, 214] on input "Shipping Cost *" at bounding box center [776, 220] width 369 height 29
type input "0"
click at [660, 285] on input "Surplus charge" at bounding box center [776, 276] width 369 height 29
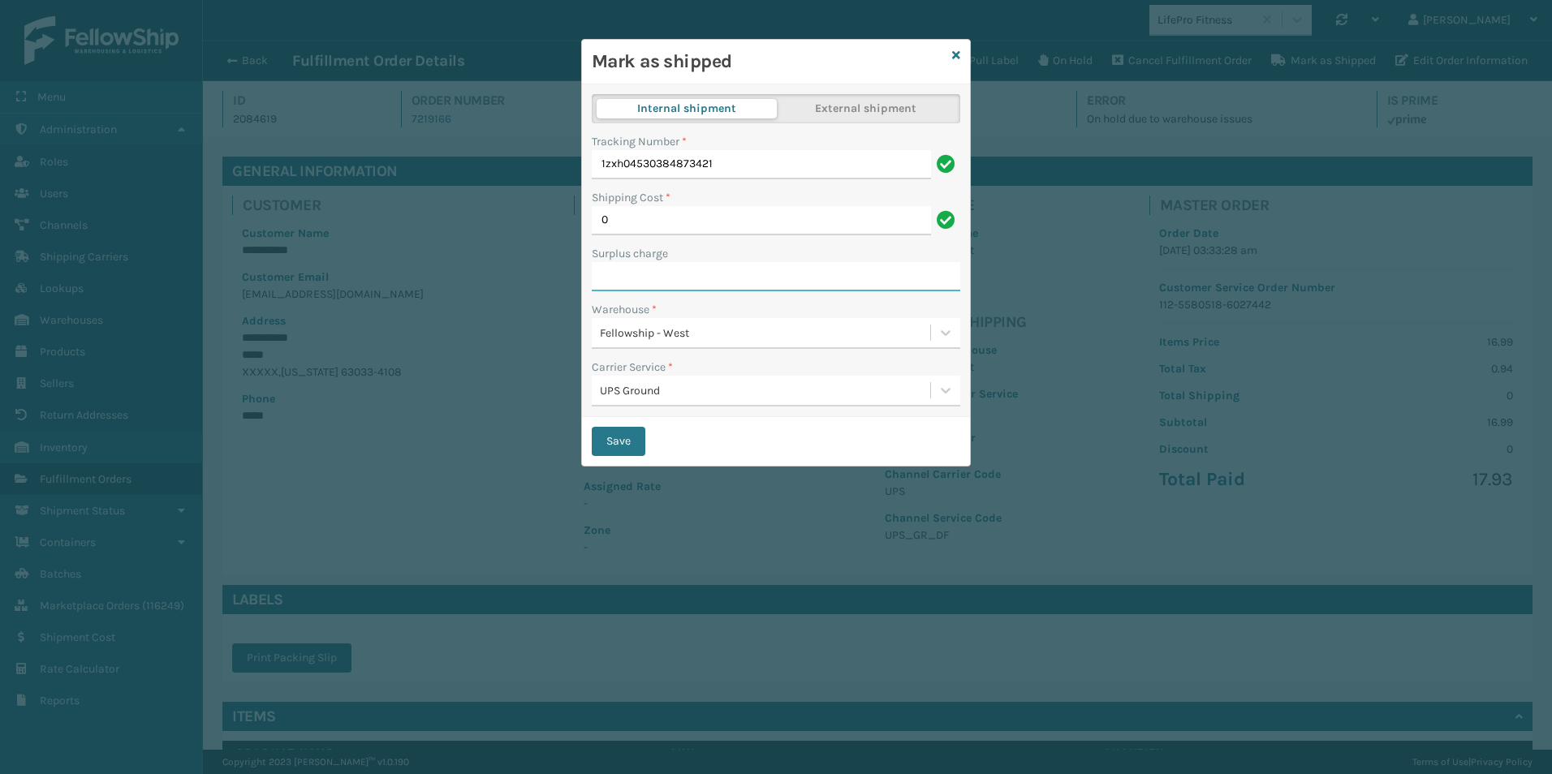
type input "0"
drag, startPoint x: 619, startPoint y: 441, endPoint x: 677, endPoint y: 306, distance: 146.6
click at [699, 455] on div "Save" at bounding box center [776, 441] width 388 height 49
click at [609, 441] on button "Save" at bounding box center [619, 441] width 54 height 29
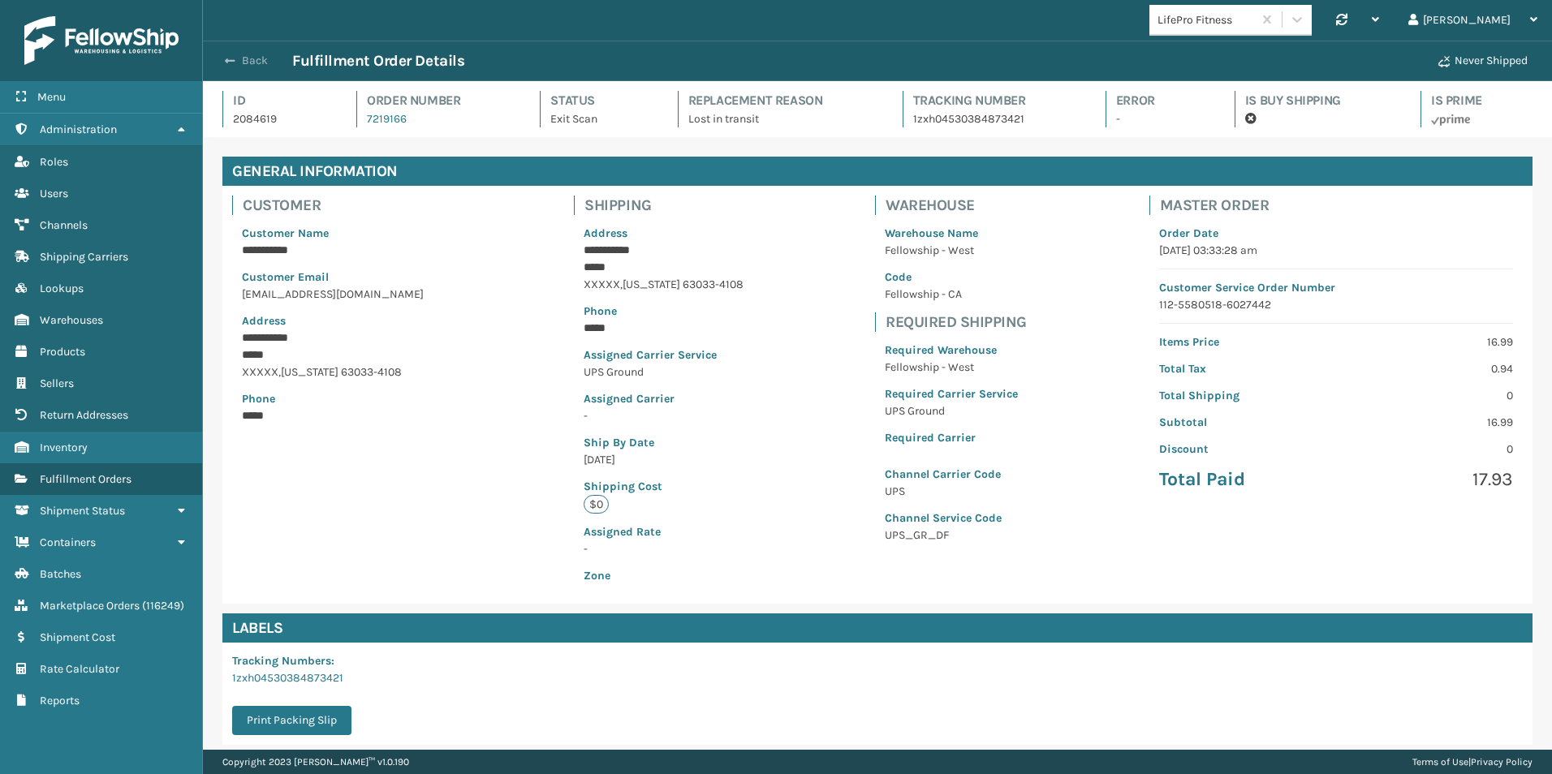
click at [230, 57] on span "button" at bounding box center [230, 60] width 10 height 11
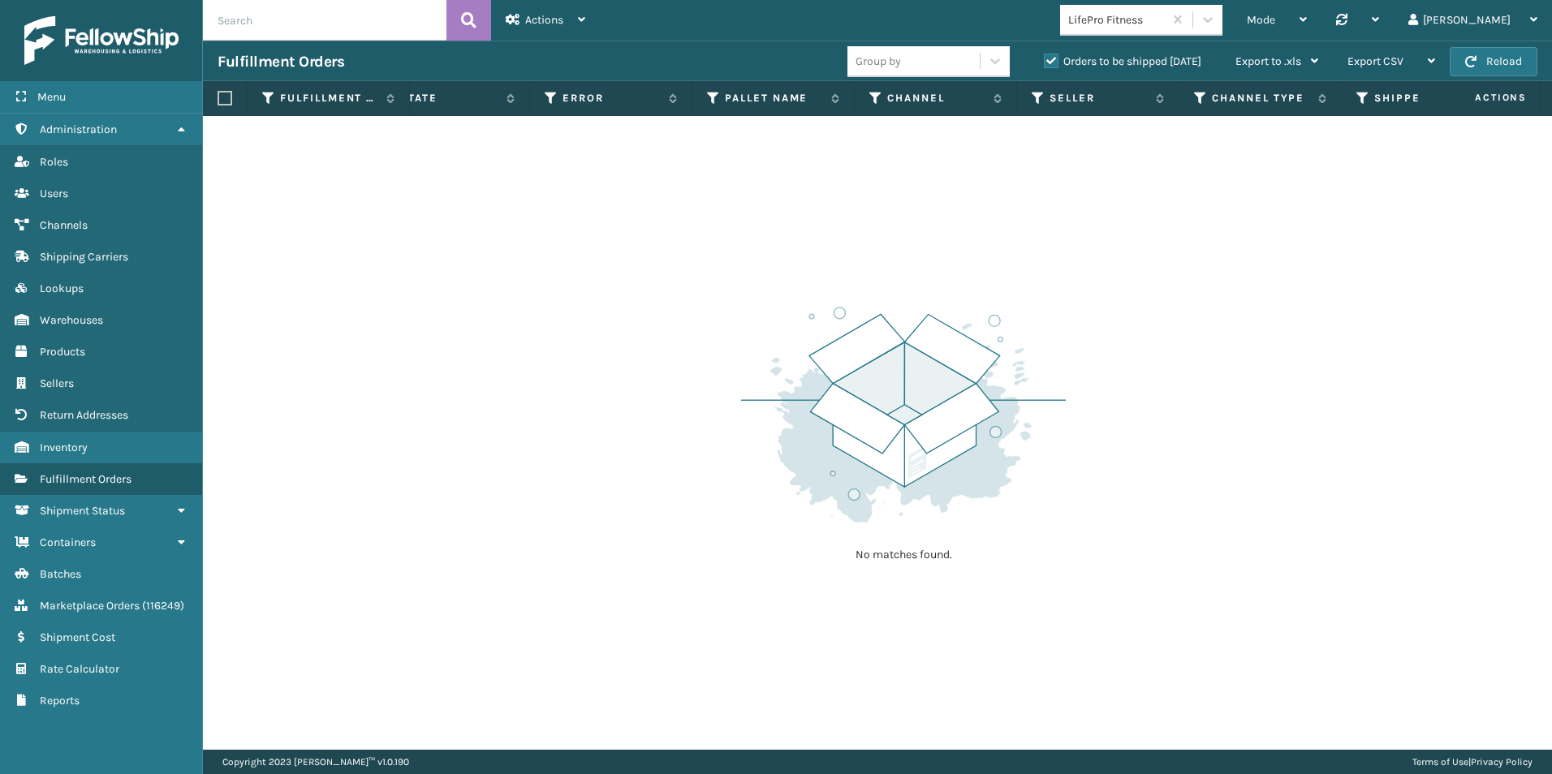
scroll to position [0, 1040]
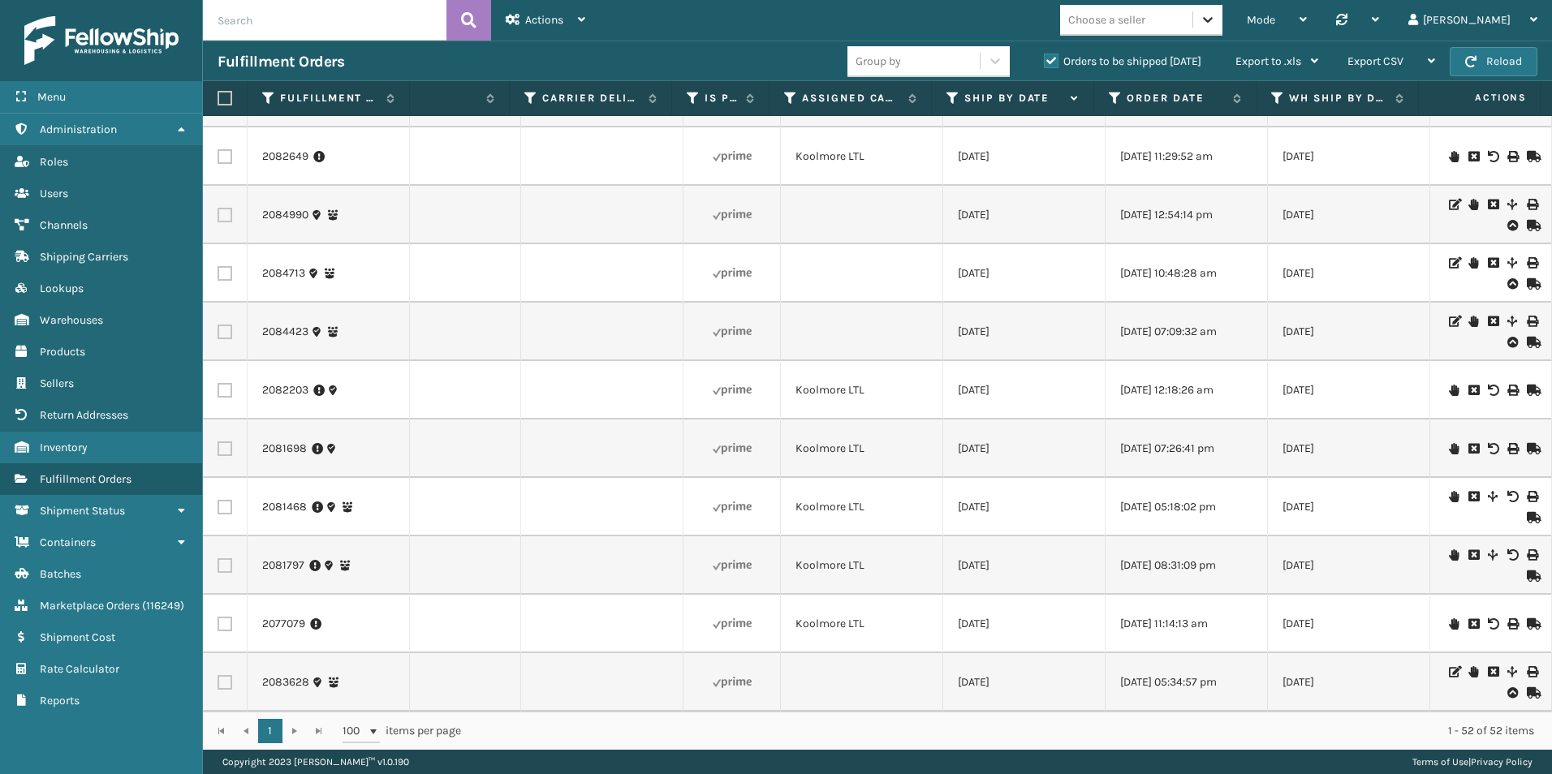
click at [1216, 15] on icon at bounding box center [1208, 19] width 16 height 16
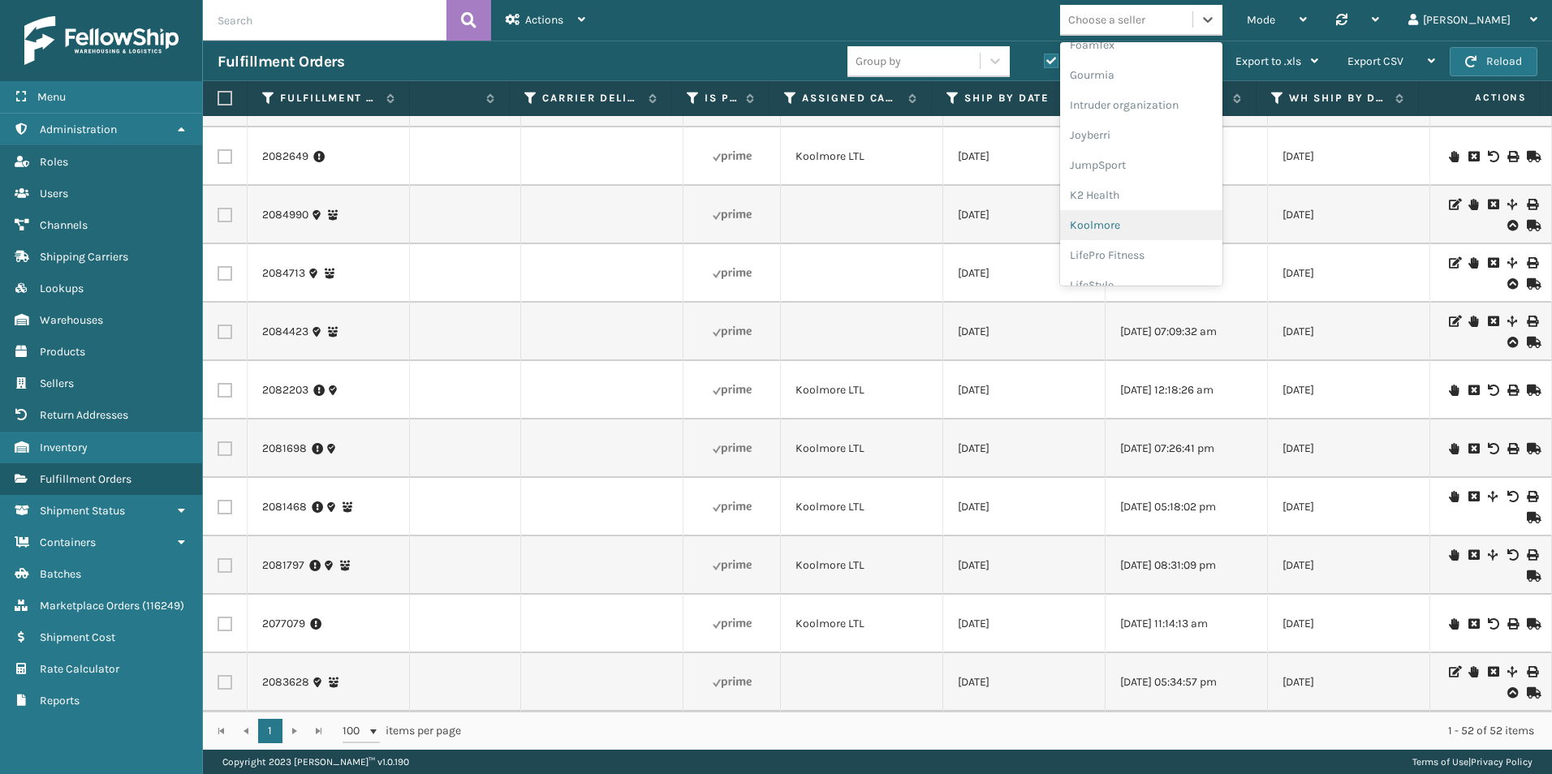
click at [1171, 220] on div "Koolmore" at bounding box center [1141, 225] width 162 height 30
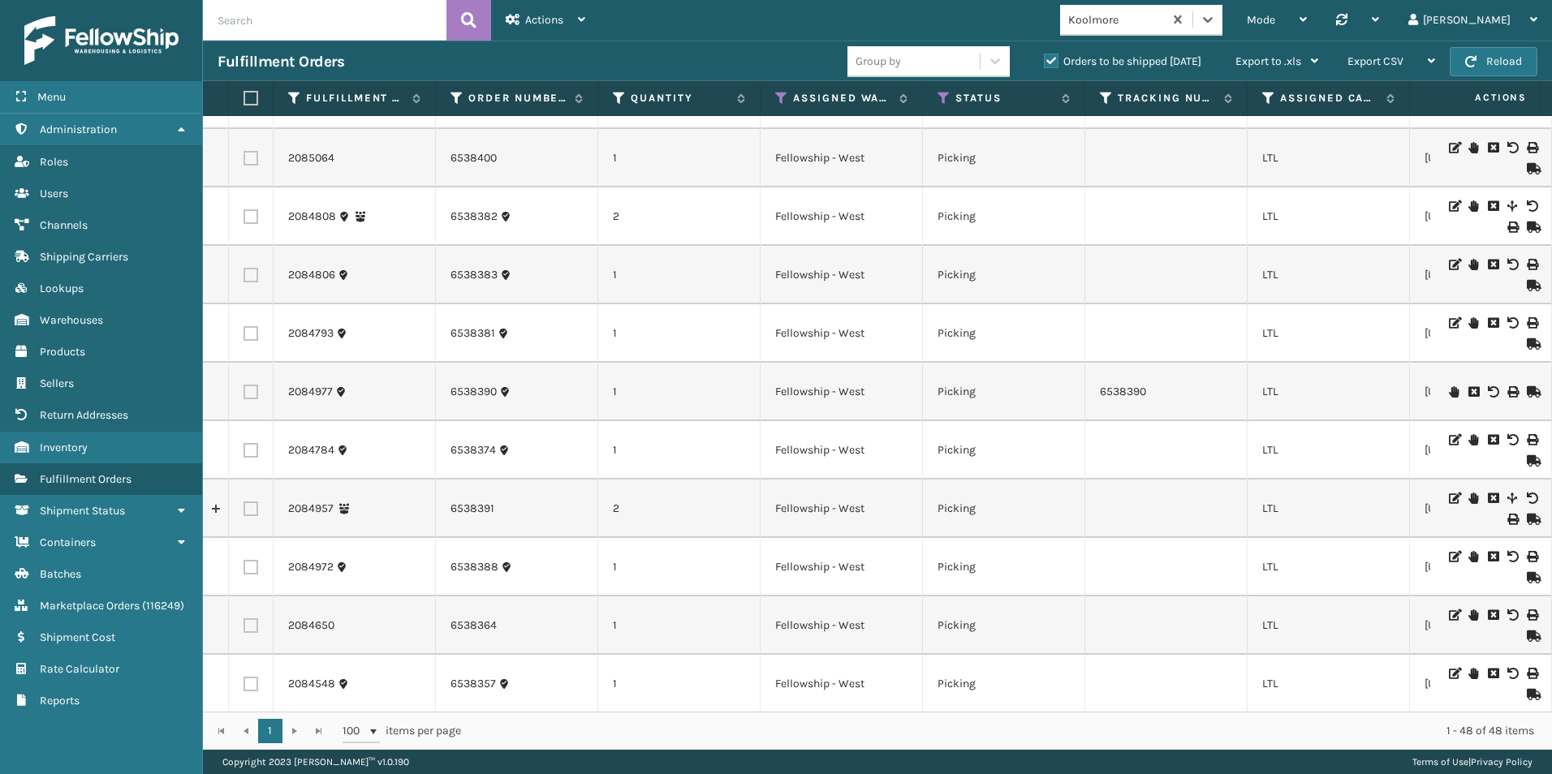
click at [1527, 463] on icon at bounding box center [1532, 460] width 10 height 11
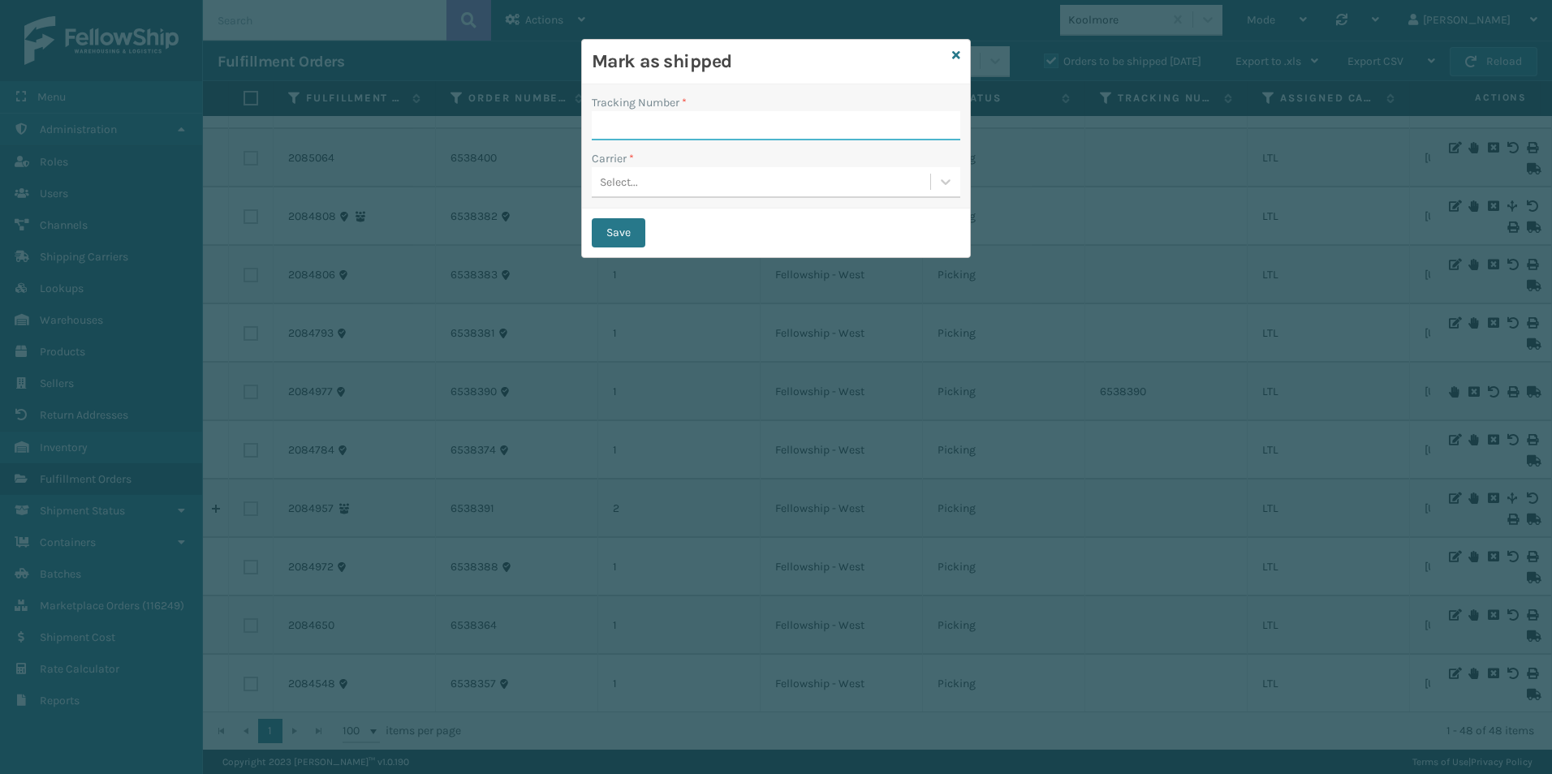
paste input "2340675919"
type input "2340675919"
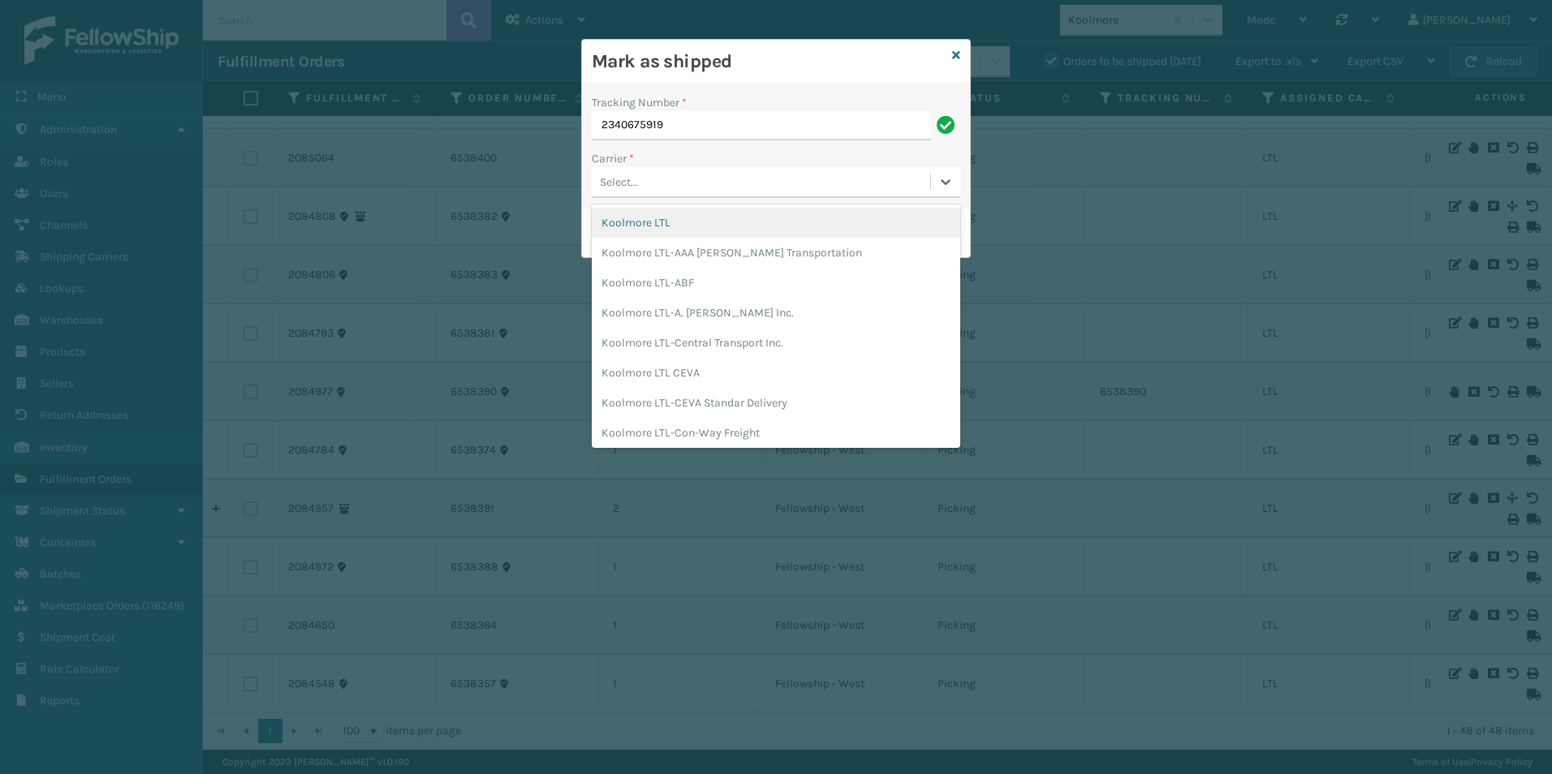
click at [679, 175] on div "Select..." at bounding box center [761, 182] width 339 height 27
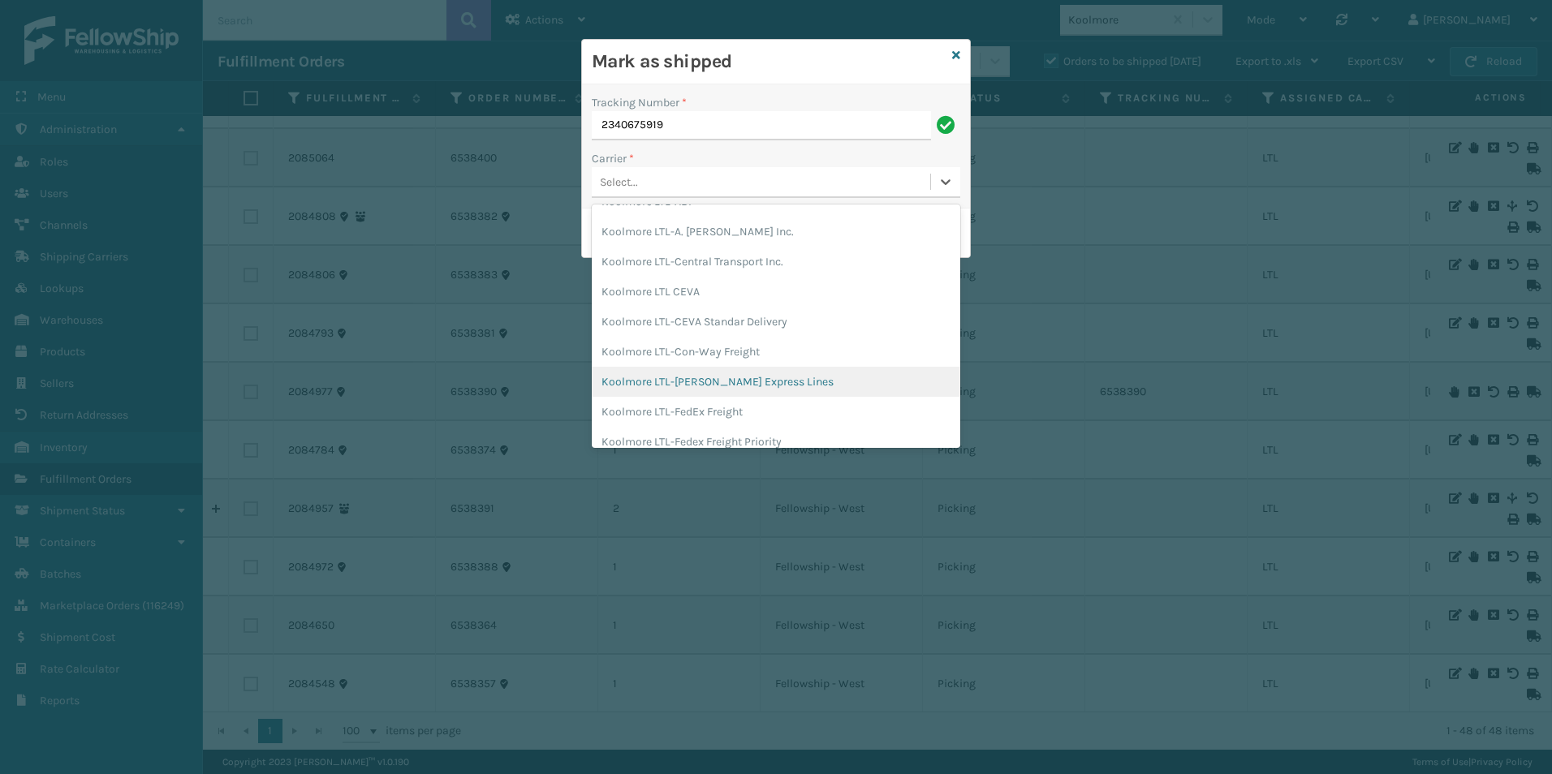
click at [755, 386] on div "Koolmore LTL-[PERSON_NAME] Express Lines" at bounding box center [776, 382] width 369 height 30
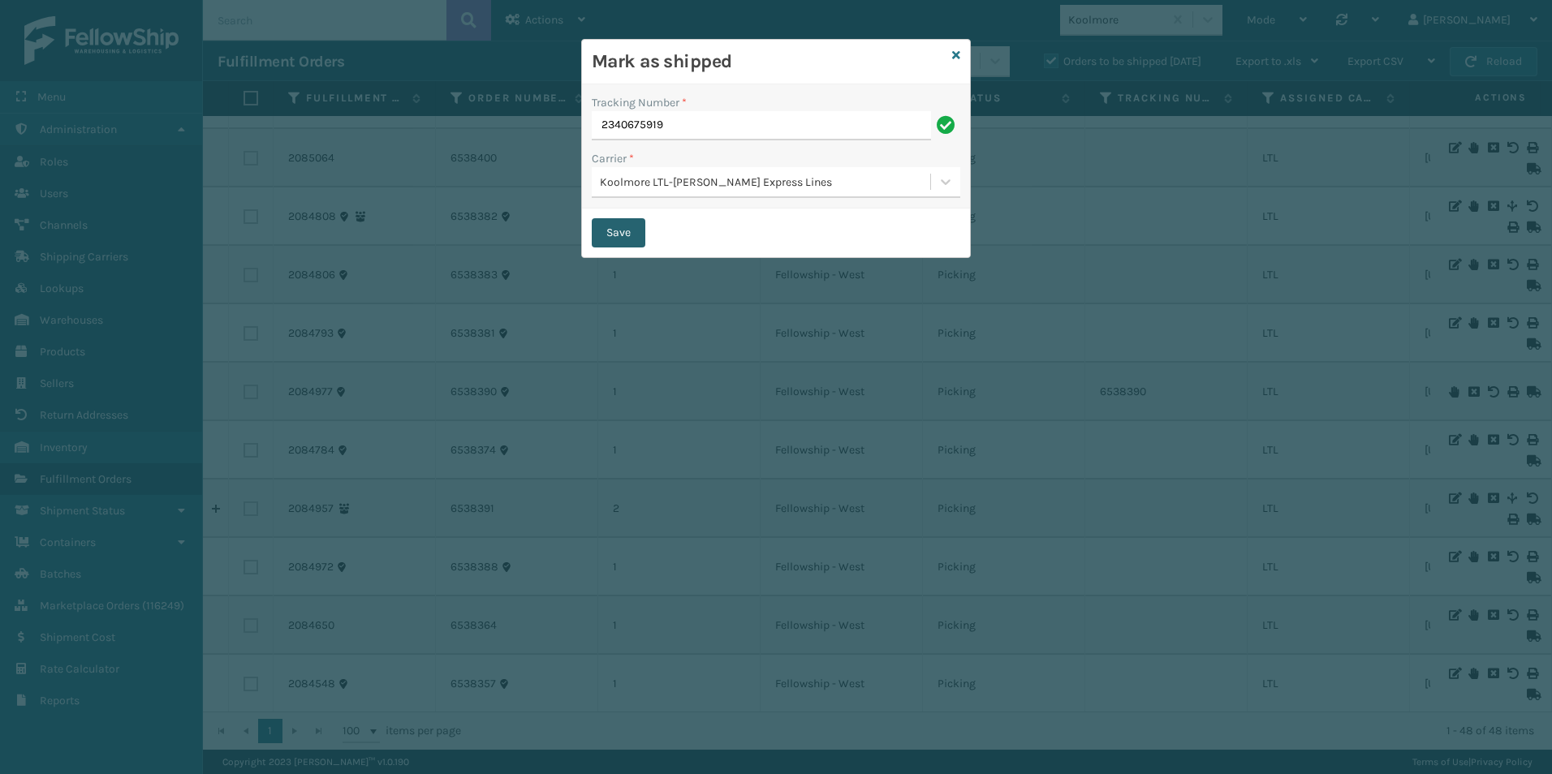
click at [618, 225] on button "Save" at bounding box center [619, 232] width 54 height 29
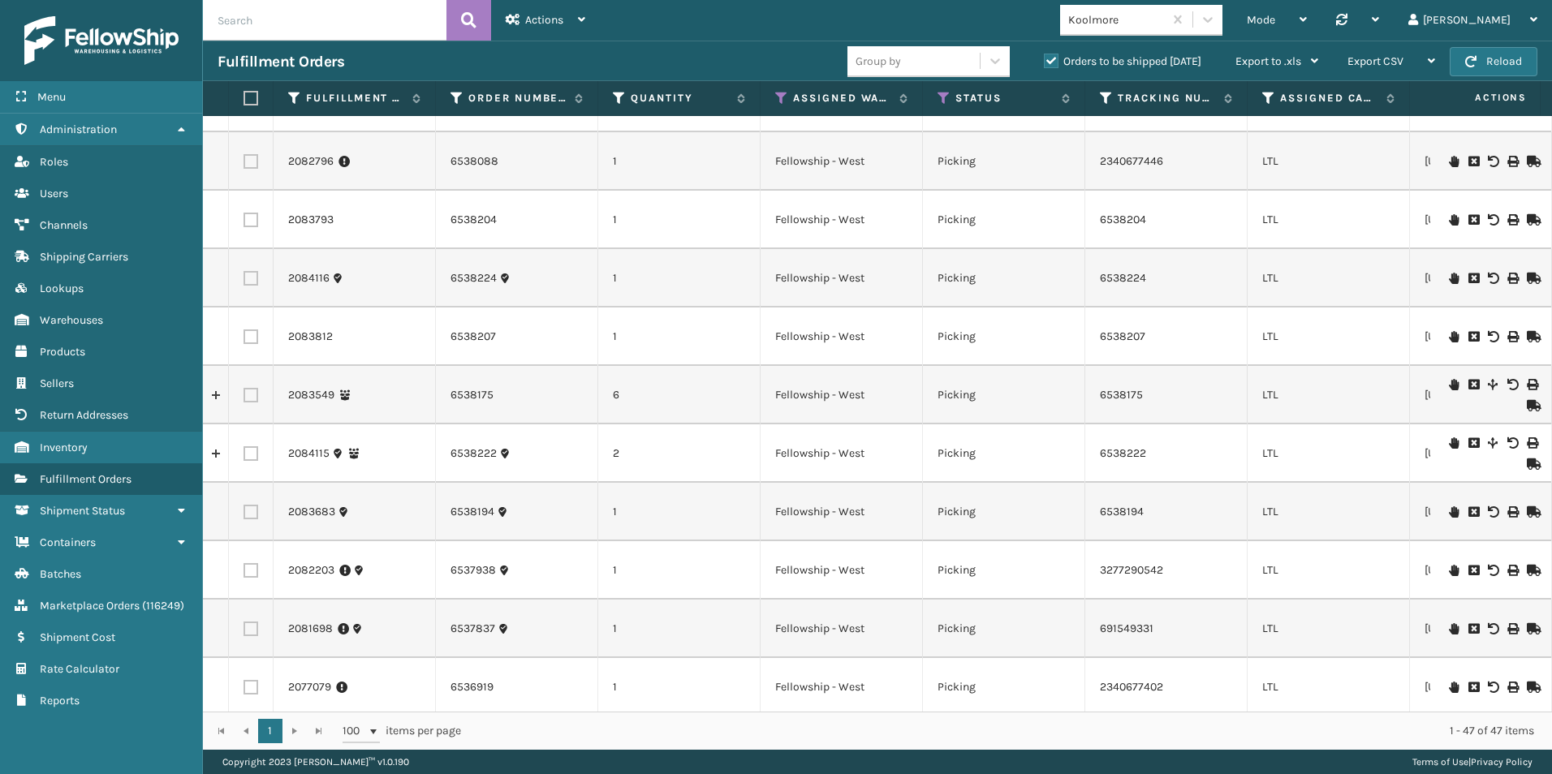
scroll to position [2163, 0]
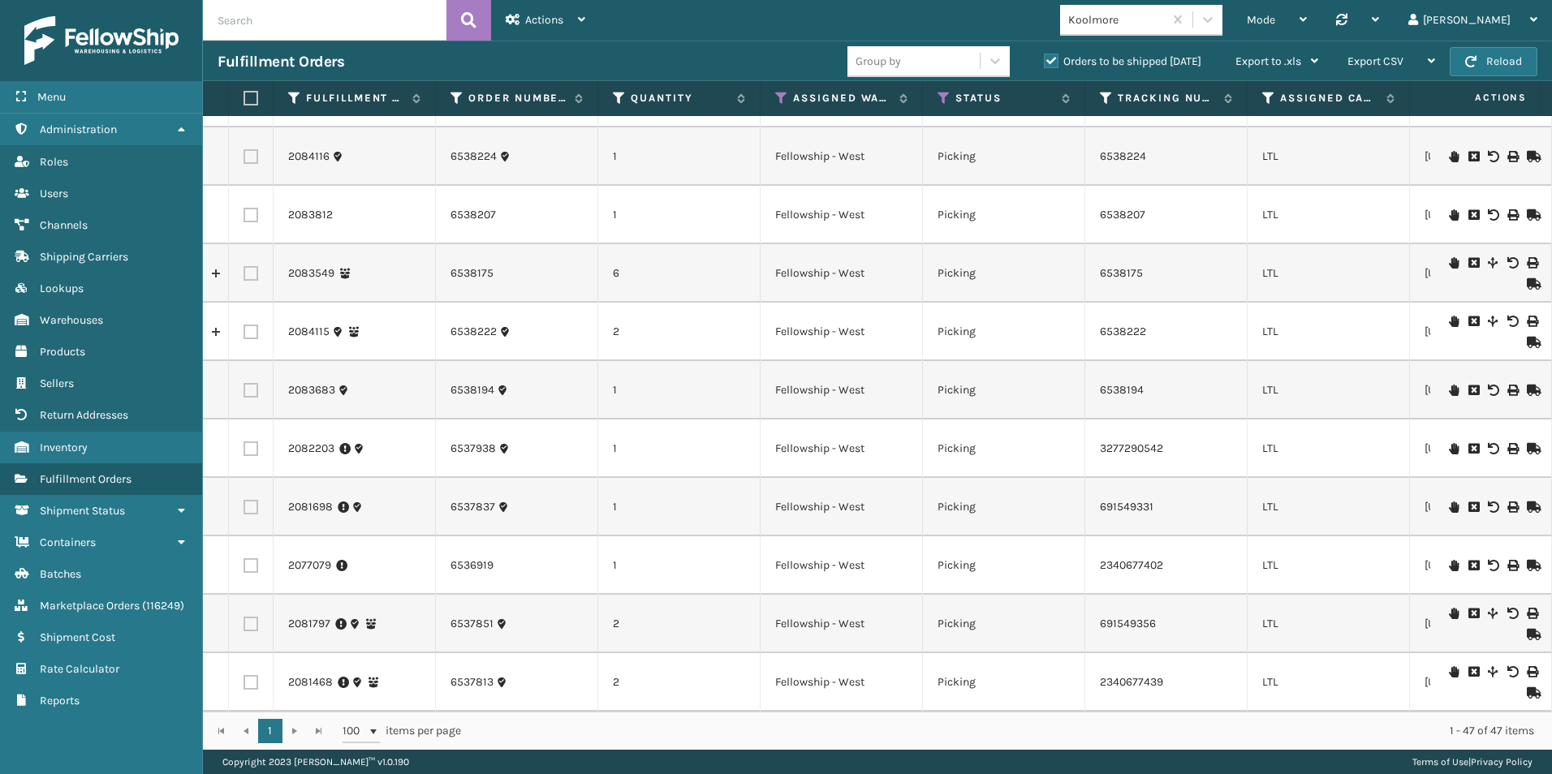
click at [1527, 560] on icon at bounding box center [1532, 565] width 10 height 11
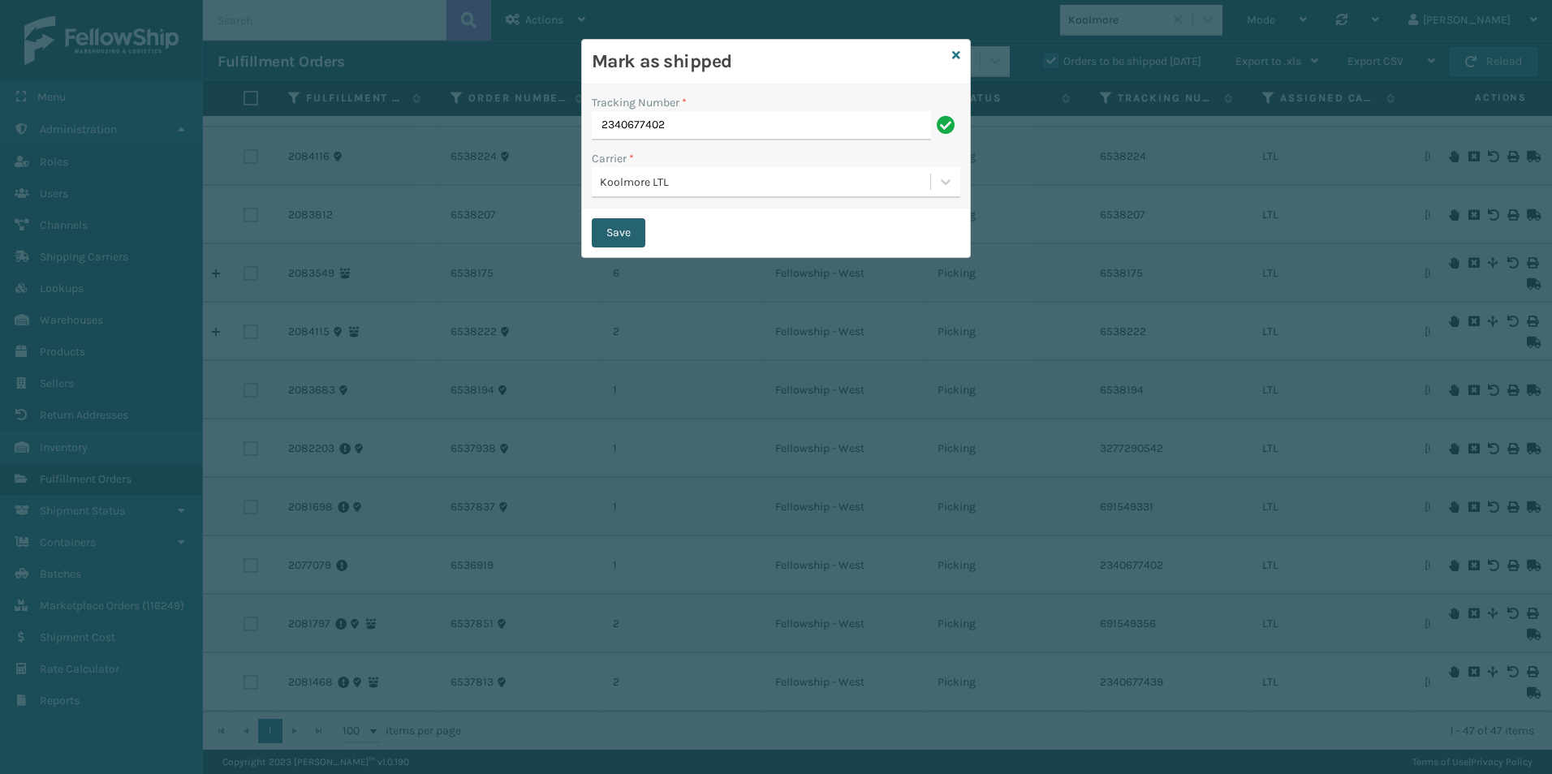
click at [628, 223] on button "Save" at bounding box center [619, 232] width 54 height 29
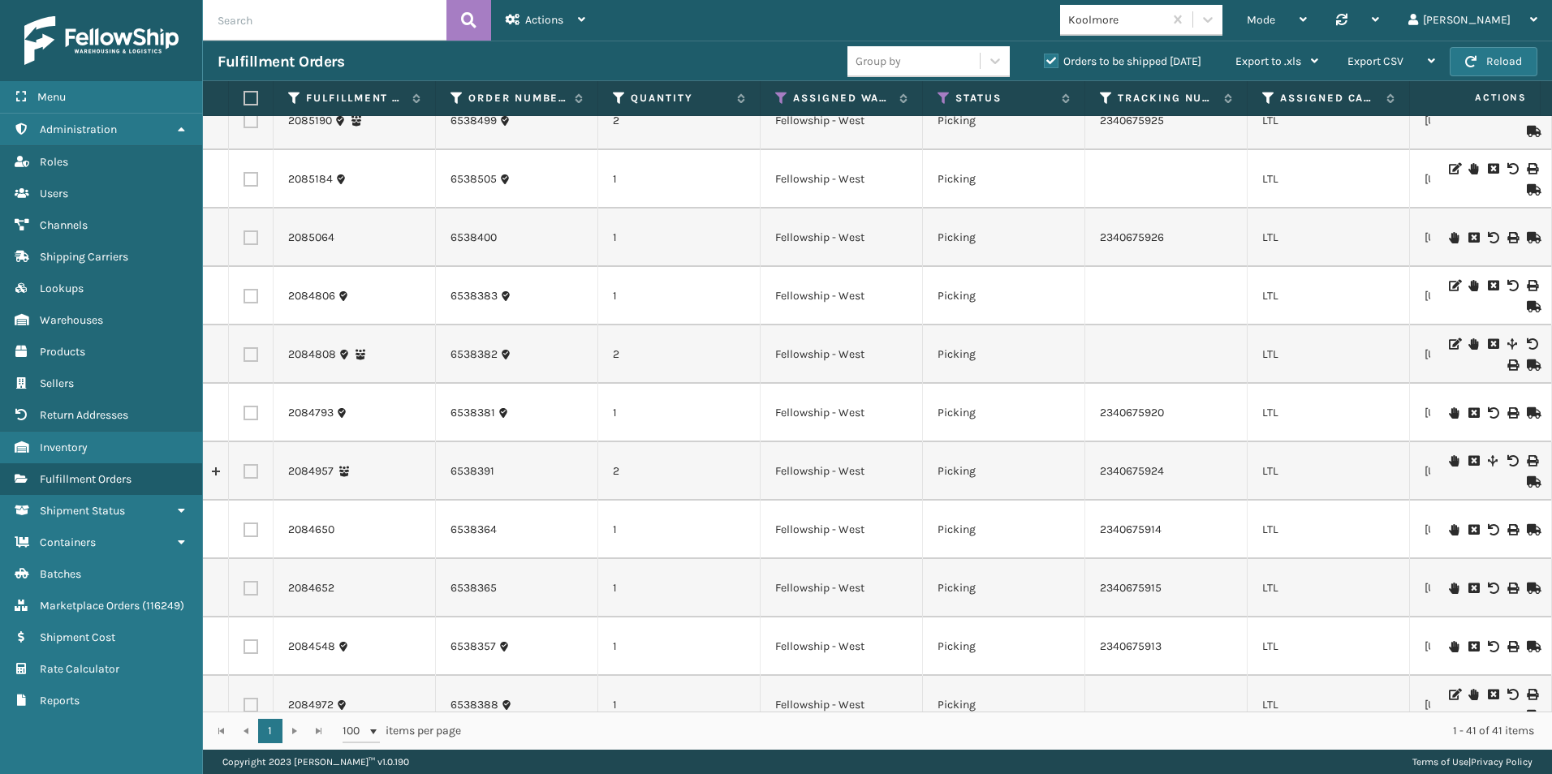
scroll to position [162, 0]
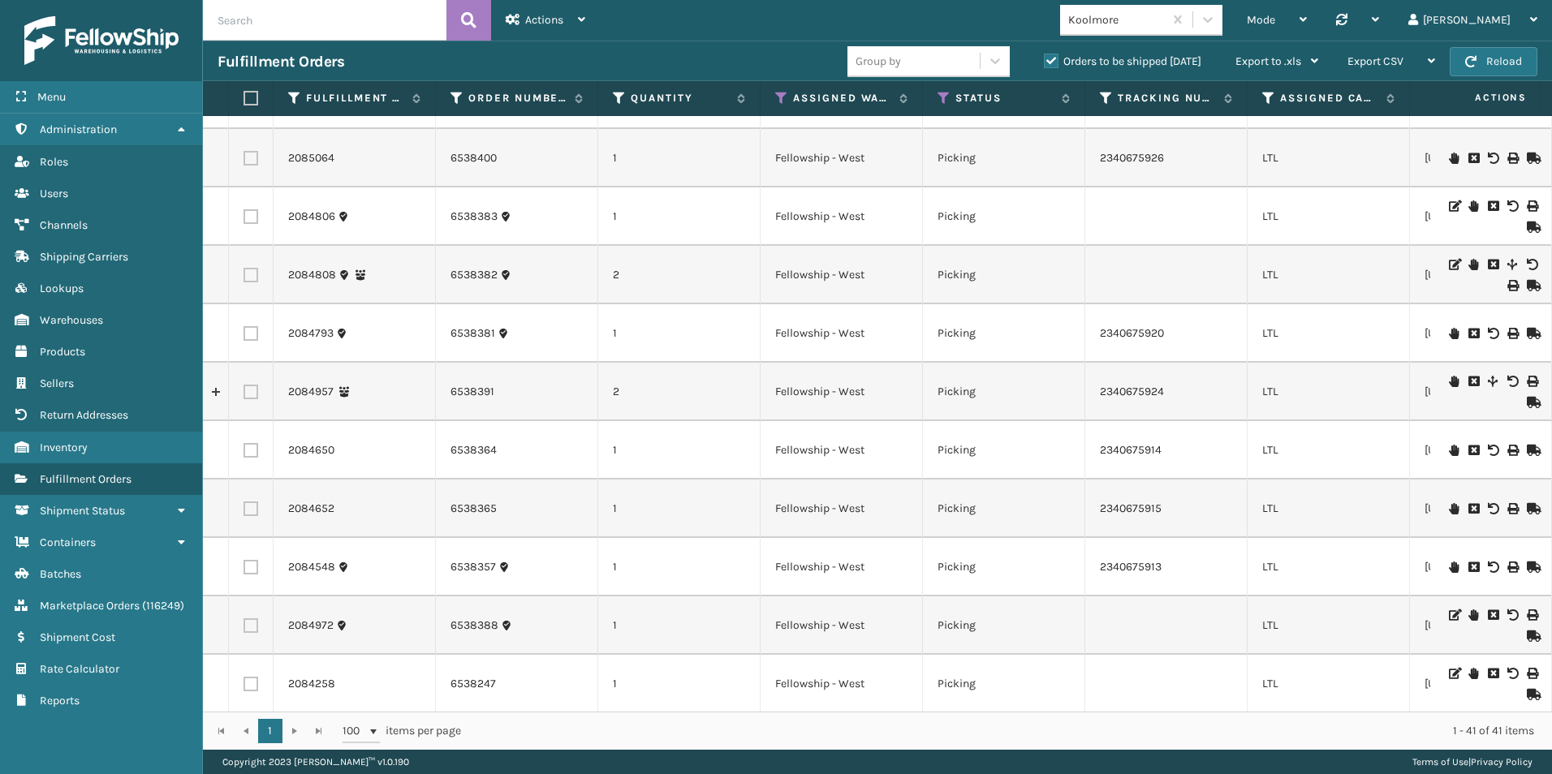
click at [1527, 637] on icon at bounding box center [1532, 636] width 10 height 11
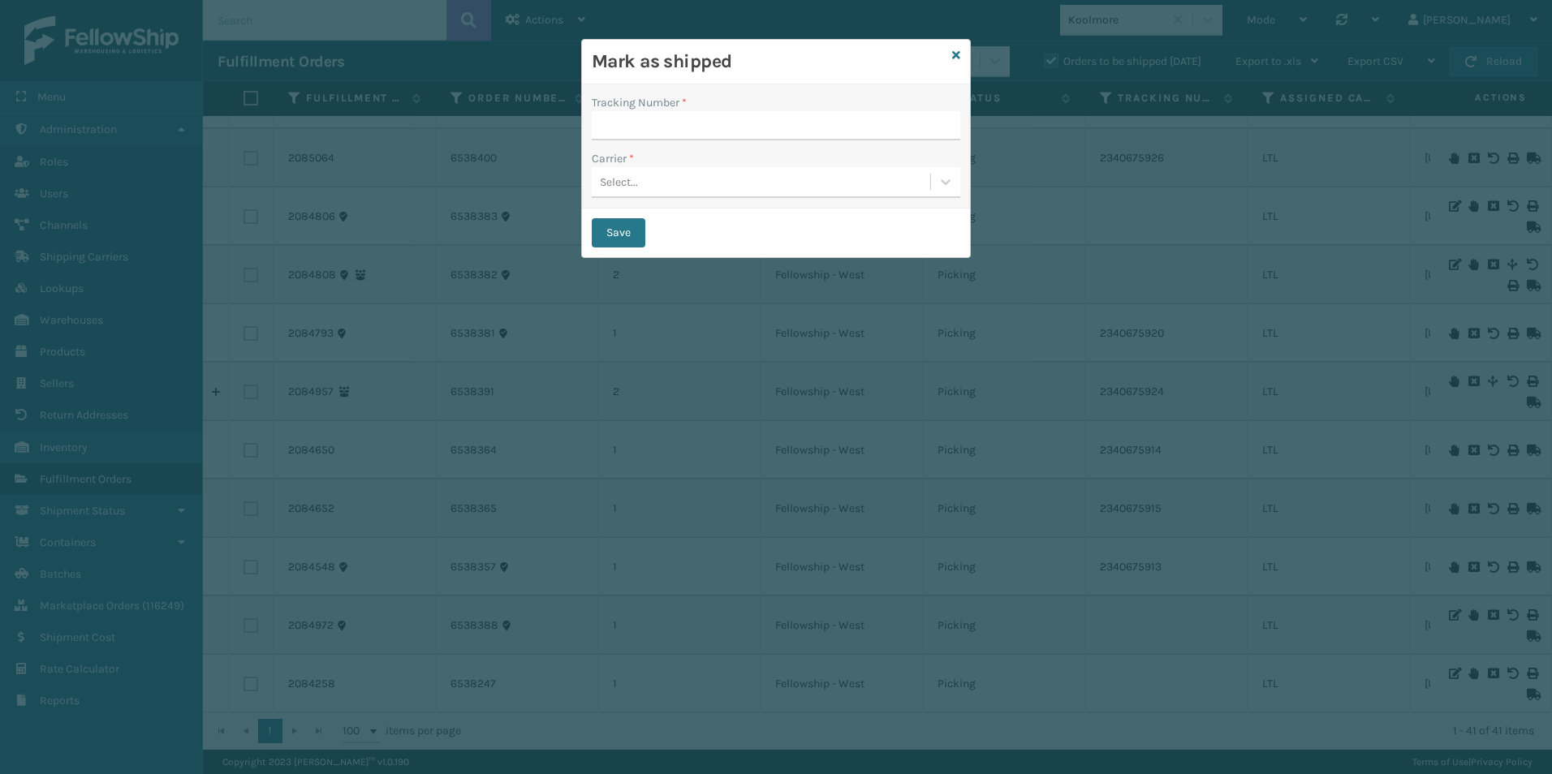
click at [957, 54] on icon at bounding box center [956, 55] width 8 height 11
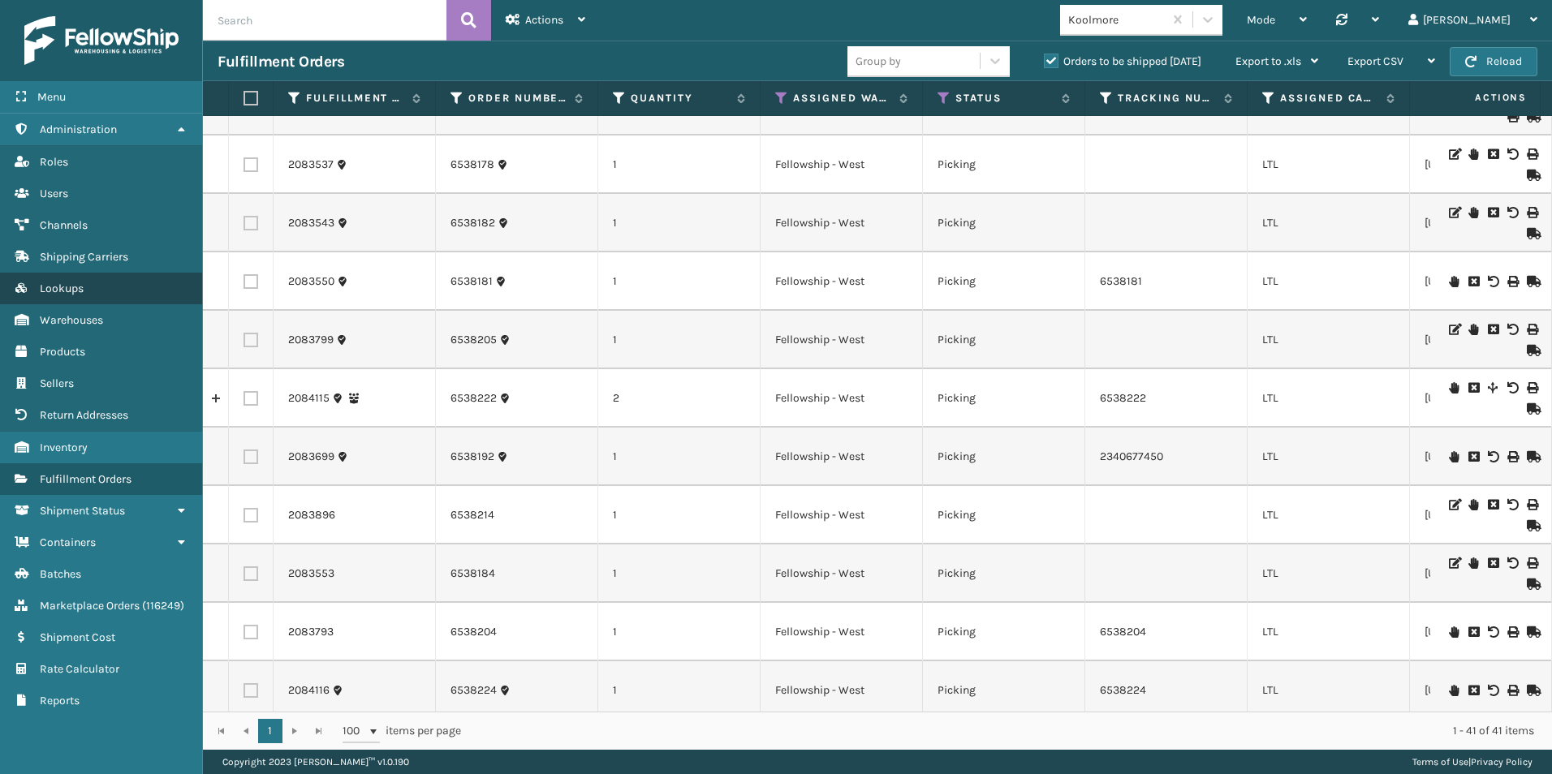
scroll to position [1245, 0]
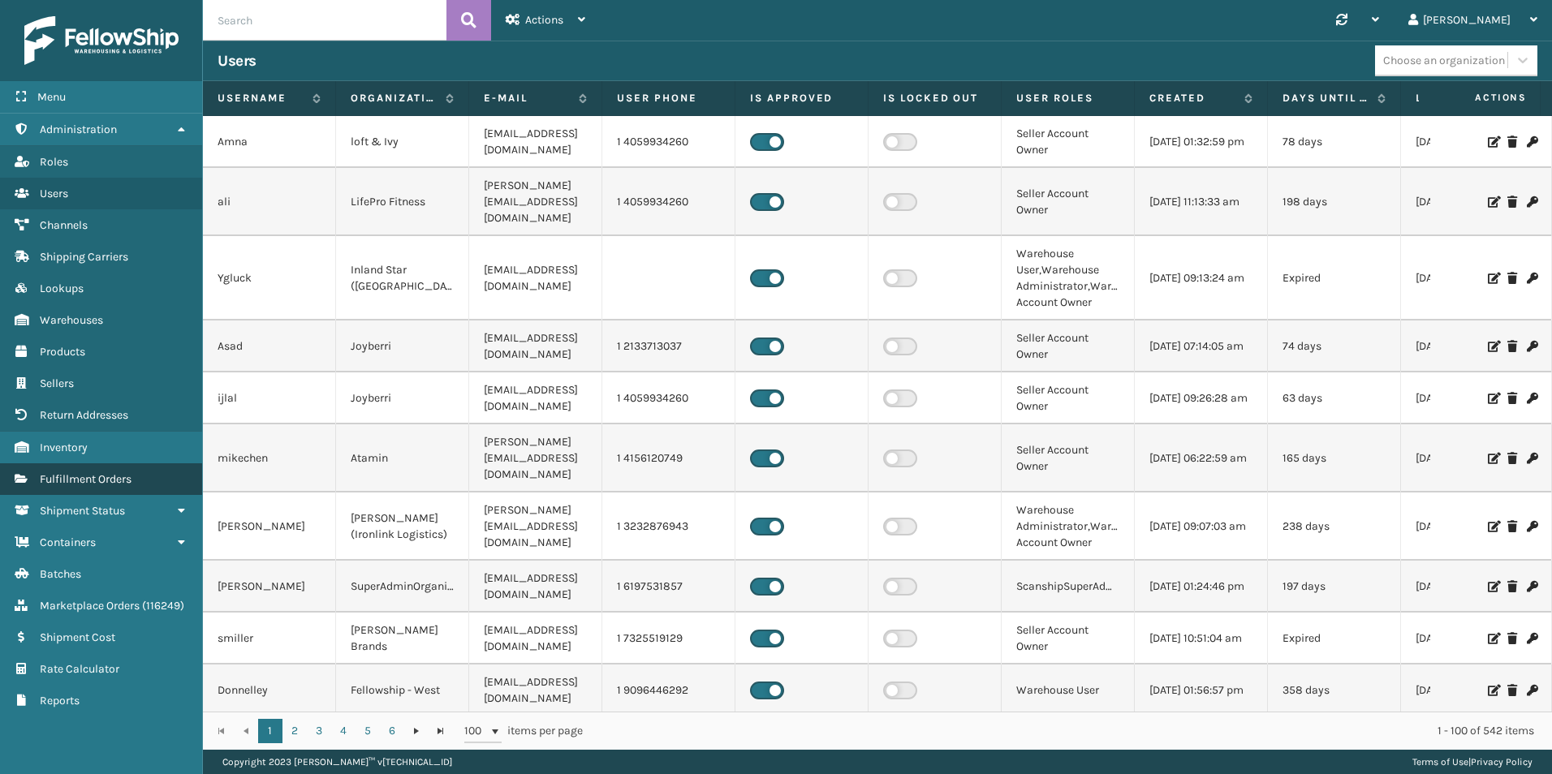
click at [129, 477] on span "Fulfillment Orders" at bounding box center [86, 479] width 92 height 14
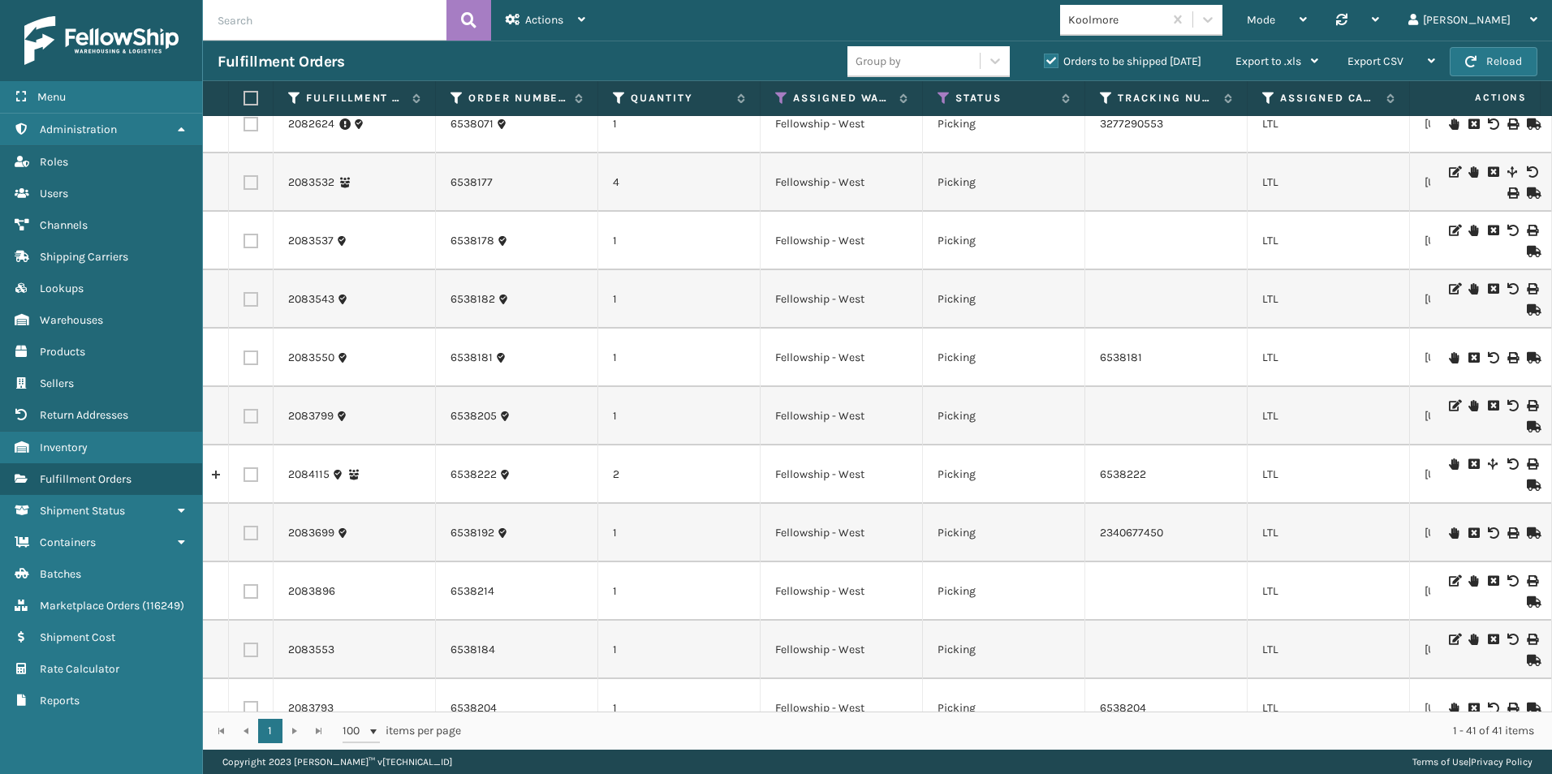
scroll to position [1218, 0]
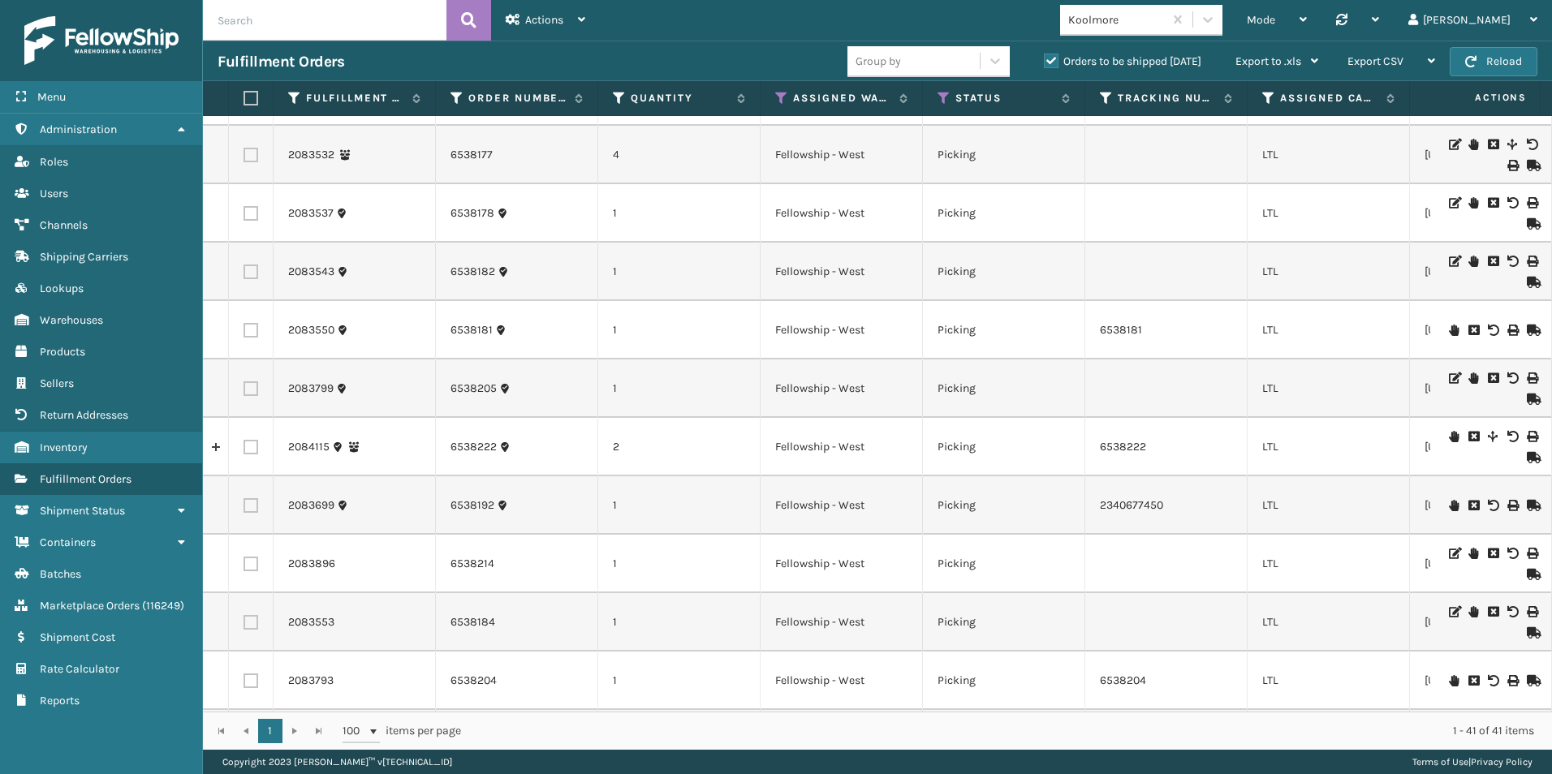
click at [1527, 573] on icon at bounding box center [1532, 574] width 10 height 11
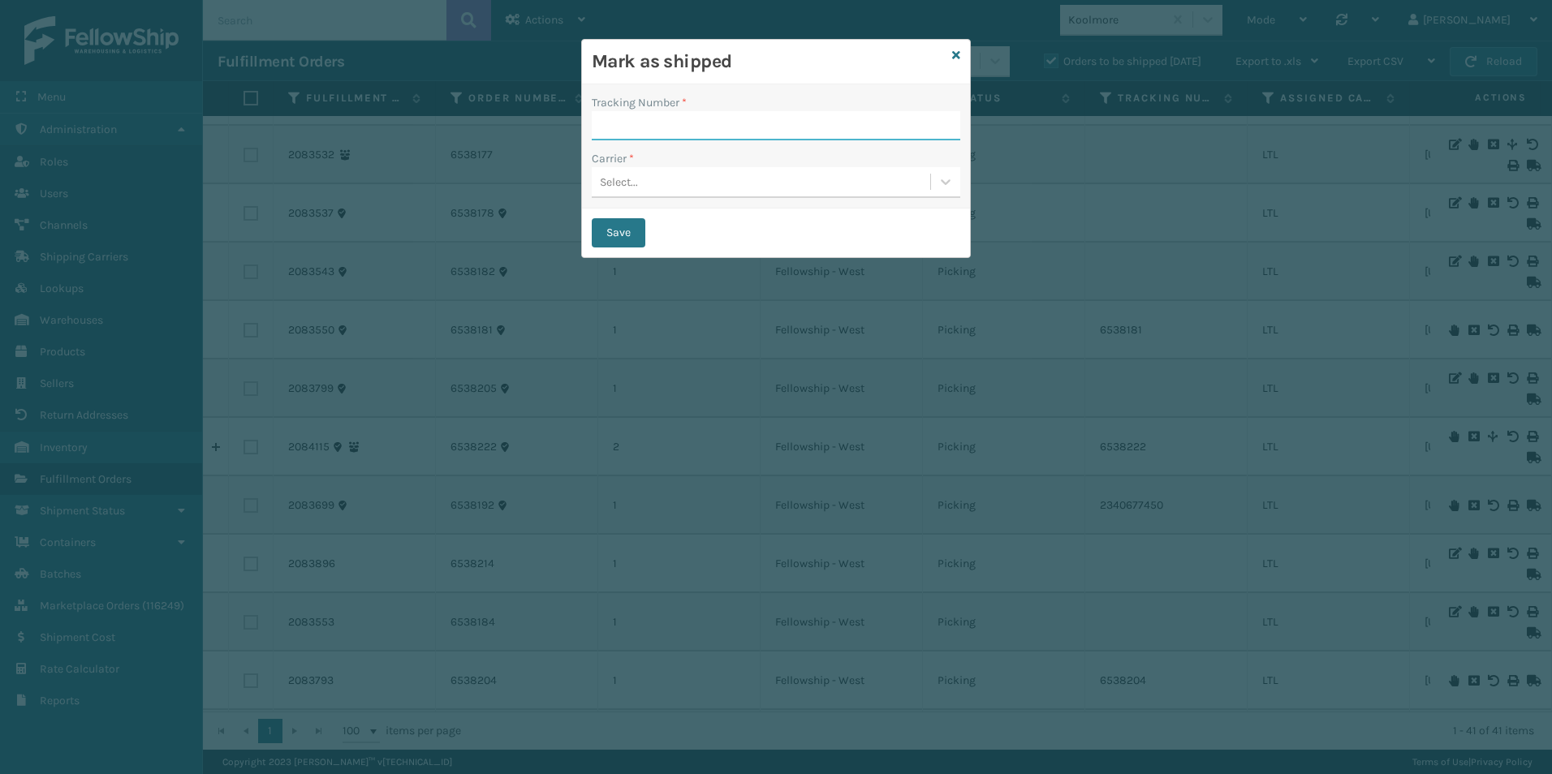
paste input "691549497"
type input "691549497"
click at [736, 181] on div "Select..." at bounding box center [761, 182] width 339 height 27
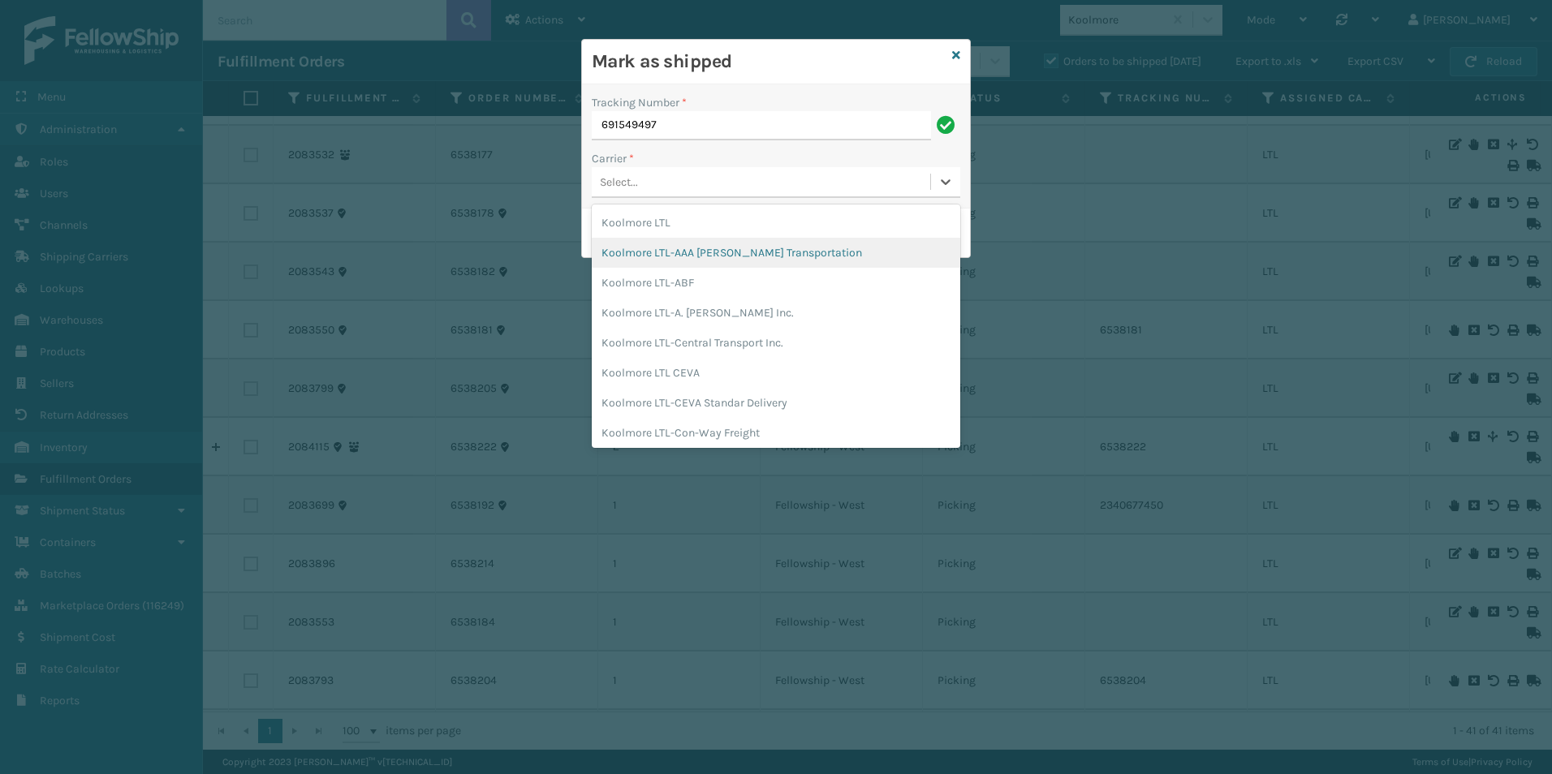
click at [726, 258] on div "Koolmore LTL-AAA [PERSON_NAME] Transportation" at bounding box center [776, 253] width 369 height 30
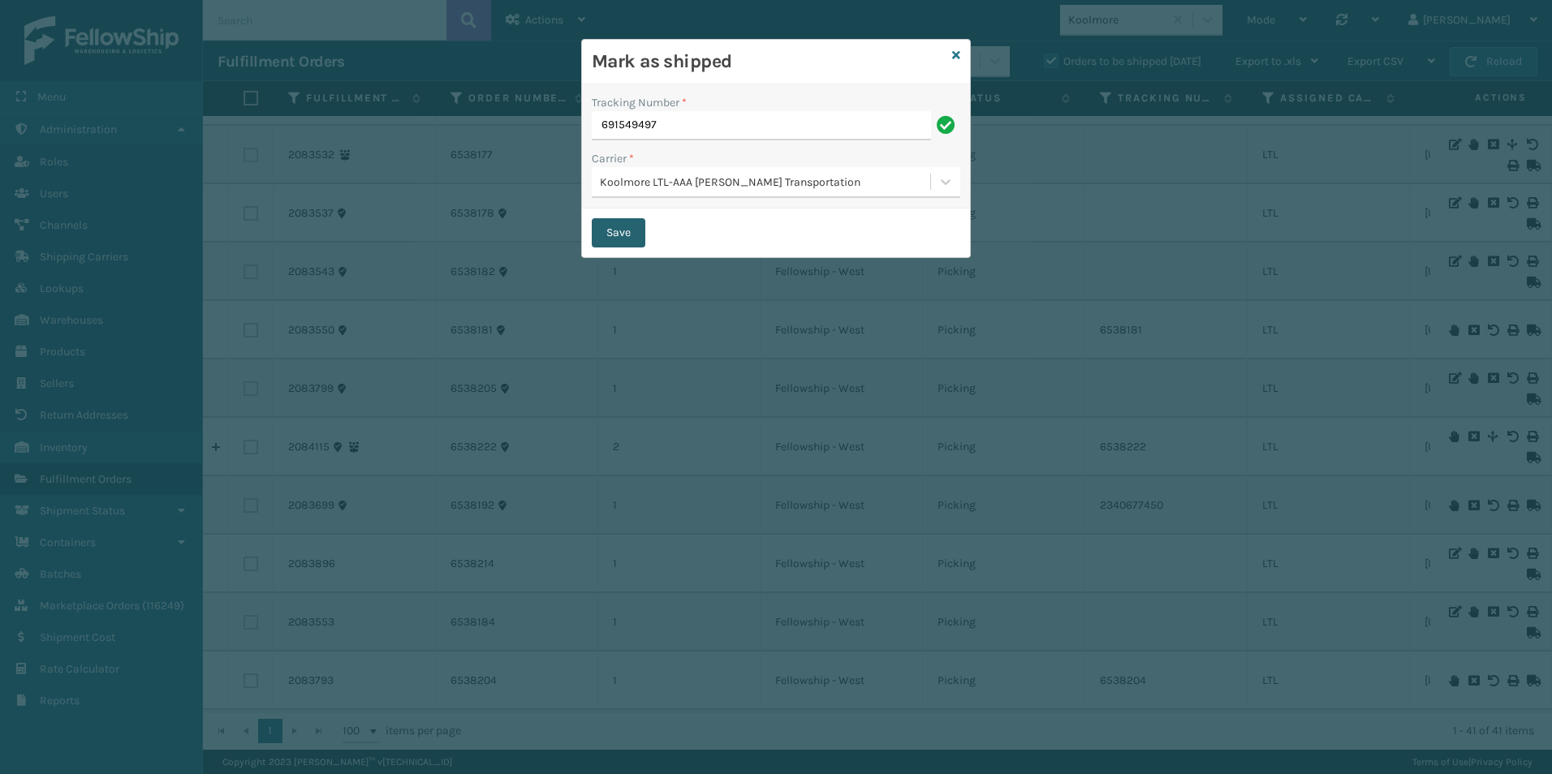
click at [615, 234] on button "Save" at bounding box center [619, 232] width 54 height 29
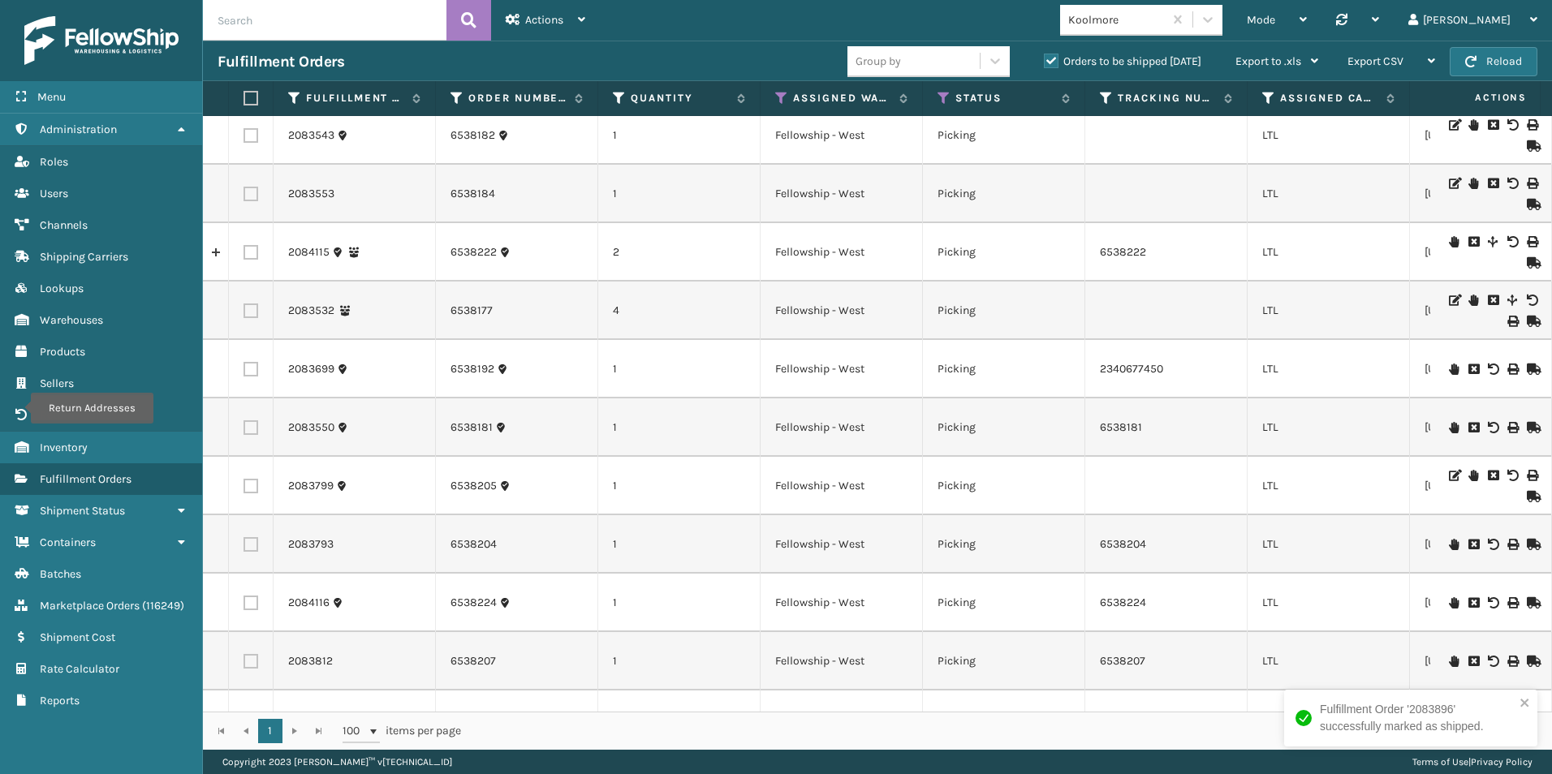
scroll to position [1267, 0]
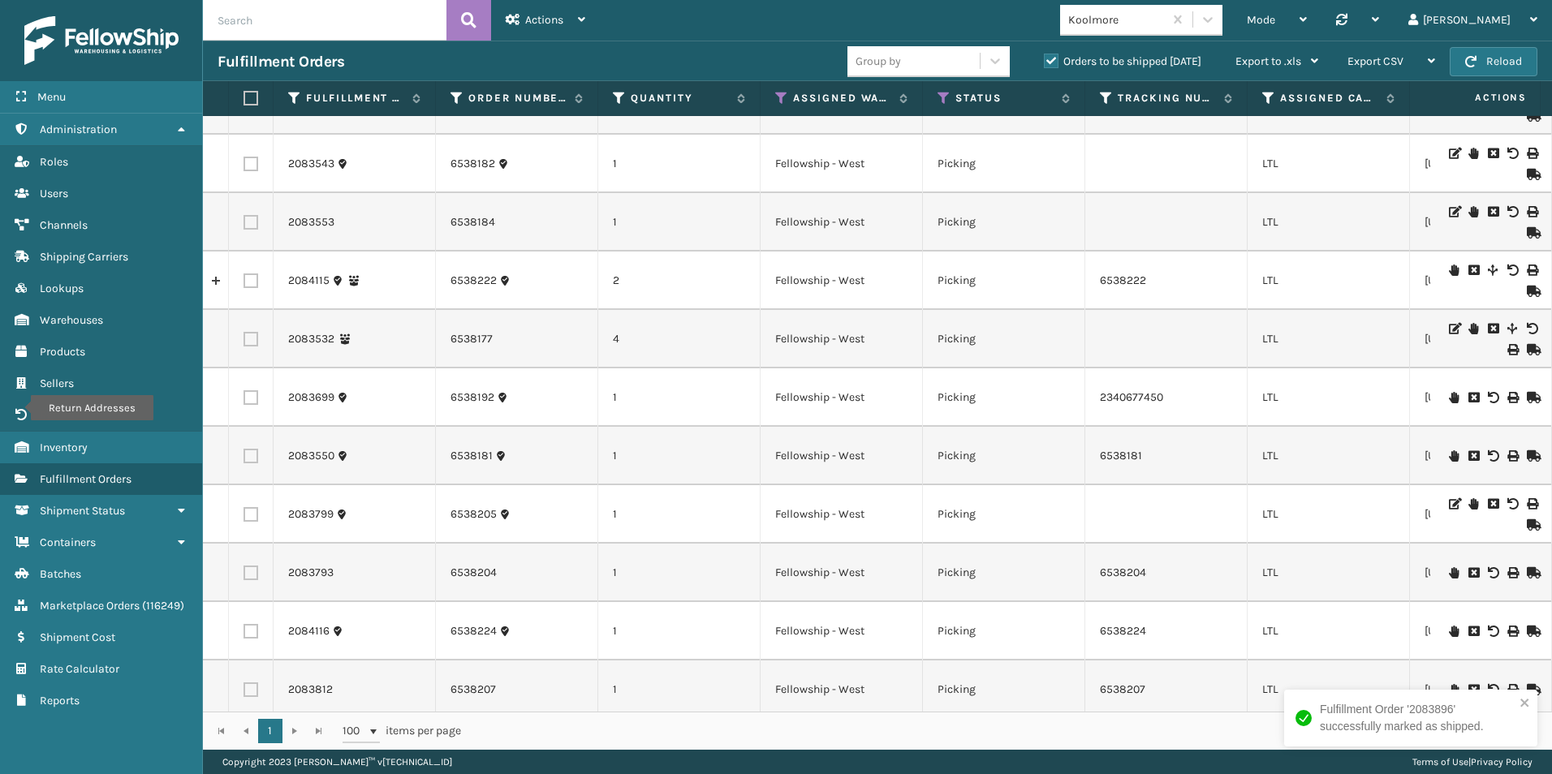
click at [1527, 349] on icon at bounding box center [1532, 349] width 10 height 11
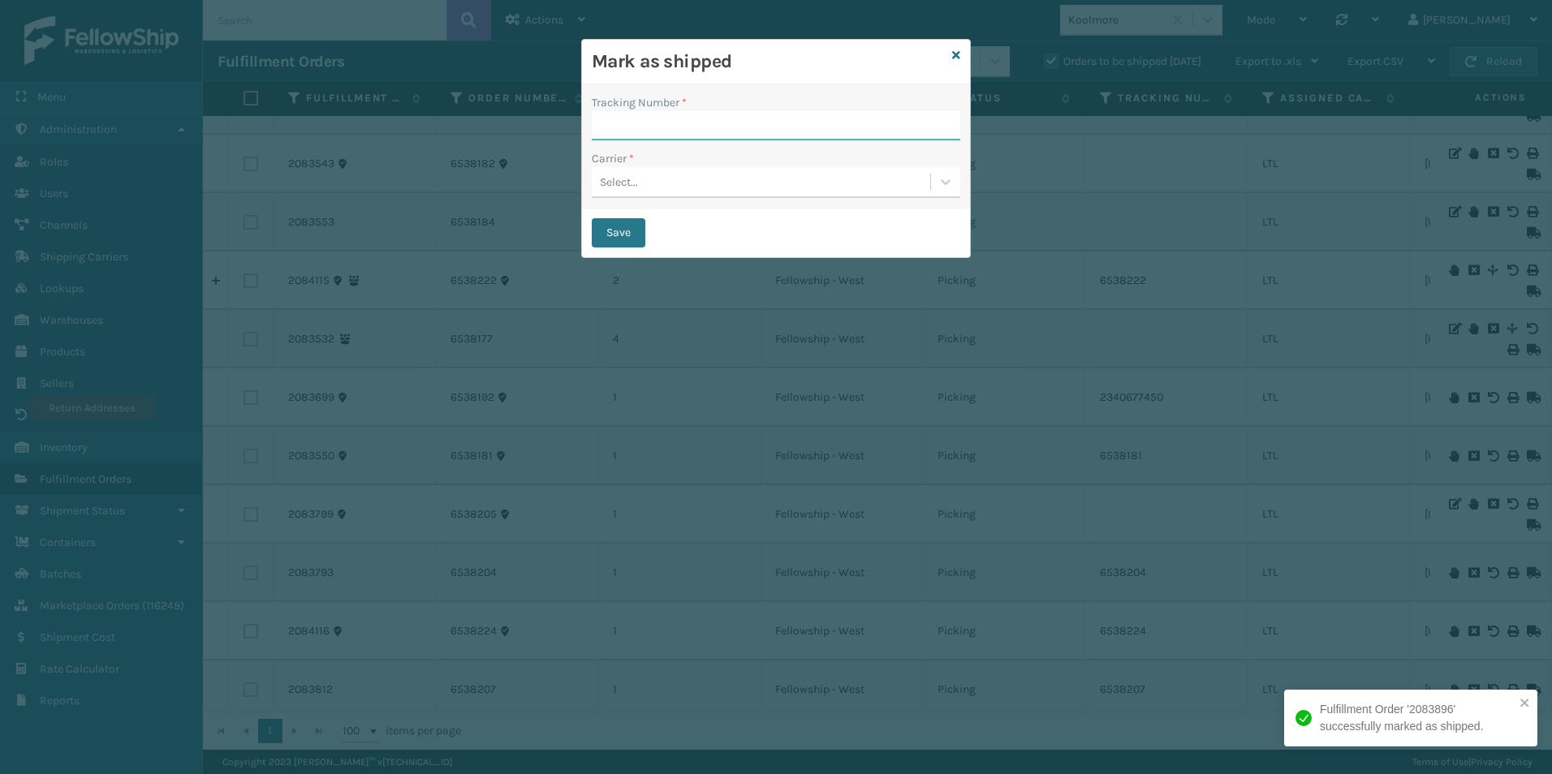
paste input "691549448"
type input "691549448"
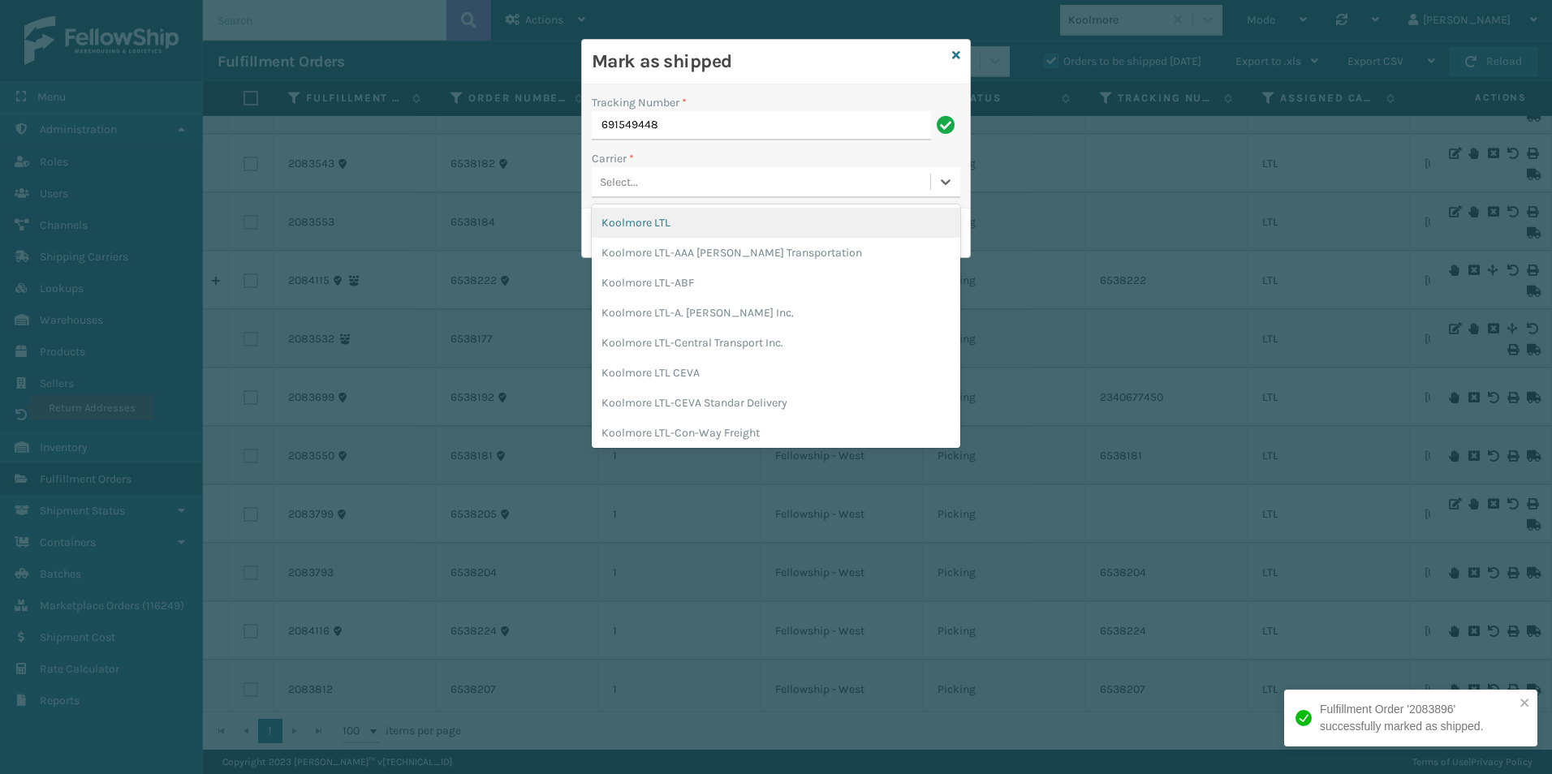
click at [664, 180] on div "Select..." at bounding box center [761, 182] width 339 height 27
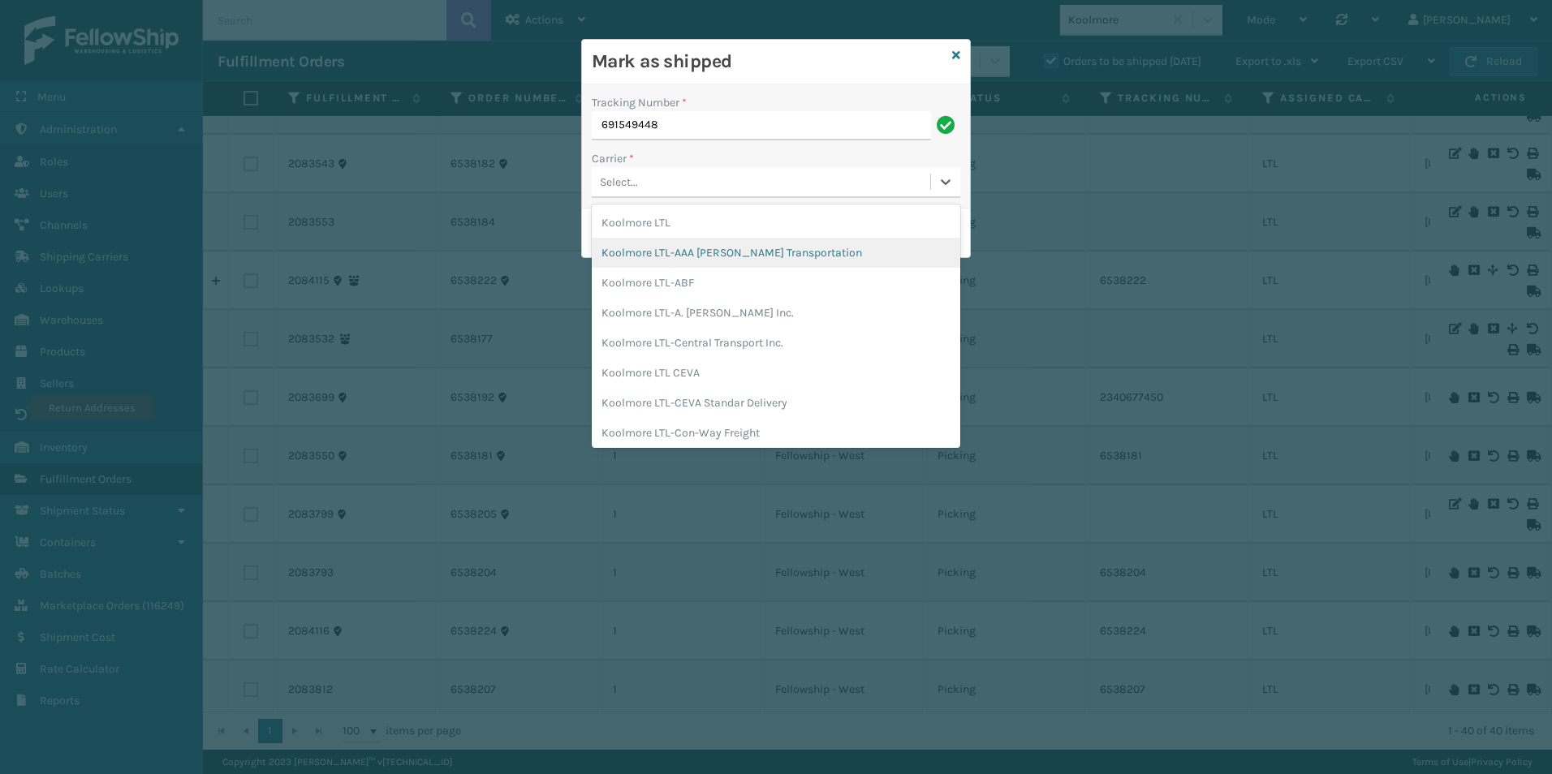
click at [736, 257] on div "Koolmore LTL-AAA [PERSON_NAME] Transportation" at bounding box center [776, 253] width 369 height 30
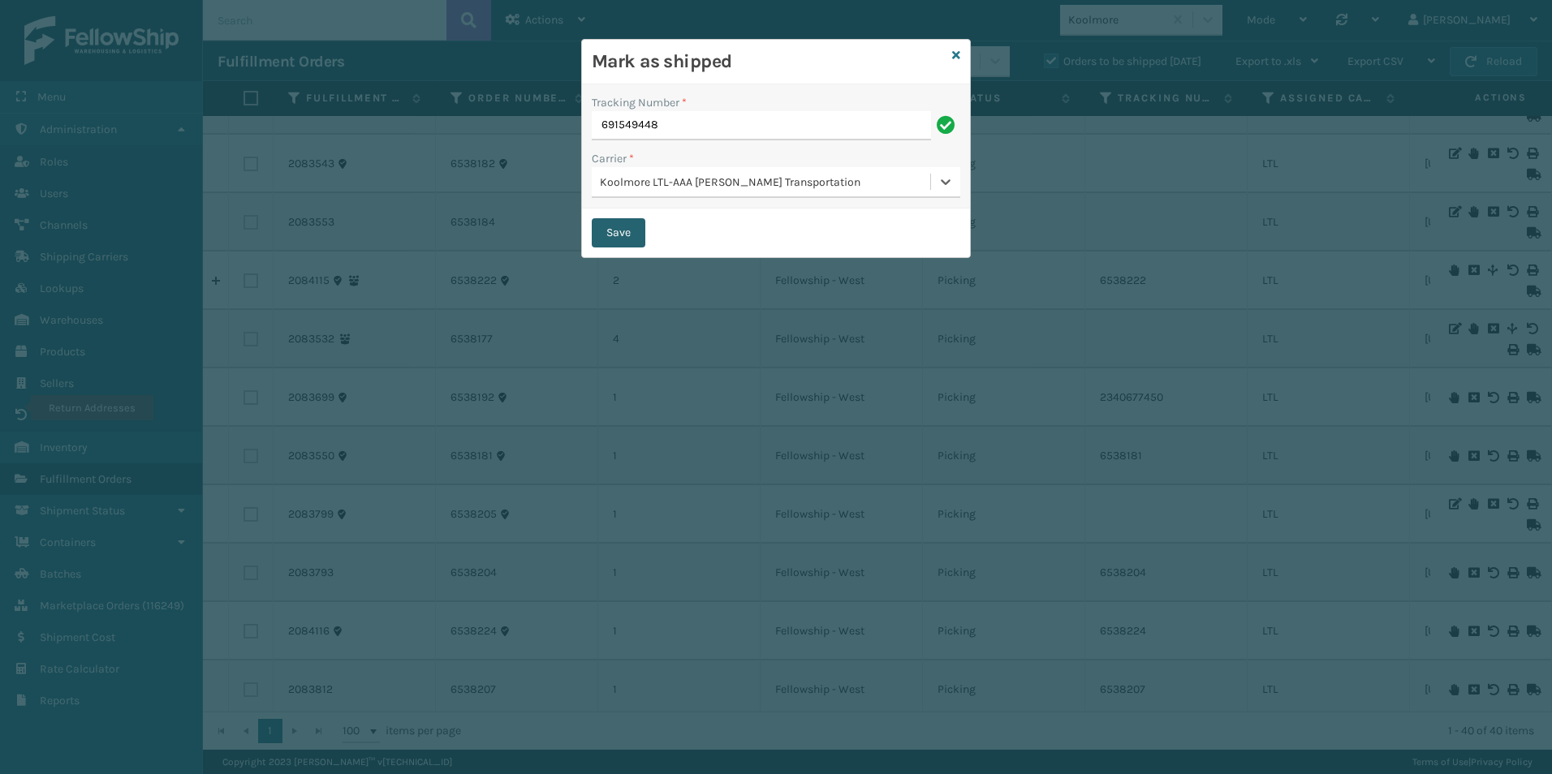
click at [612, 231] on button "Save" at bounding box center [619, 232] width 54 height 29
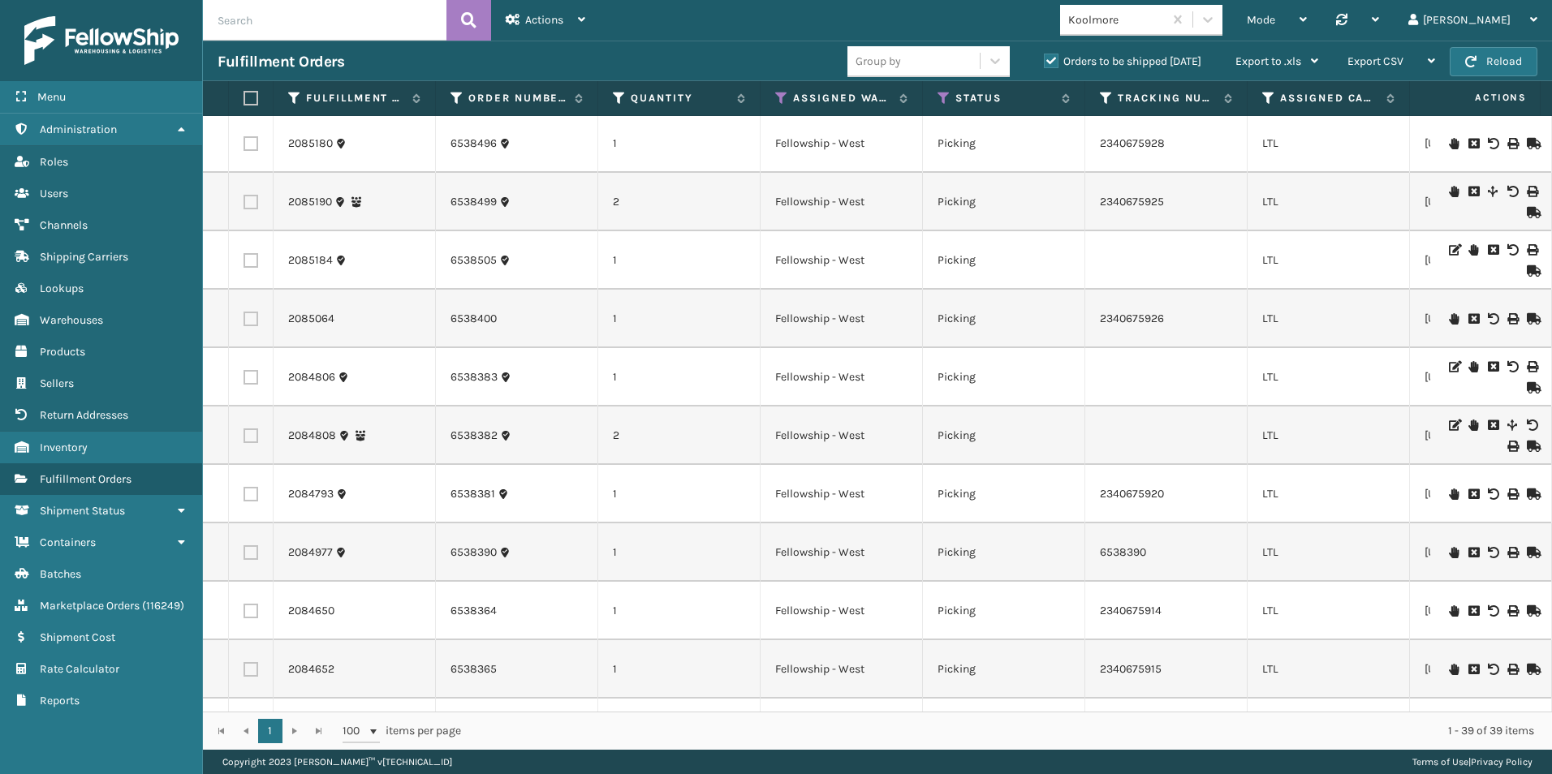
scroll to position [0, 0]
click at [1216, 25] on icon at bounding box center [1208, 19] width 16 height 16
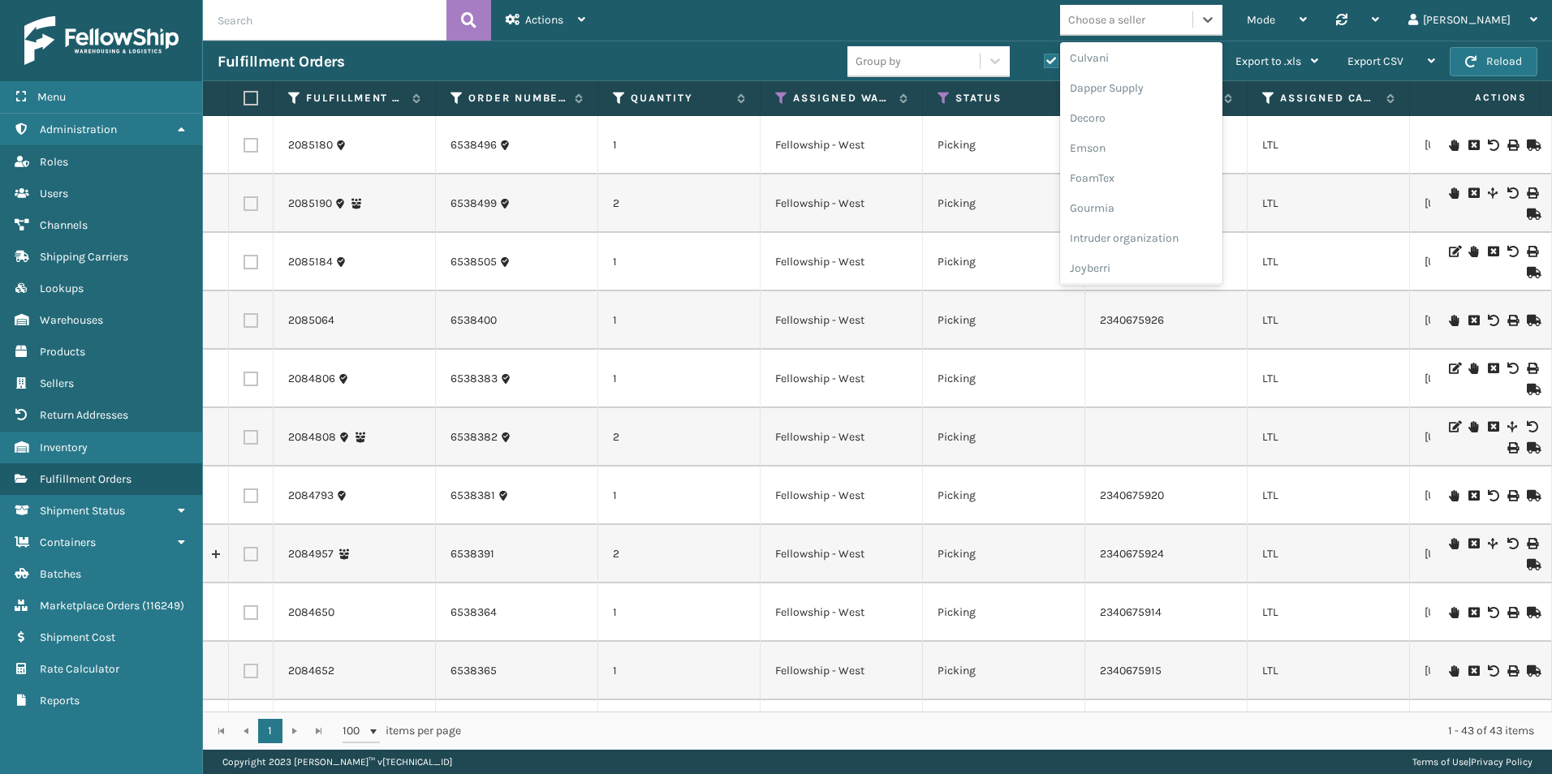
scroll to position [325, 0]
click at [1200, 242] on div "JumpSport" at bounding box center [1141, 246] width 162 height 30
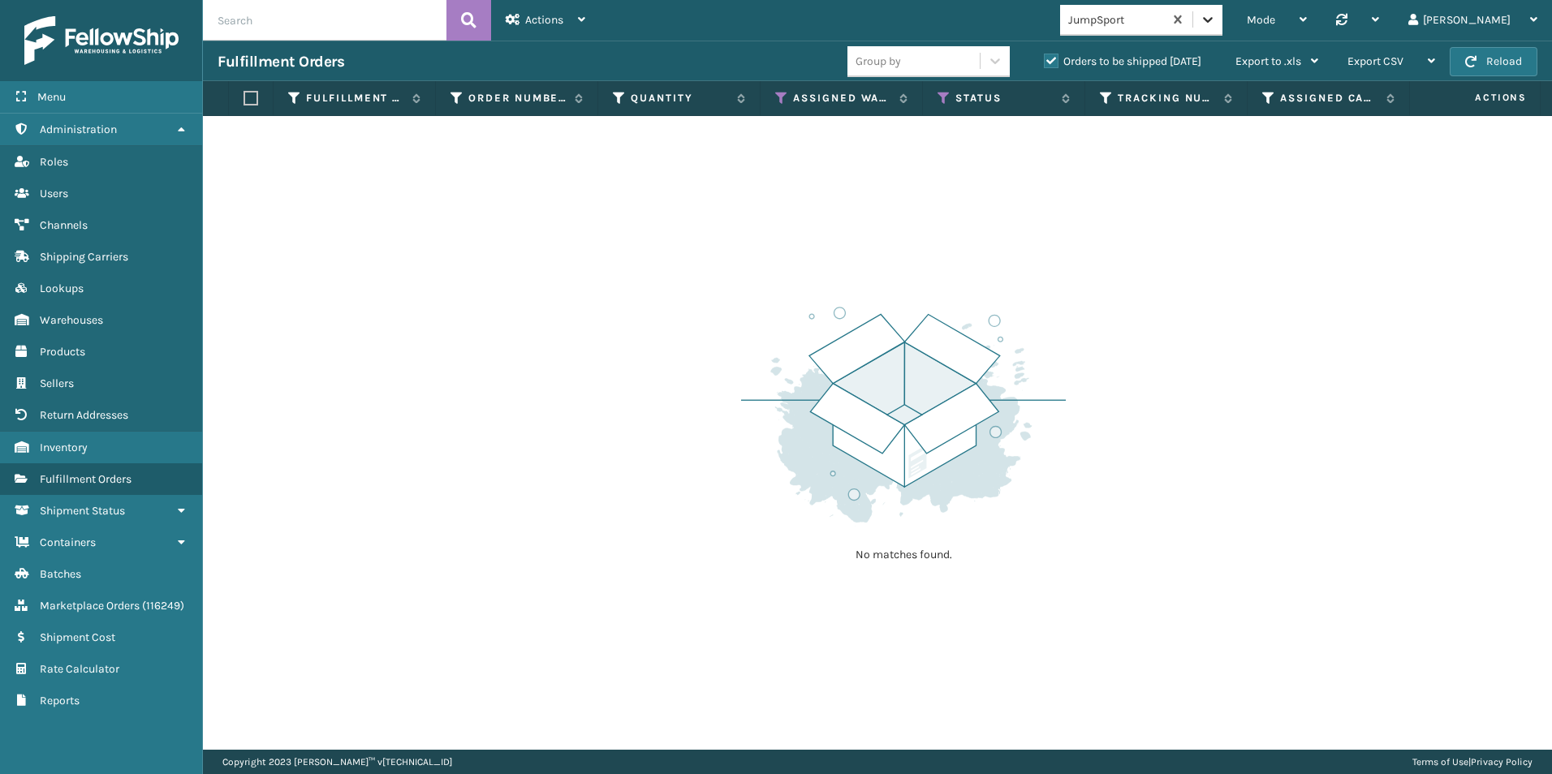
click at [1216, 18] on icon at bounding box center [1208, 19] width 16 height 16
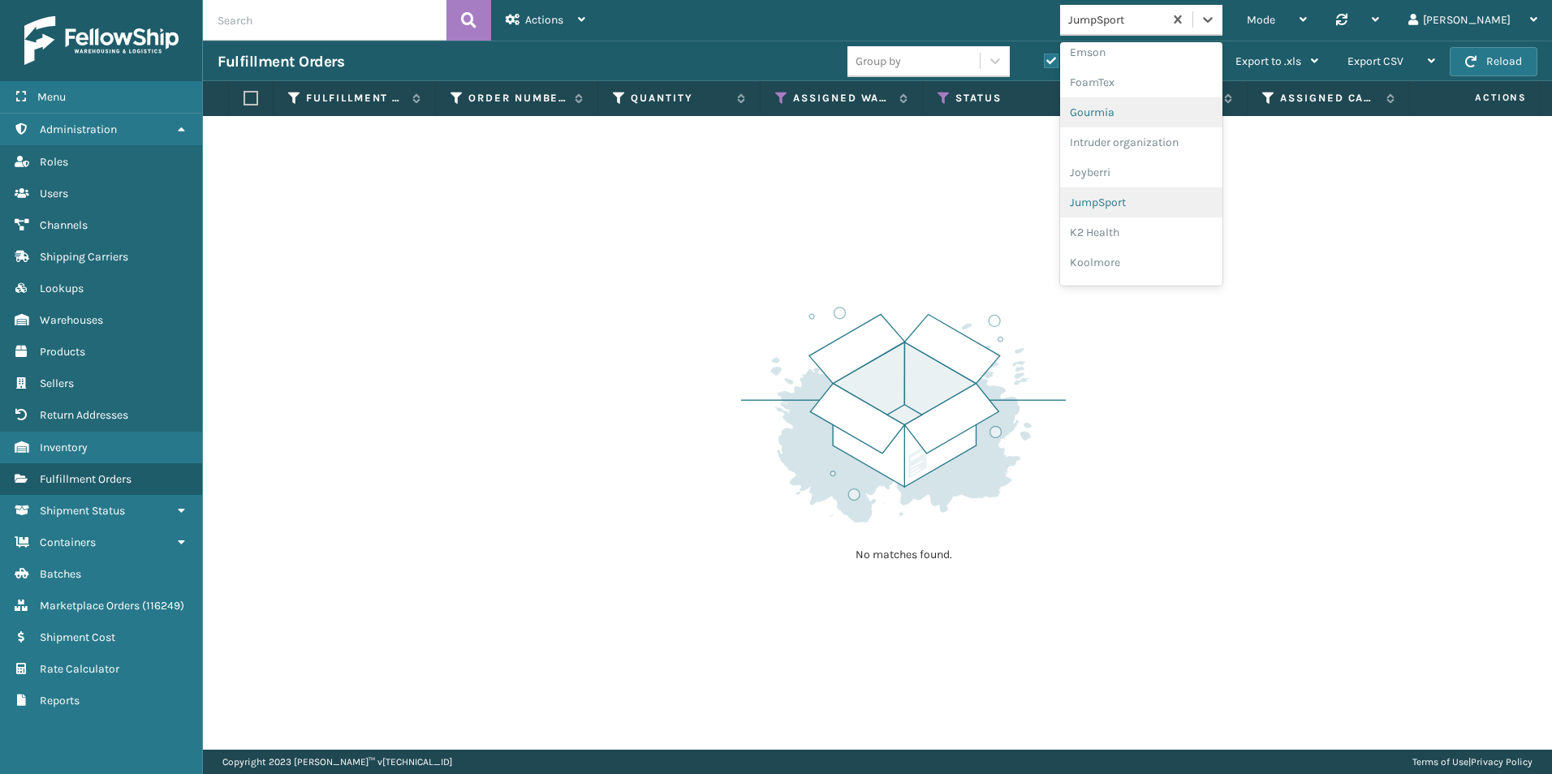
scroll to position [391, 0]
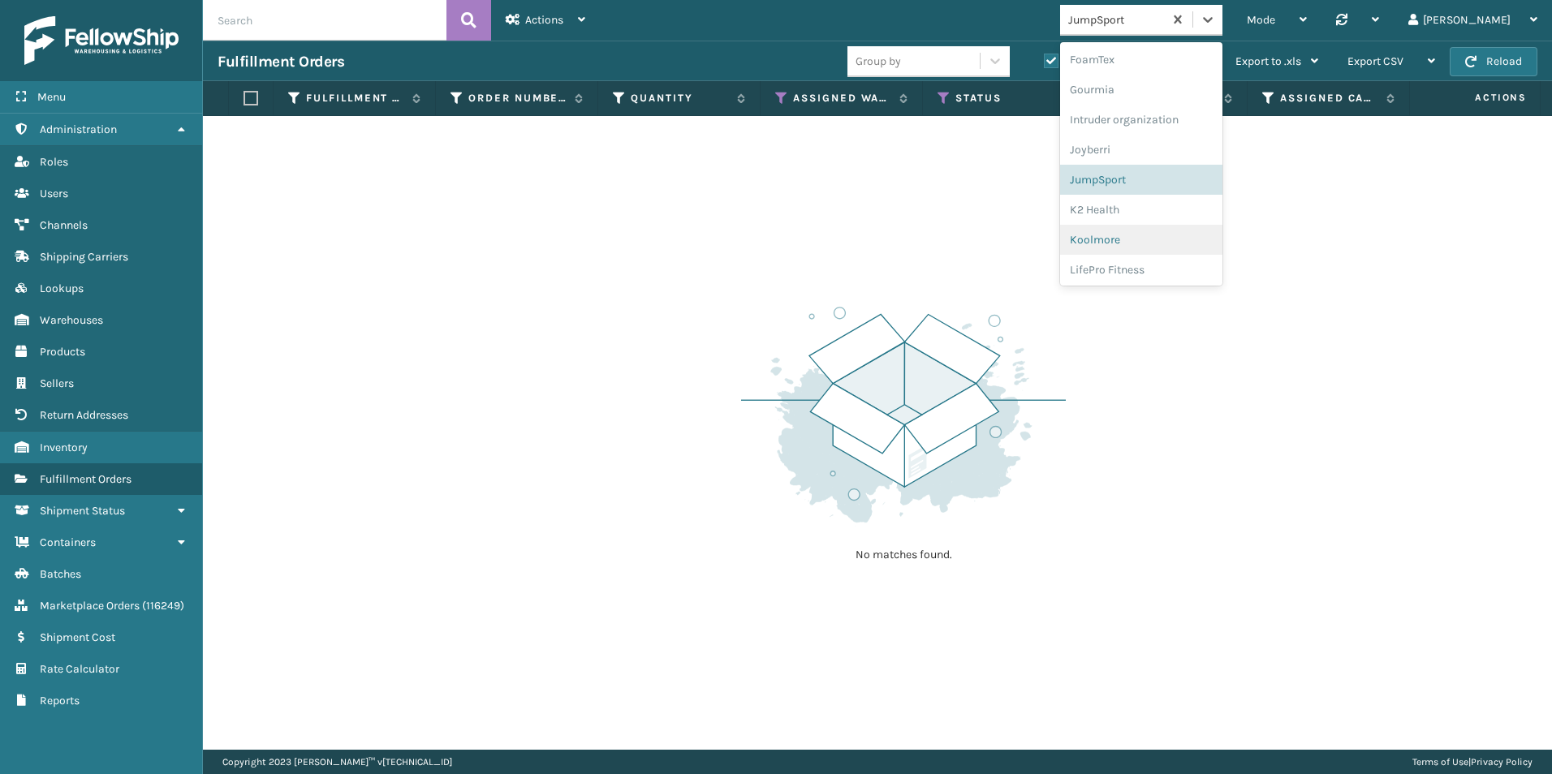
click at [1161, 244] on div "Koolmore" at bounding box center [1141, 240] width 162 height 30
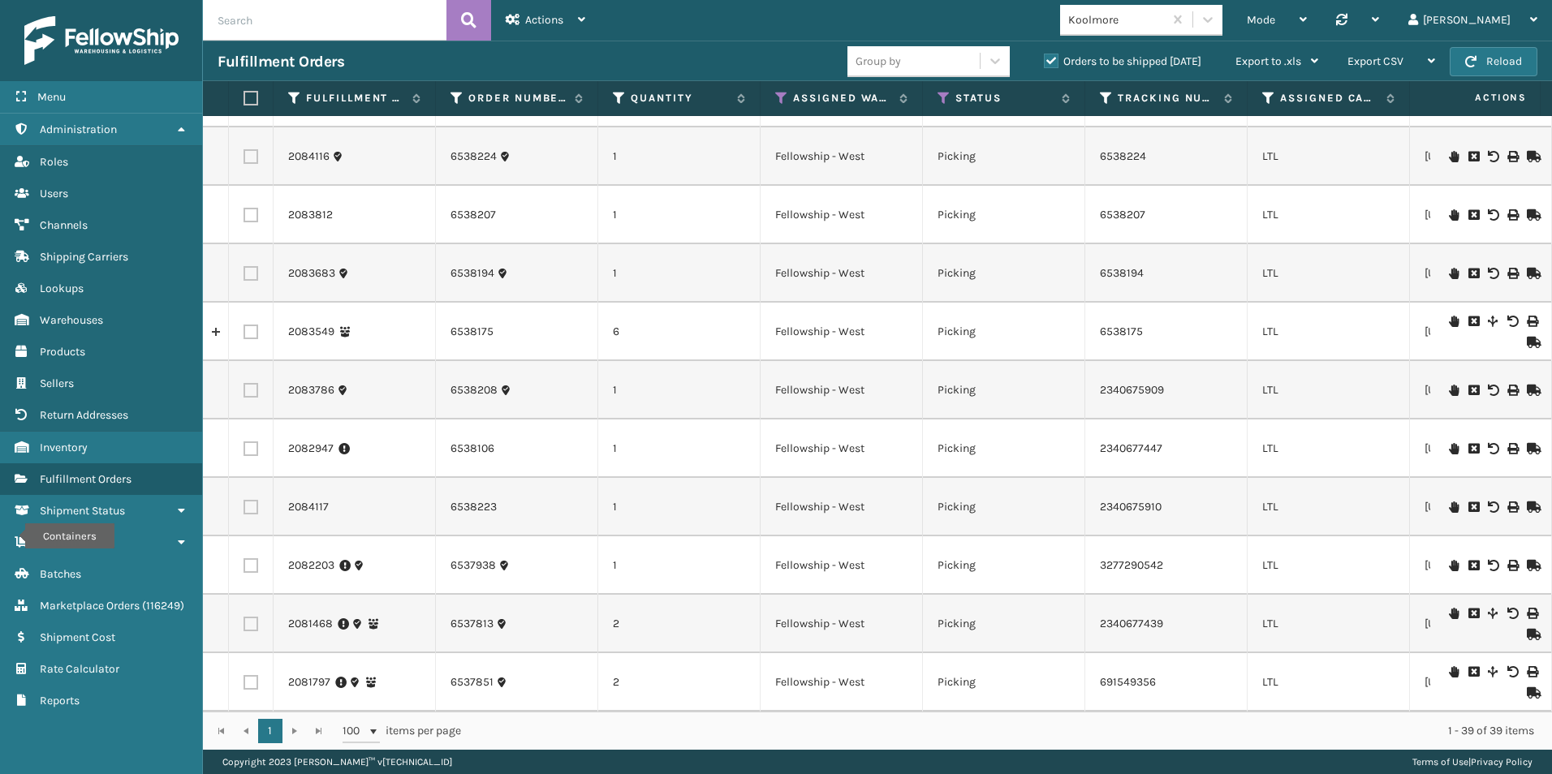
scroll to position [1696, 0]
